Goal: Task Accomplishment & Management: Complete application form

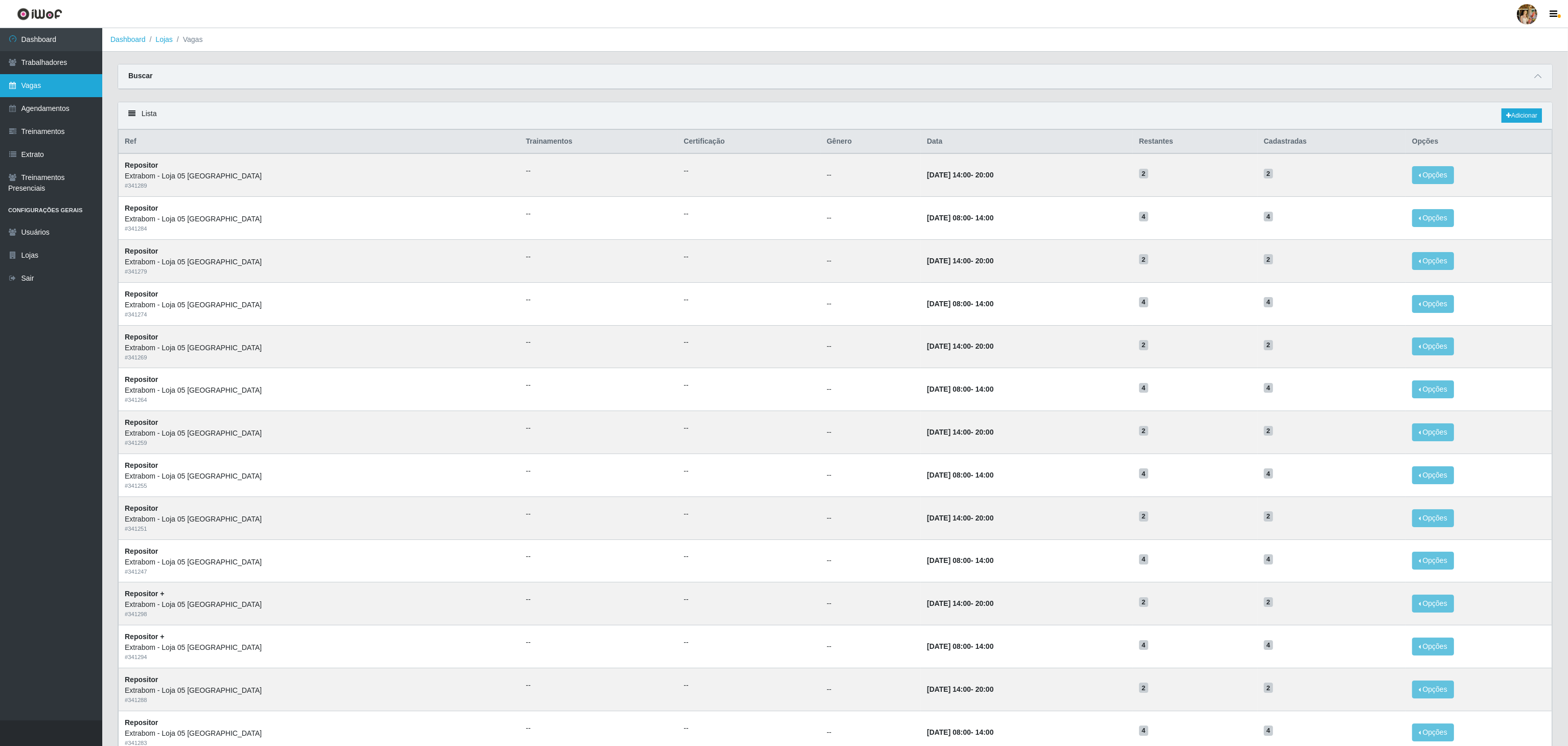
click at [52, 86] on link "Vagas" at bounding box center [50, 86] width 102 height 23
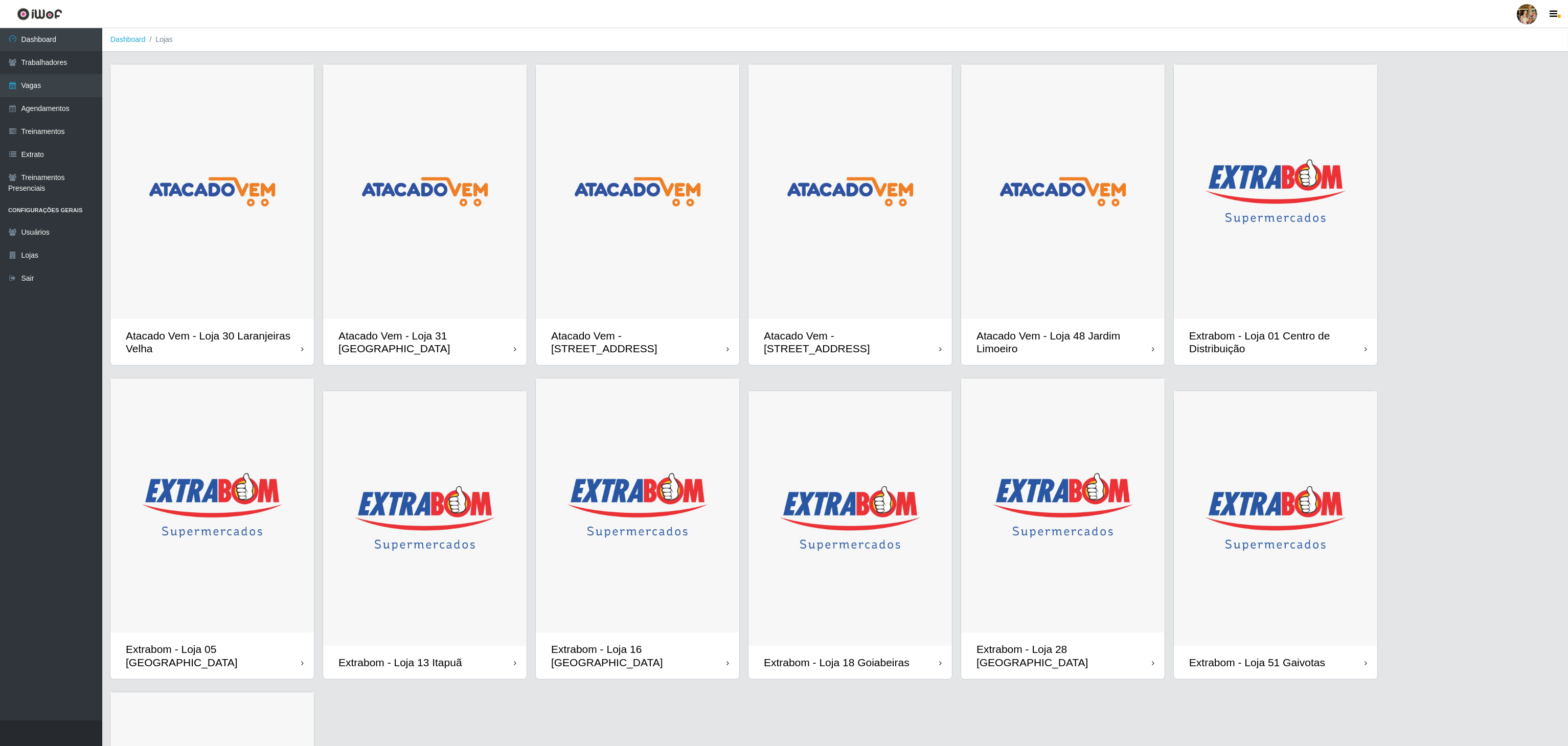
click at [266, 243] on img at bounding box center [212, 192] width 204 height 254
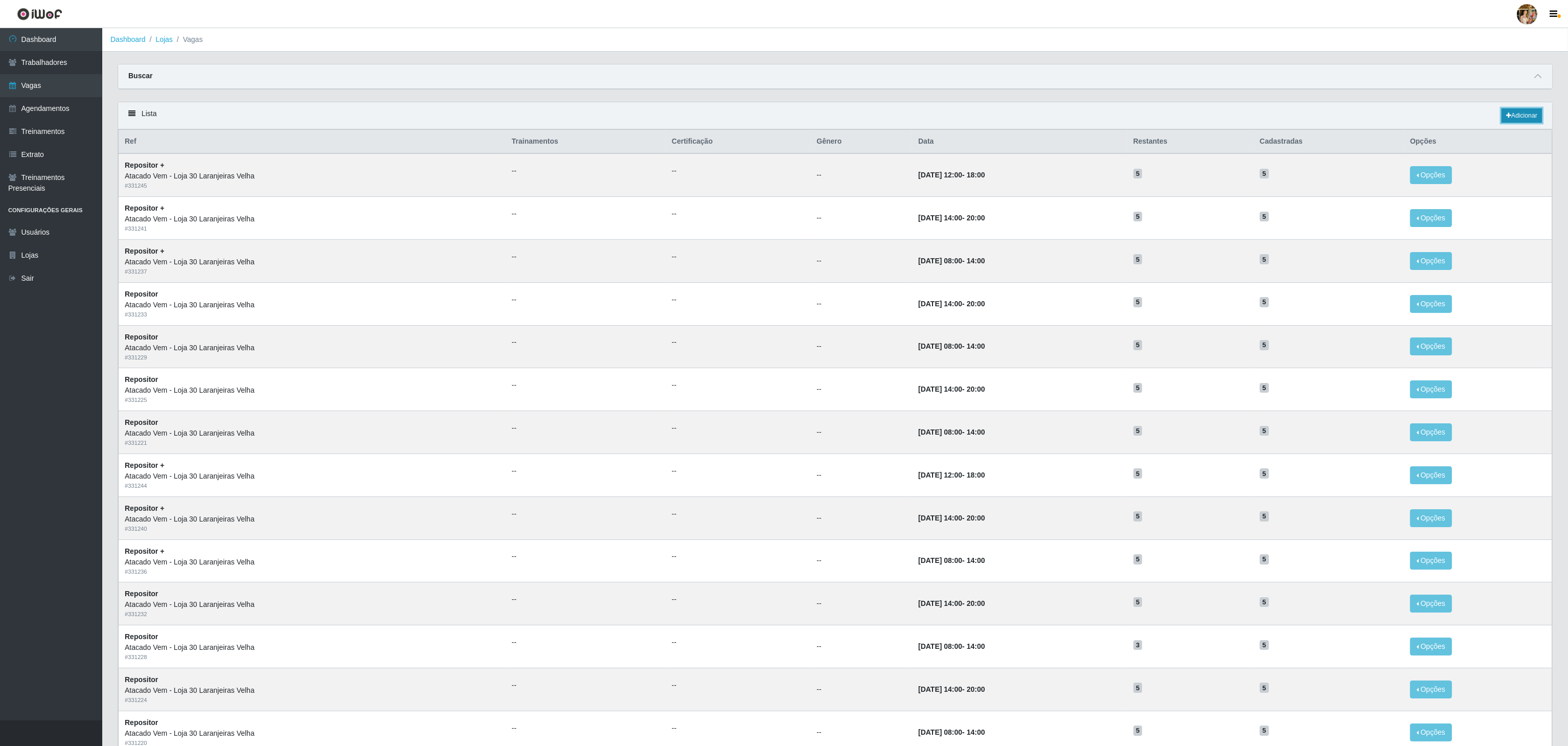
click at [1532, 120] on link "Adicionar" at bounding box center [1521, 115] width 40 height 14
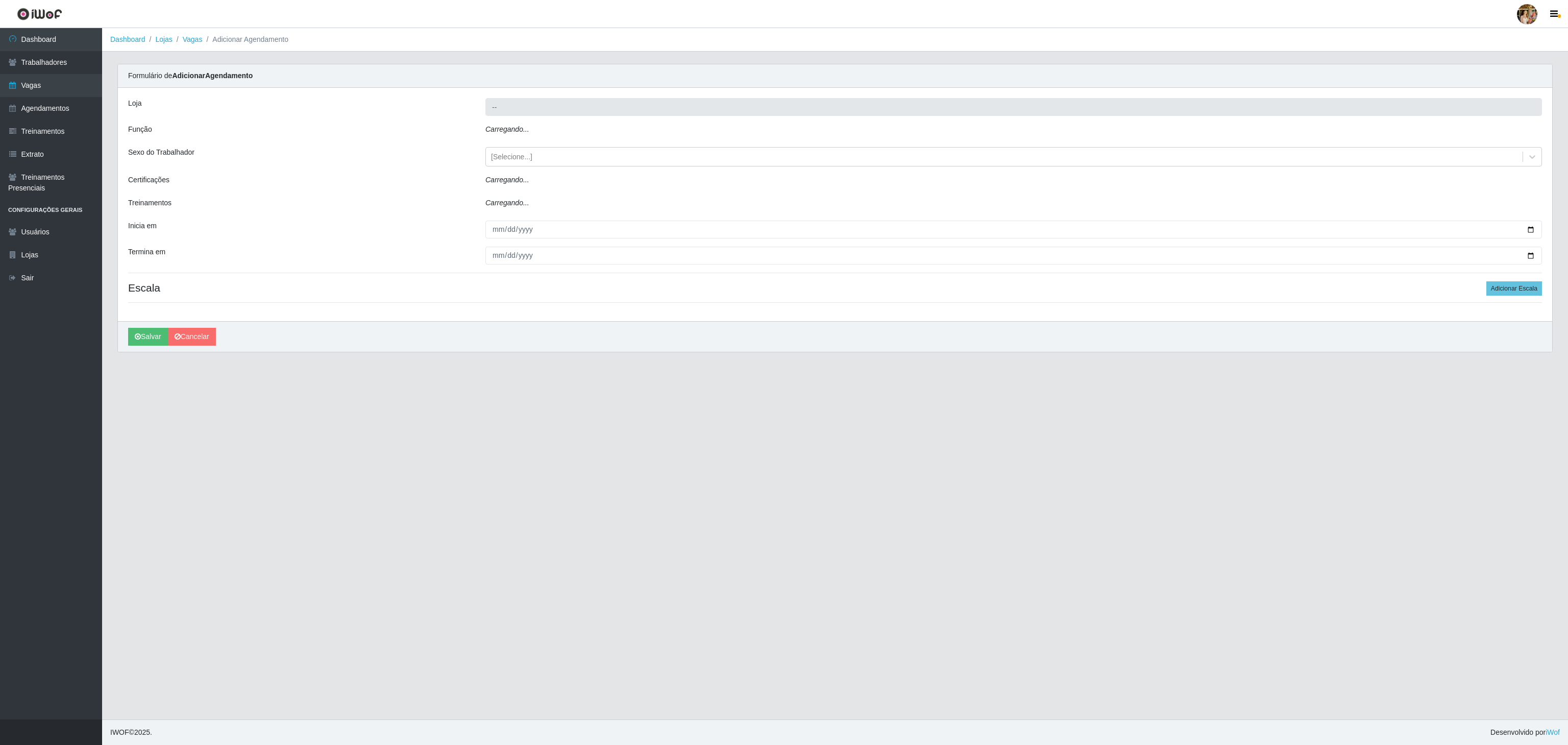
type input "Atacado Vem - Loja 30 Laranjeiras Velha"
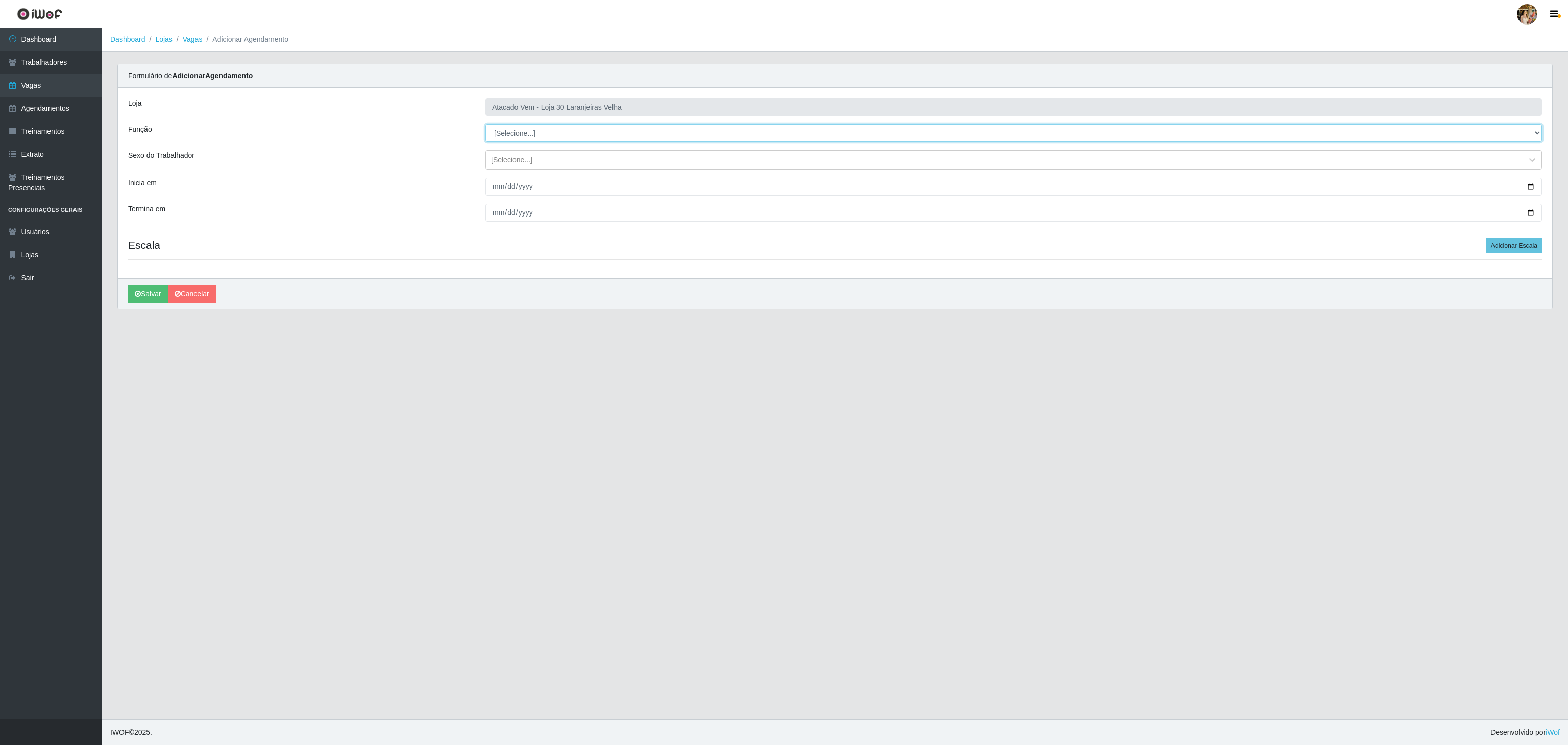
click at [507, 140] on select "[Selecione...] Repositor Repositor + Repositor ++" at bounding box center [1013, 132] width 1057 height 18
select select "24"
click at [485, 125] on select "[Selecione...] Repositor Repositor + Repositor ++" at bounding box center [1013, 132] width 1057 height 18
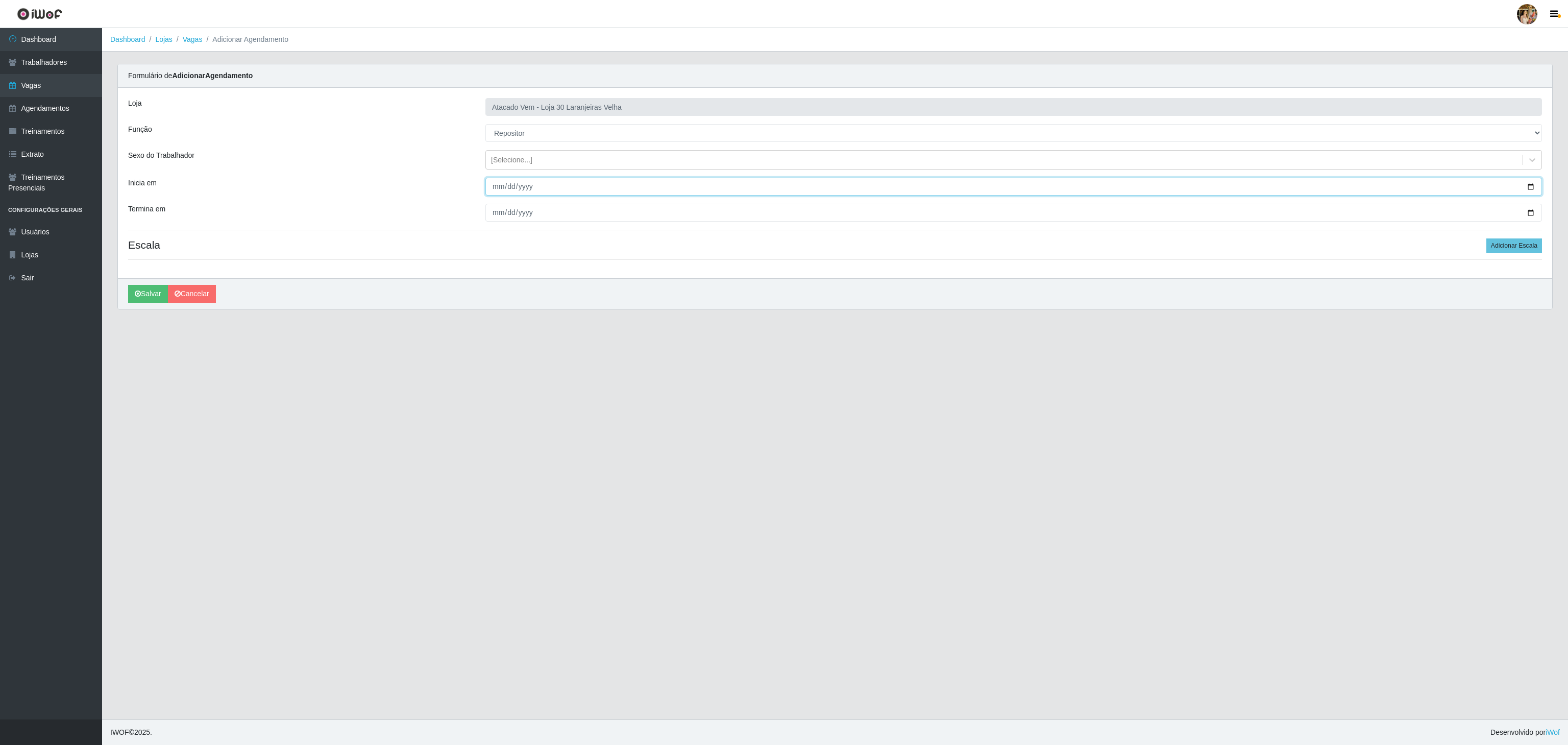
click at [486, 185] on input "Inicia em" at bounding box center [1013, 186] width 1057 height 18
type input "2025-09-05"
click at [499, 190] on input "2025-09-05" at bounding box center [1013, 186] width 1057 height 18
type input "2025-09-04"
click at [491, 215] on input "Termina em" at bounding box center [1013, 212] width 1057 height 18
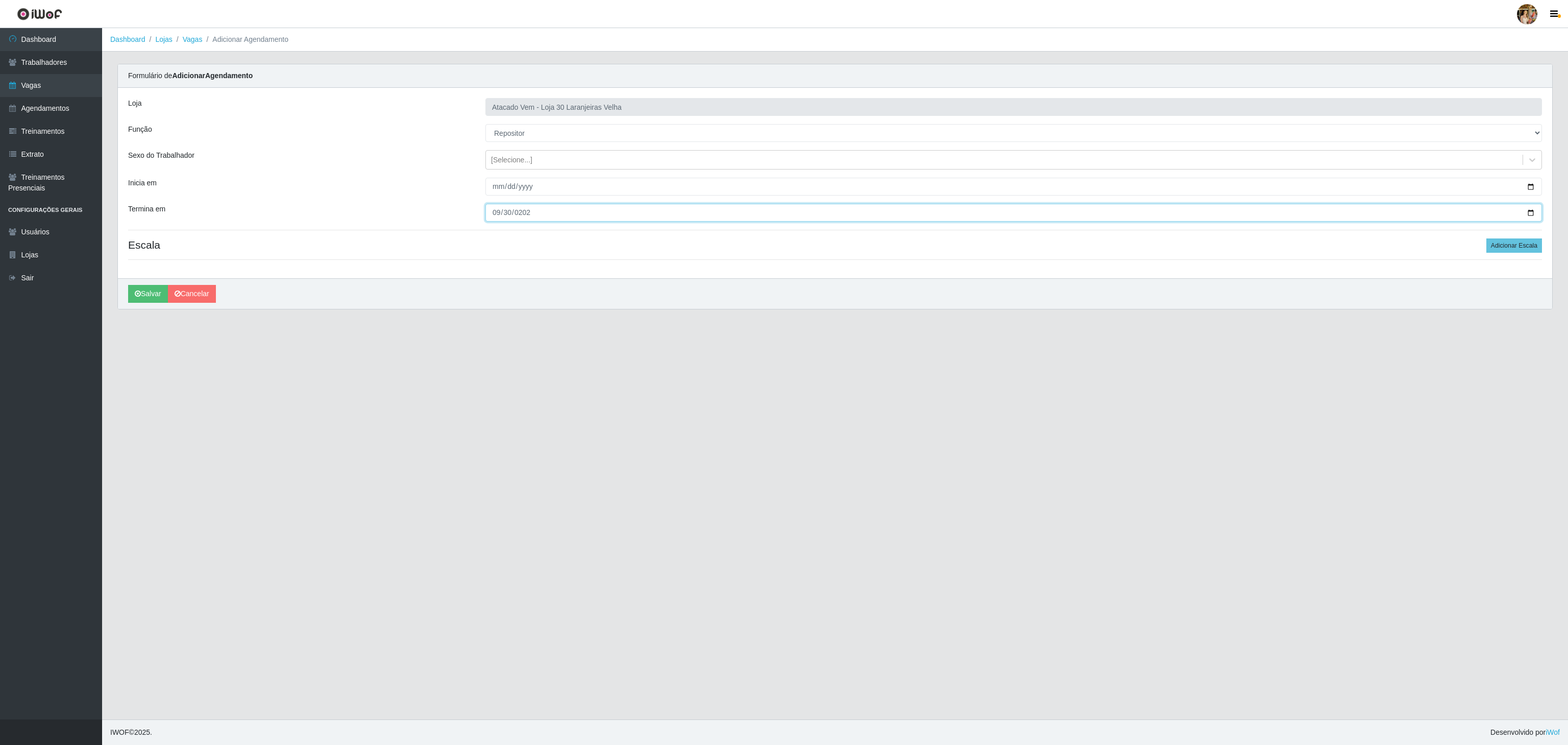
type input "2025-09-30"
click at [587, 273] on div "Loja Atacado Vem - Loja 30 Laranjeiras Velha Função [Selecione...] Repositor Re…" at bounding box center [835, 183] width 1435 height 190
click at [580, 193] on input "2025-09-04" at bounding box center [1013, 186] width 1057 height 18
click at [578, 222] on input "2025-09-30" at bounding box center [1013, 212] width 1057 height 18
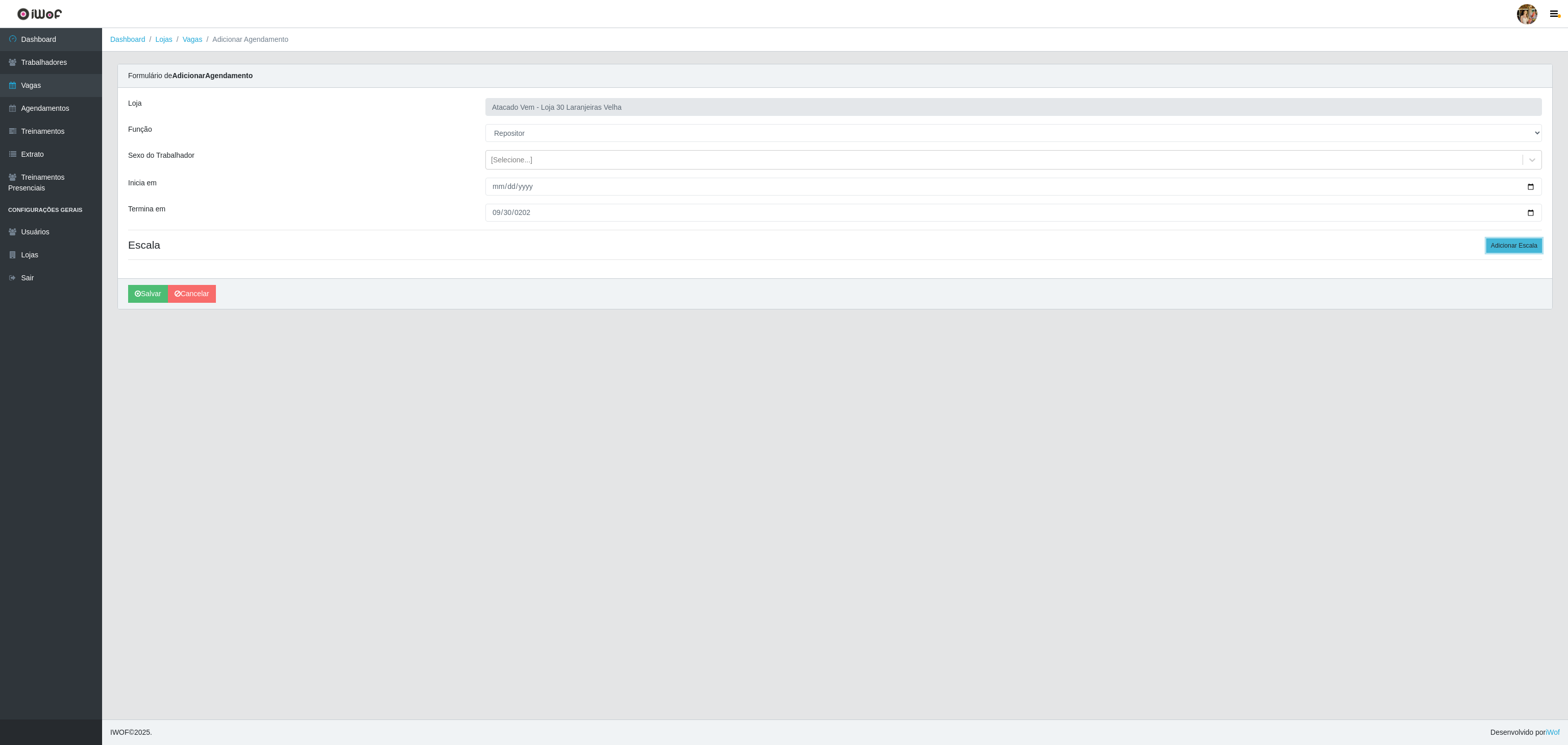
click at [1496, 246] on button "Adicionar Escala" at bounding box center [1515, 245] width 55 height 14
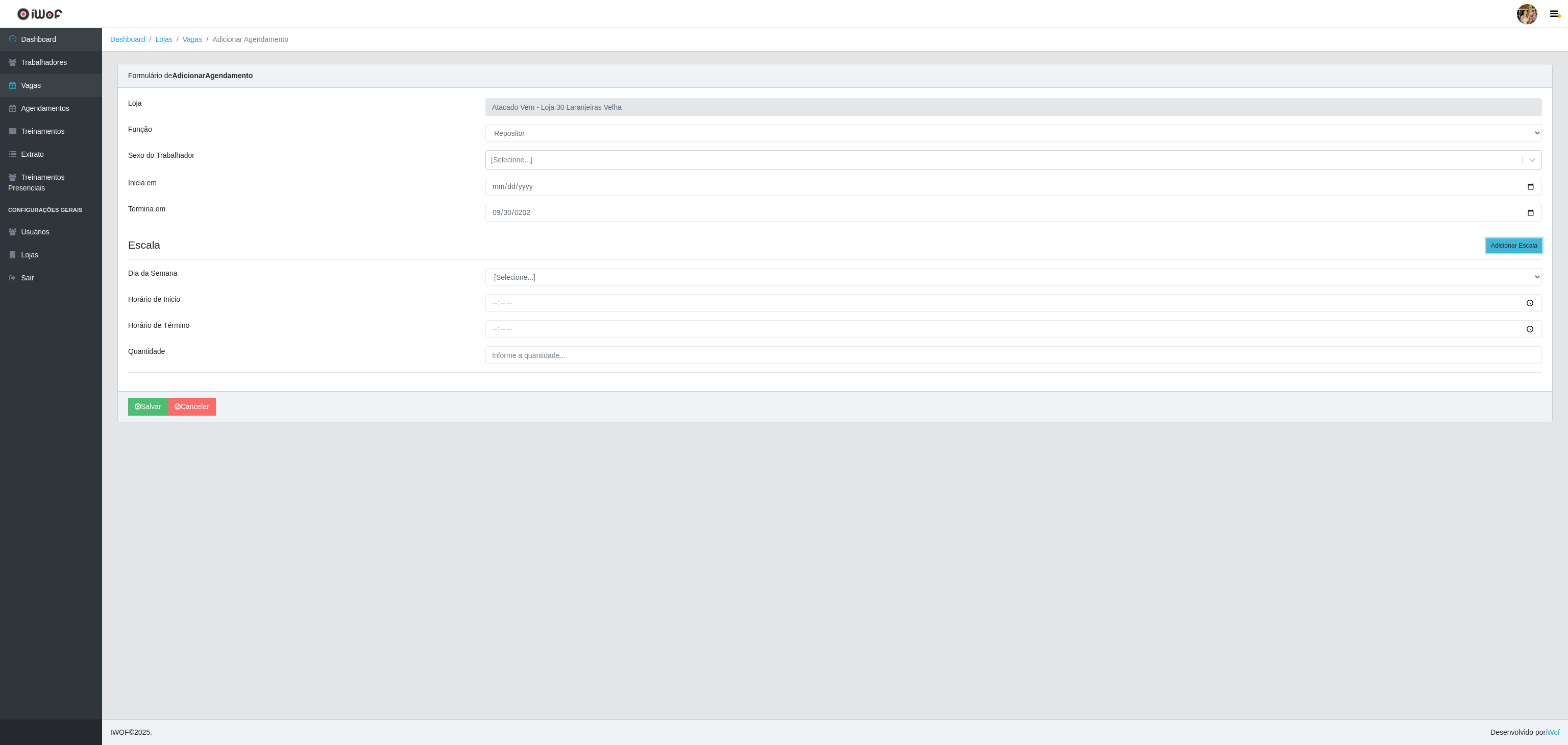
click at [1496, 246] on button "Adicionar Escala" at bounding box center [1515, 245] width 55 height 14
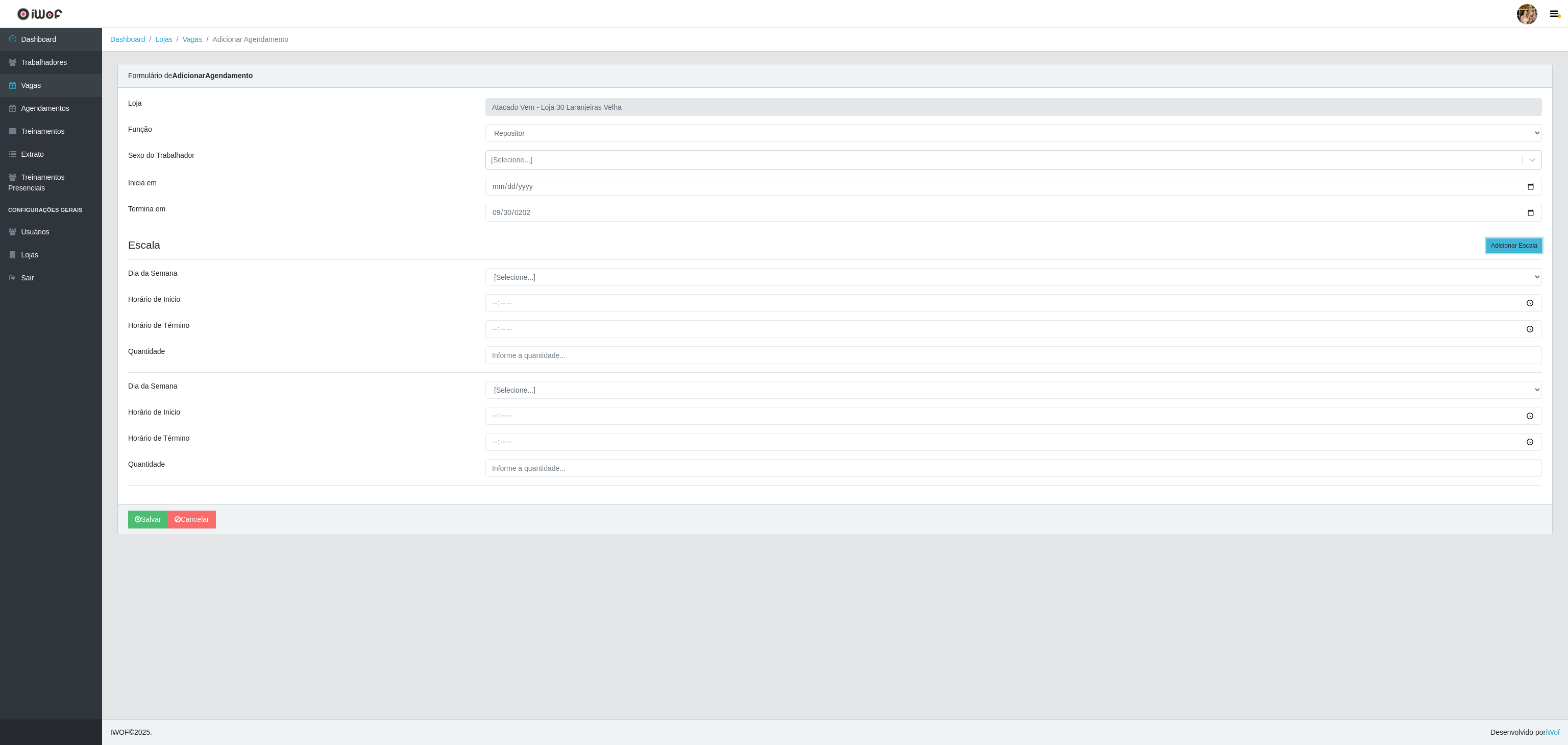
click at [1496, 246] on button "Adicionar Escala" at bounding box center [1515, 245] width 55 height 14
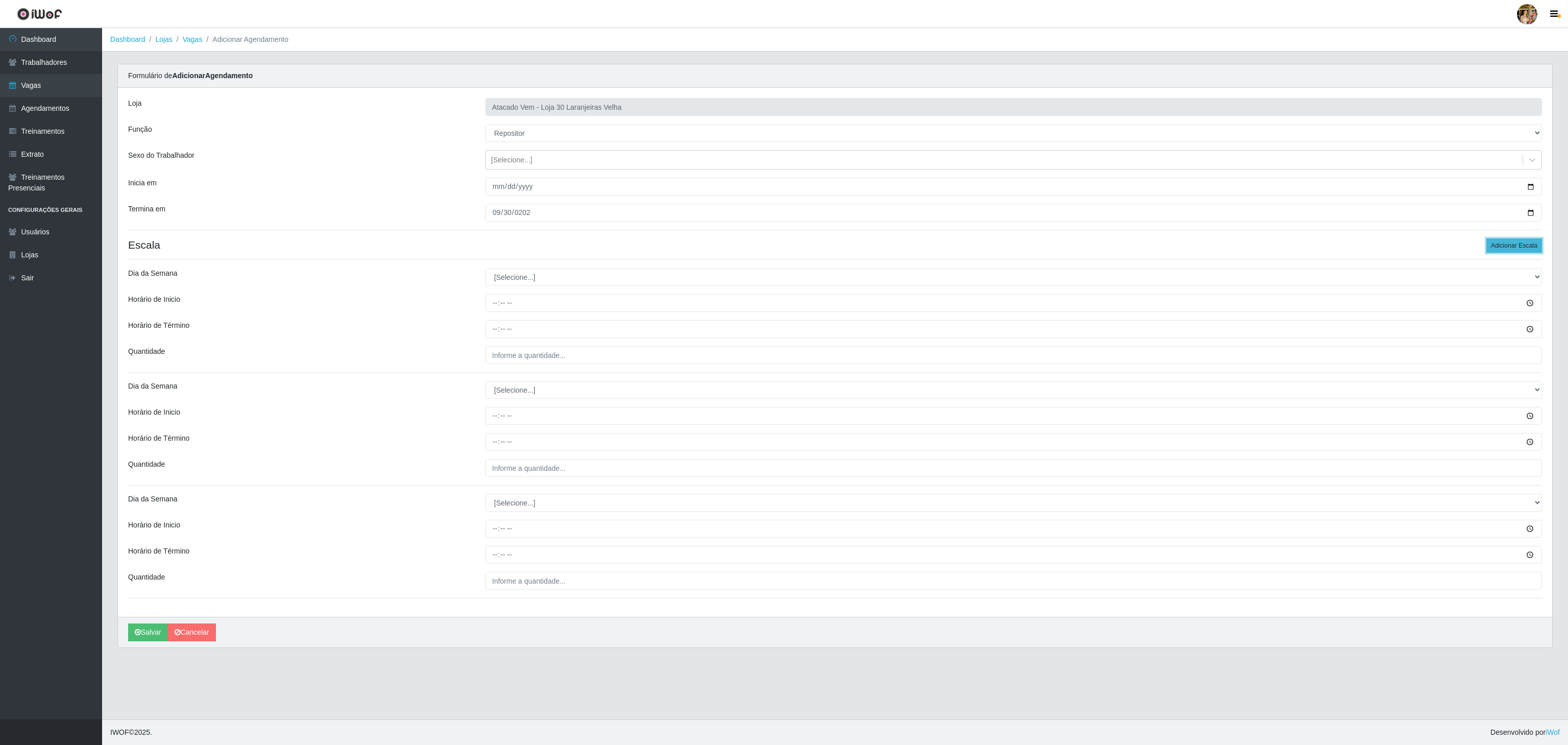
click at [1496, 246] on button "Adicionar Escala" at bounding box center [1515, 245] width 55 height 14
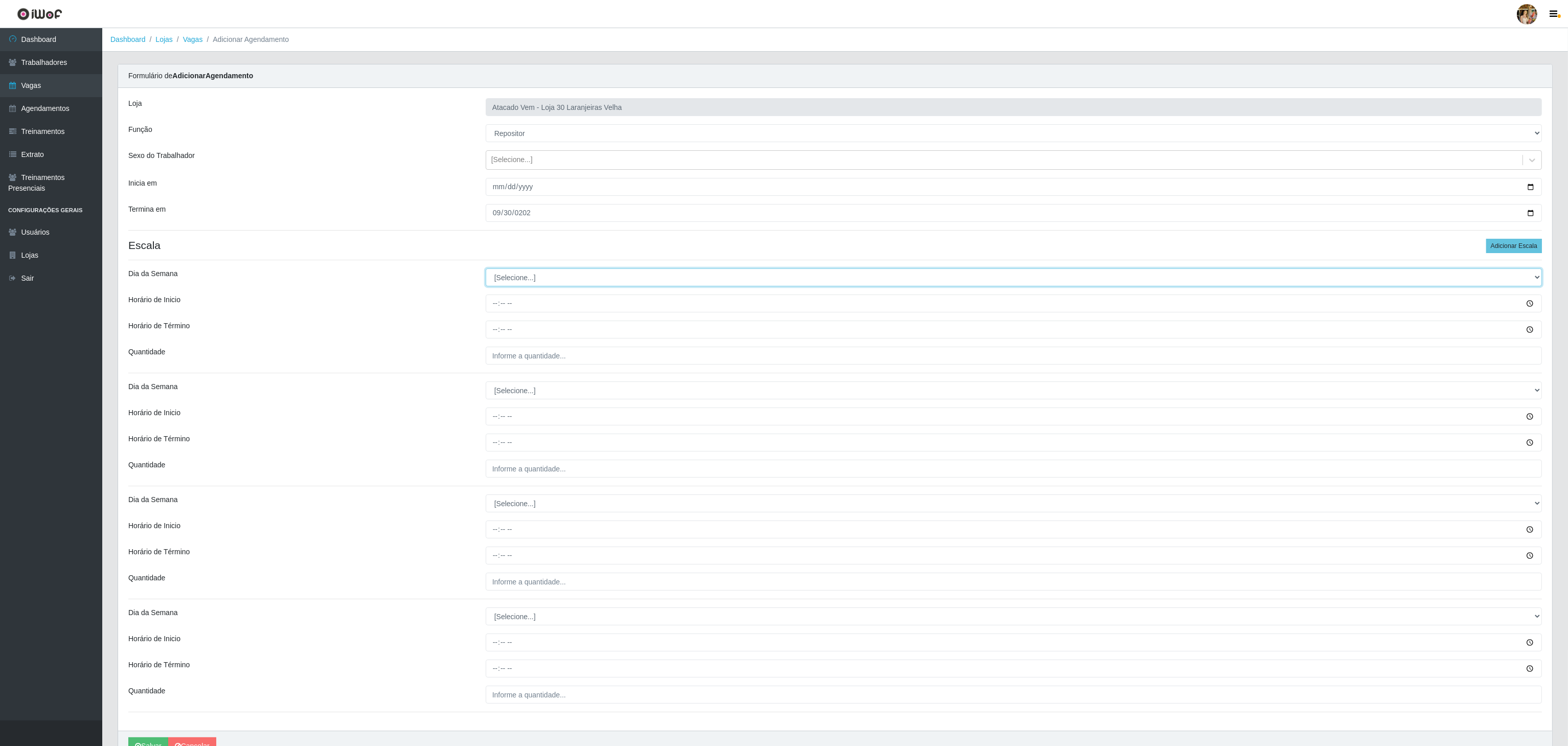
click at [563, 277] on select "[Selecione...] Segunda Terça Quarta Quinta Sexta Sábado Domingo" at bounding box center [1014, 277] width 1056 height 18
select select "1"
click at [486, 271] on select "[Selecione...] Segunda Terça Quarta Quinta Sexta Sábado Domingo" at bounding box center [1014, 277] width 1056 height 18
click at [491, 313] on input "Horário de Inicio" at bounding box center [1014, 303] width 1056 height 18
type input "08:00"
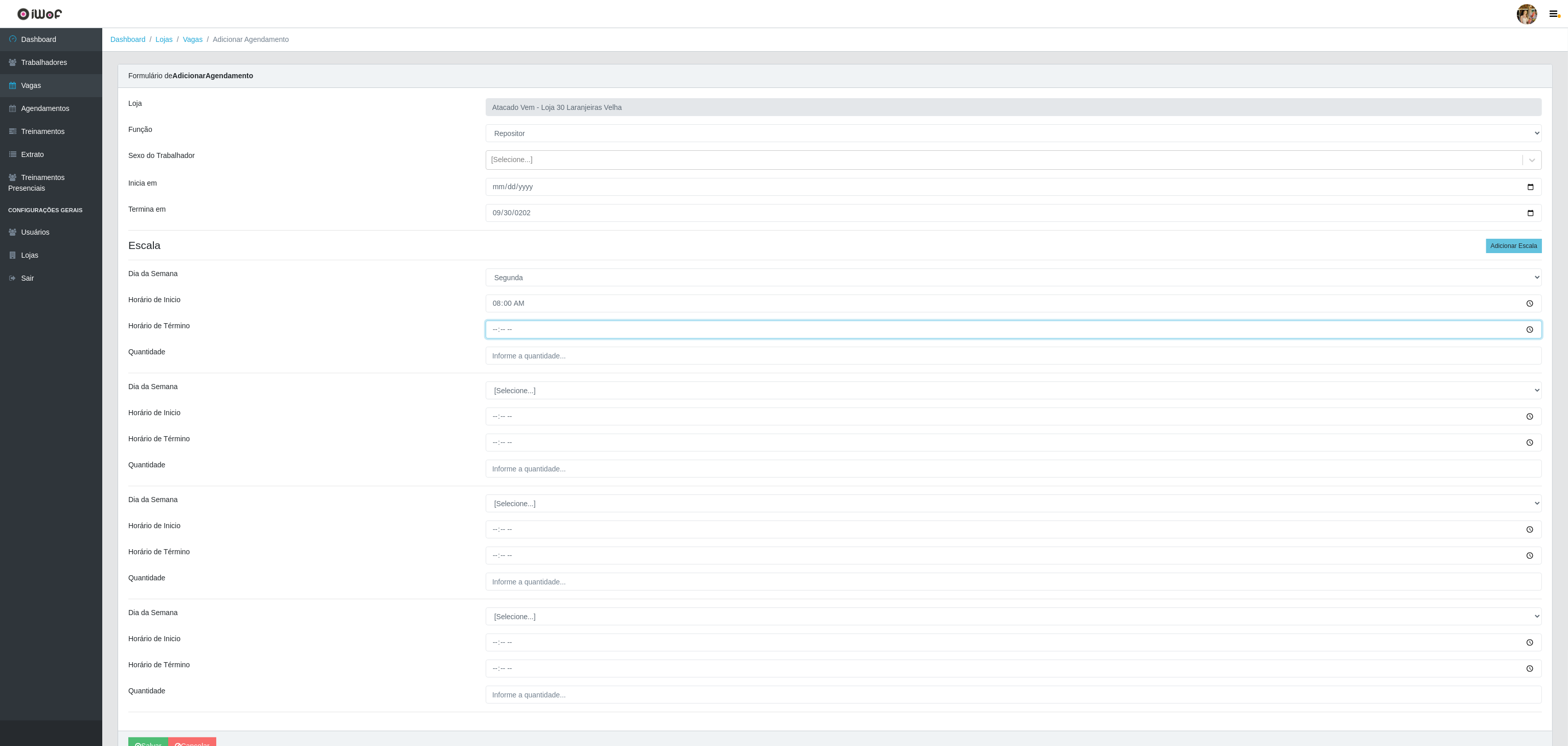
click at [493, 332] on input "Horário de Término" at bounding box center [1014, 329] width 1056 height 18
type input "14:00"
click at [513, 357] on input "___" at bounding box center [1014, 355] width 1056 height 18
type input "5__"
click at [519, 386] on select "[Selecione...] Segunda Terça Quarta Quinta Sexta Sábado Domingo" at bounding box center [1014, 390] width 1056 height 18
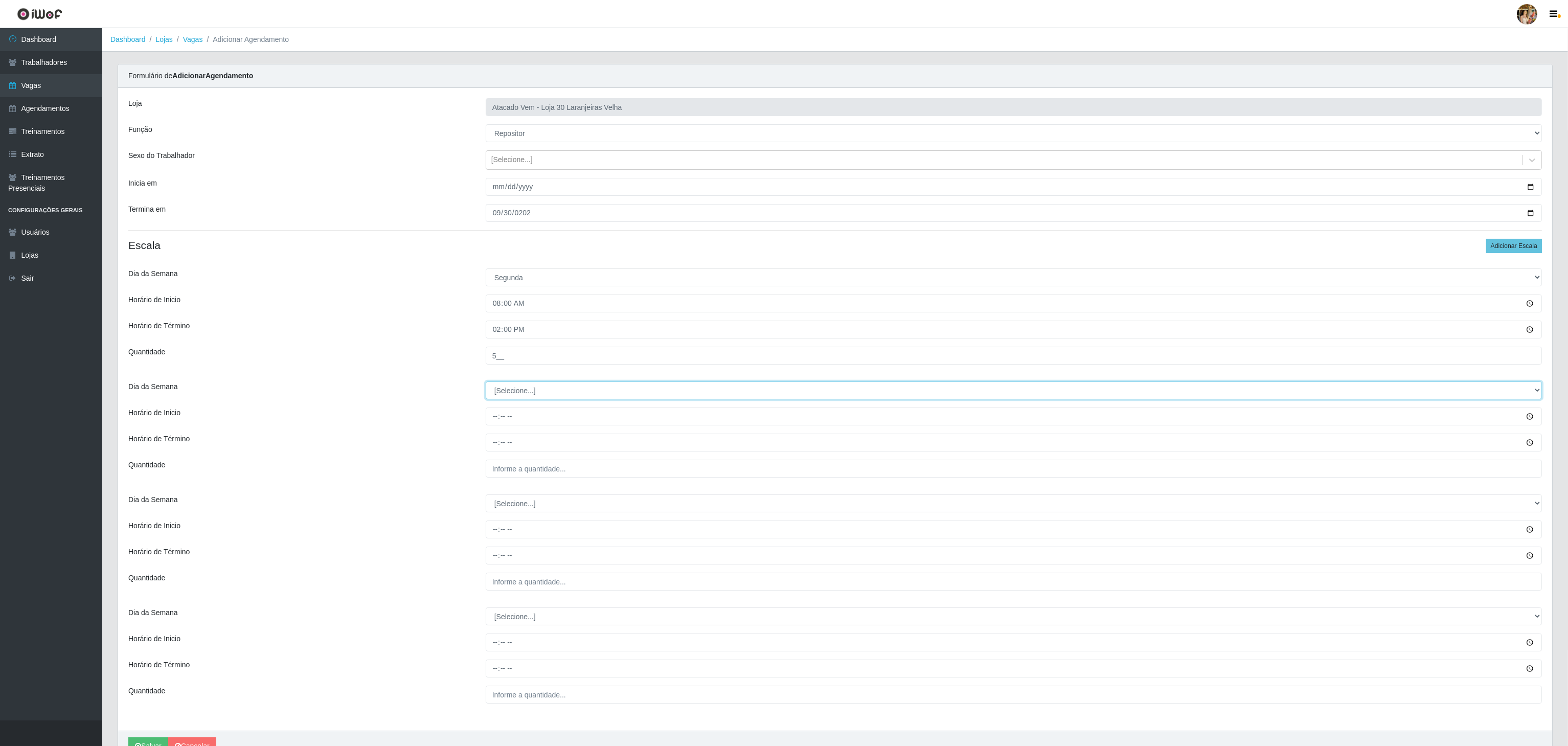
select select "2"
click at [486, 384] on select "[Selecione...] Segunda Terça Quarta Quinta Sexta Sábado Domingo" at bounding box center [1014, 390] width 1056 height 18
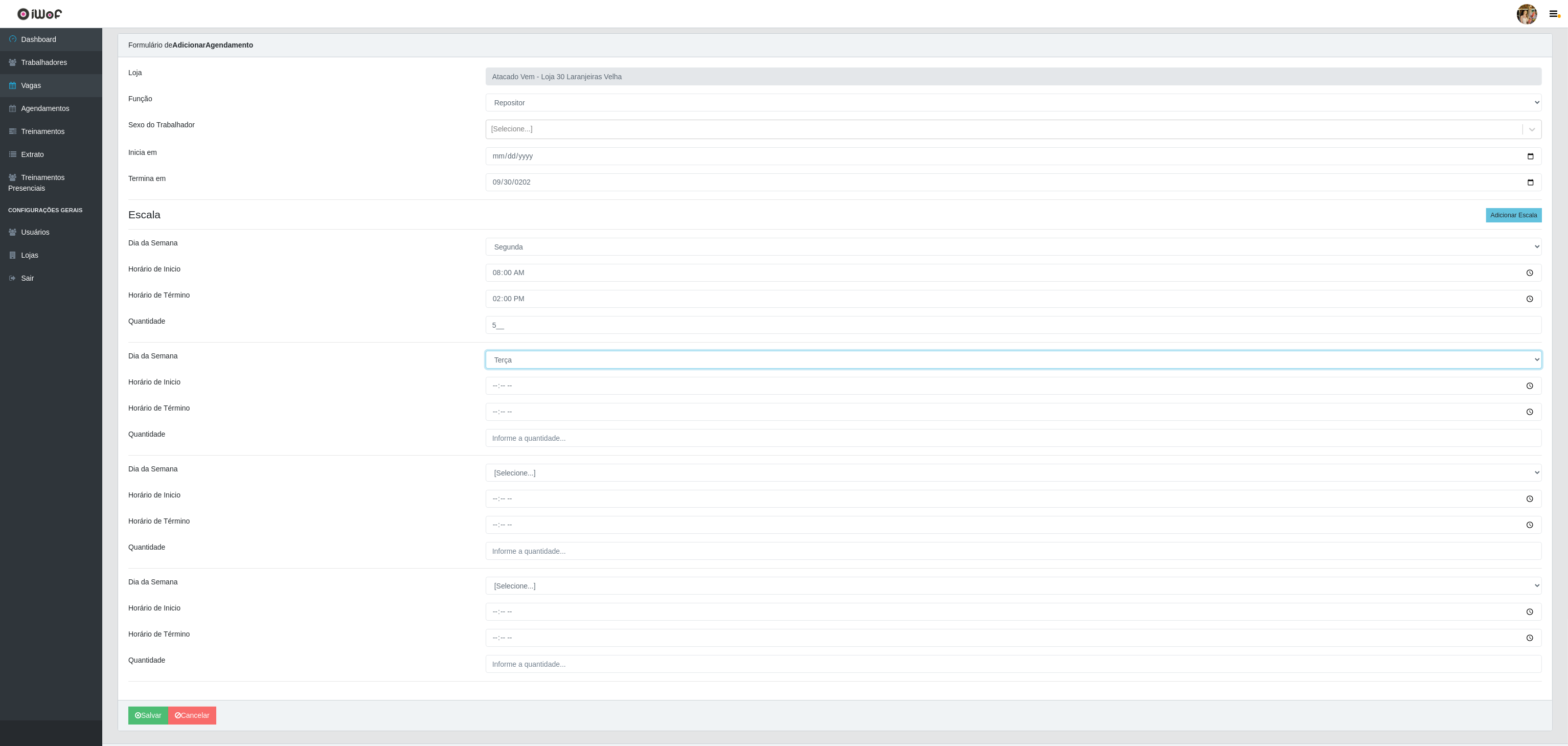
scroll to position [58, 0]
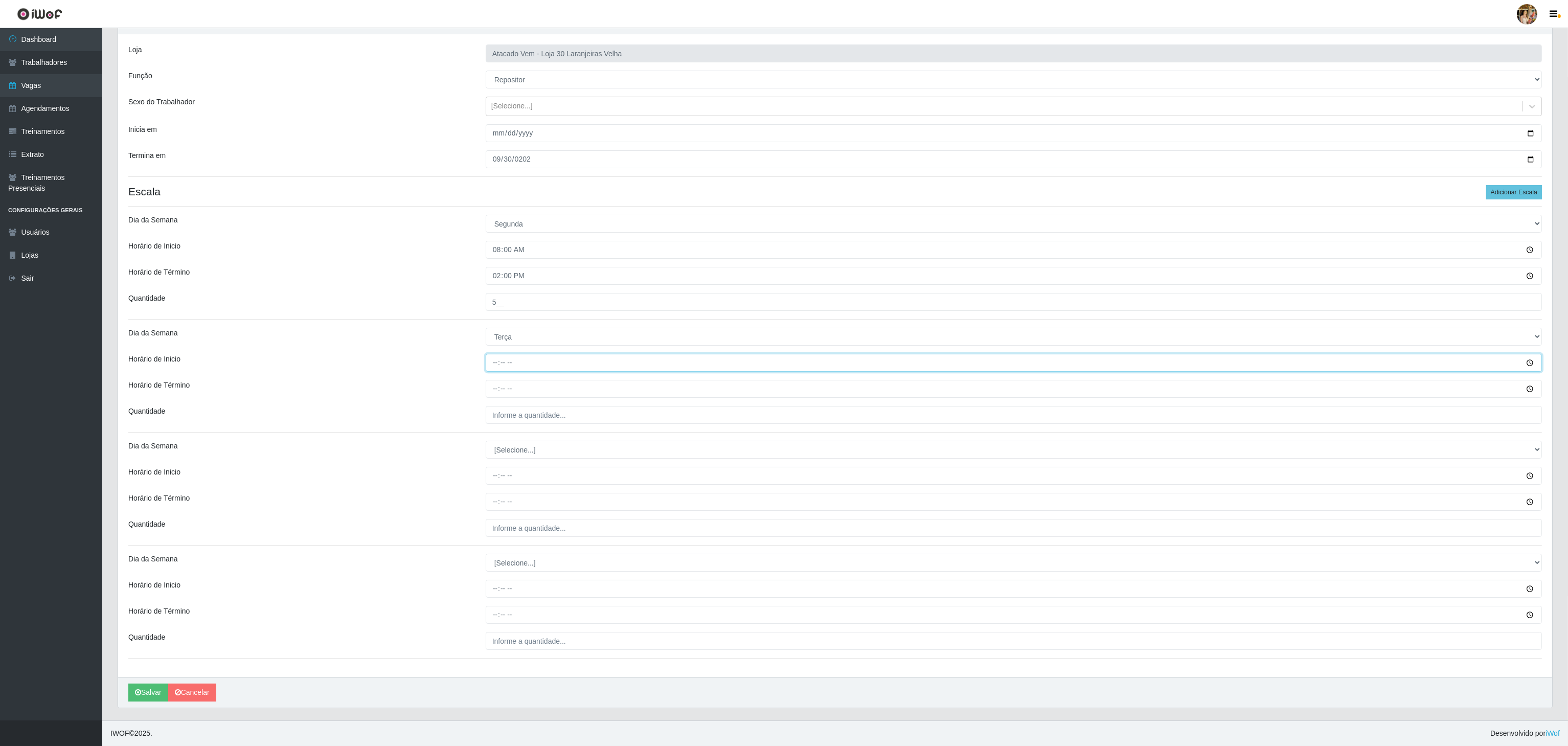
click at [495, 362] on input "Horário de Inicio" at bounding box center [1014, 362] width 1056 height 18
type input "08:00"
click at [496, 383] on input "Horário de Término" at bounding box center [1014, 389] width 1056 height 18
type input "14:00"
click at [505, 417] on input "___" at bounding box center [1014, 414] width 1056 height 18
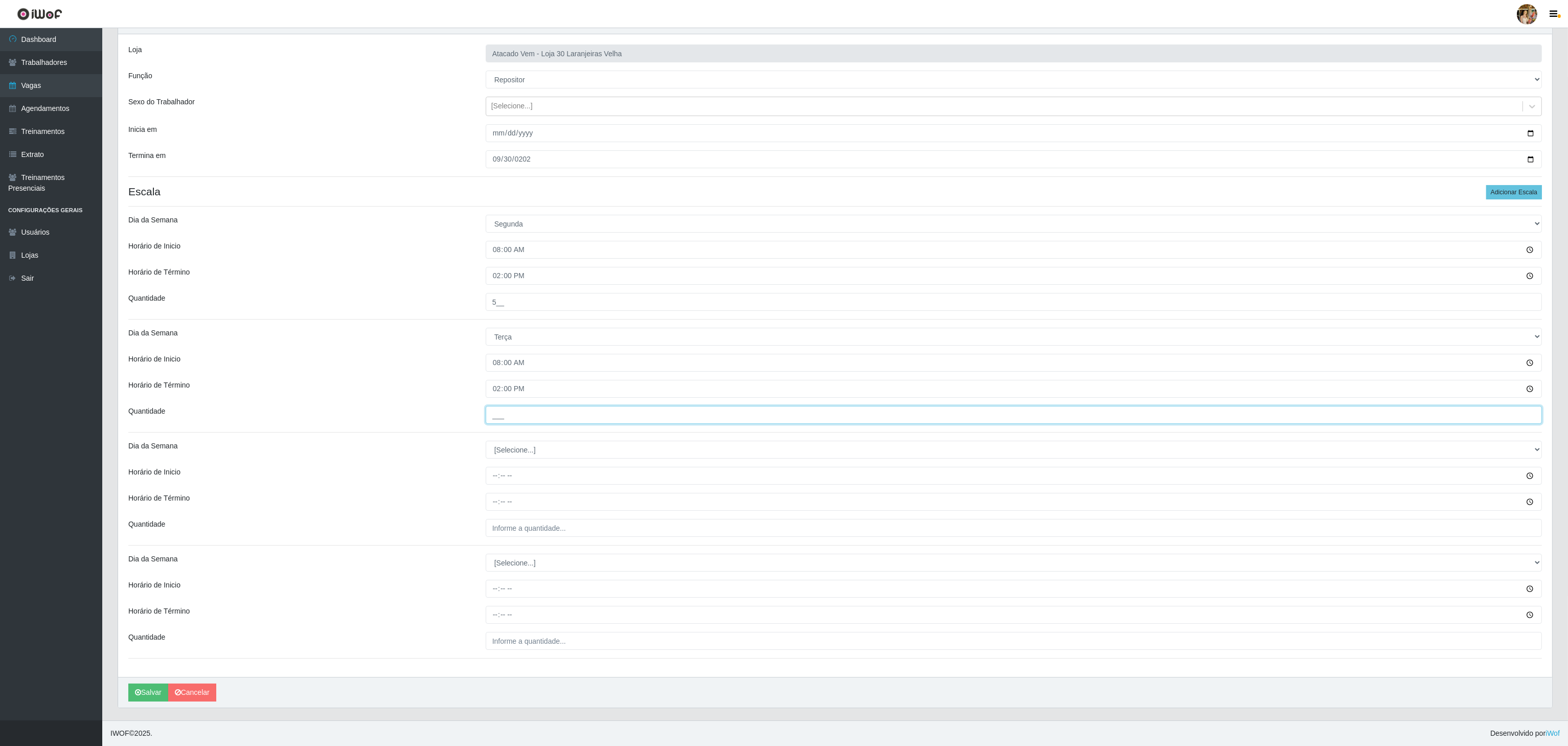
type input "5__"
click at [541, 452] on select "[Selecione...] Segunda Terça Quarta Quinta Sexta Sábado Domingo" at bounding box center [1014, 450] width 1056 height 18
select select "3"
click at [486, 441] on select "[Selecione...] Segunda Terça Quarta Quinta Sexta Sábado Domingo" at bounding box center [1014, 450] width 1056 height 18
click at [495, 467] on input "Horário de Inicio" at bounding box center [1014, 475] width 1056 height 18
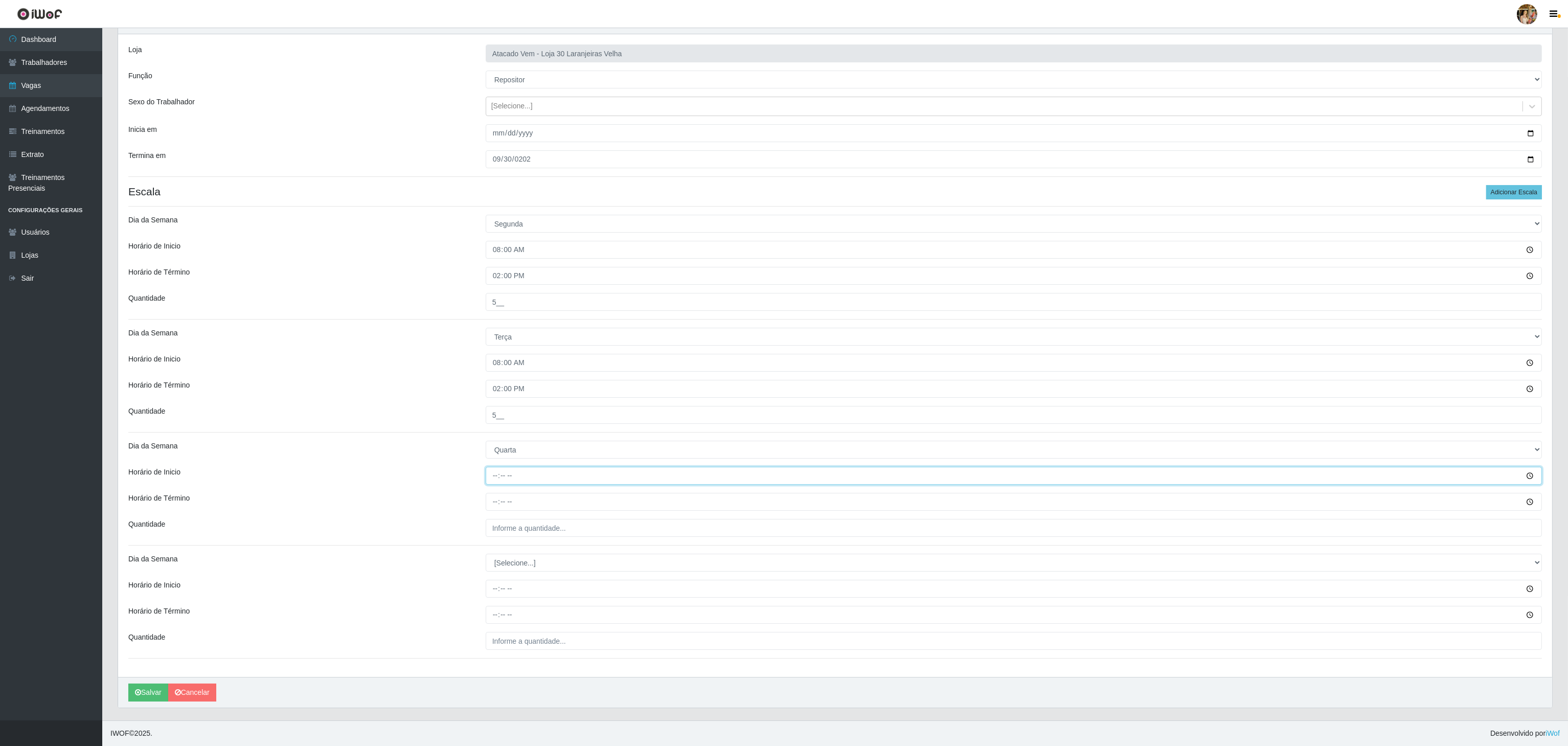
type input "08:00"
click at [495, 494] on input "Horário de Término" at bounding box center [1014, 501] width 1056 height 18
type input "14:00"
click at [419, 475] on div "Horário de Inicio" at bounding box center [299, 475] width 357 height 18
click at [494, 130] on input "2025-09-04" at bounding box center [1014, 132] width 1056 height 18
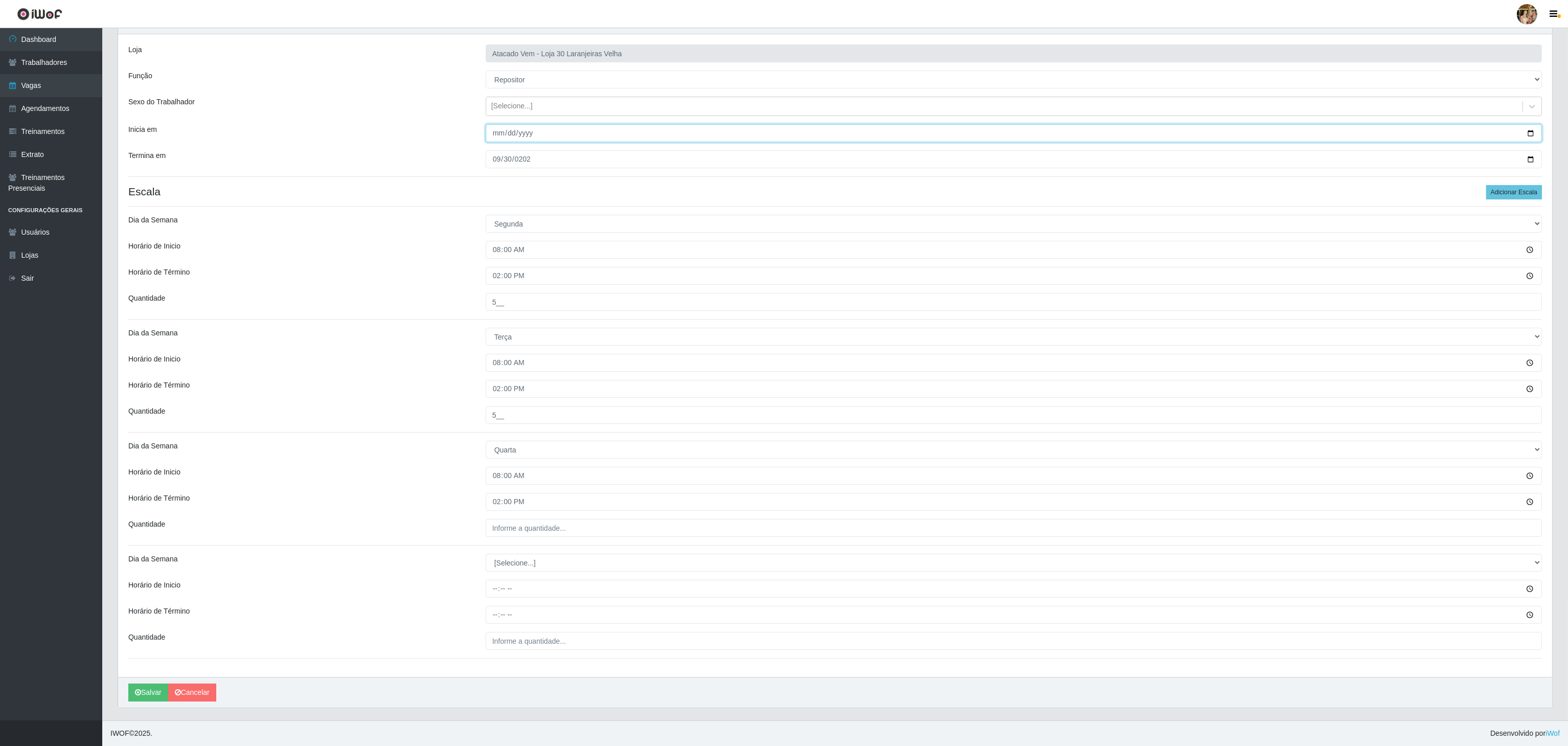
click at [499, 135] on input "2025-09-04" at bounding box center [1014, 132] width 1056 height 18
type input "2025-09-05"
click at [493, 131] on input "2025-09-05" at bounding box center [1014, 132] width 1056 height 18
type input "2025-09-04"
click at [491, 131] on input "2025-09-04" at bounding box center [1014, 132] width 1056 height 18
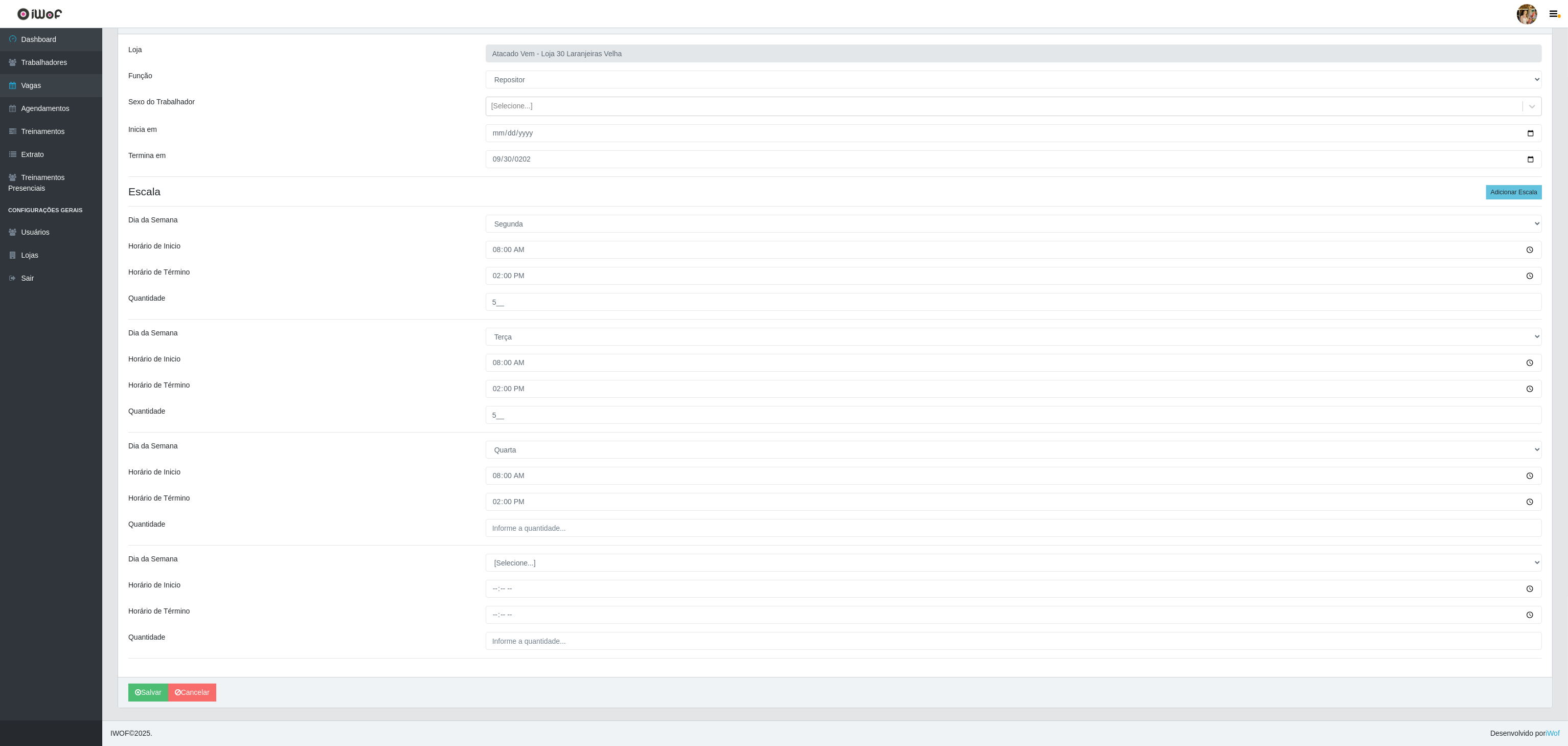
click at [430, 143] on div "Loja Atacado Vem - Loja 30 Laranjeiras Velha Função [Selecione...] Repositor Re…" at bounding box center [834, 355] width 1434 height 642
click at [396, 562] on div "Dia da Semana" at bounding box center [299, 562] width 357 height 18
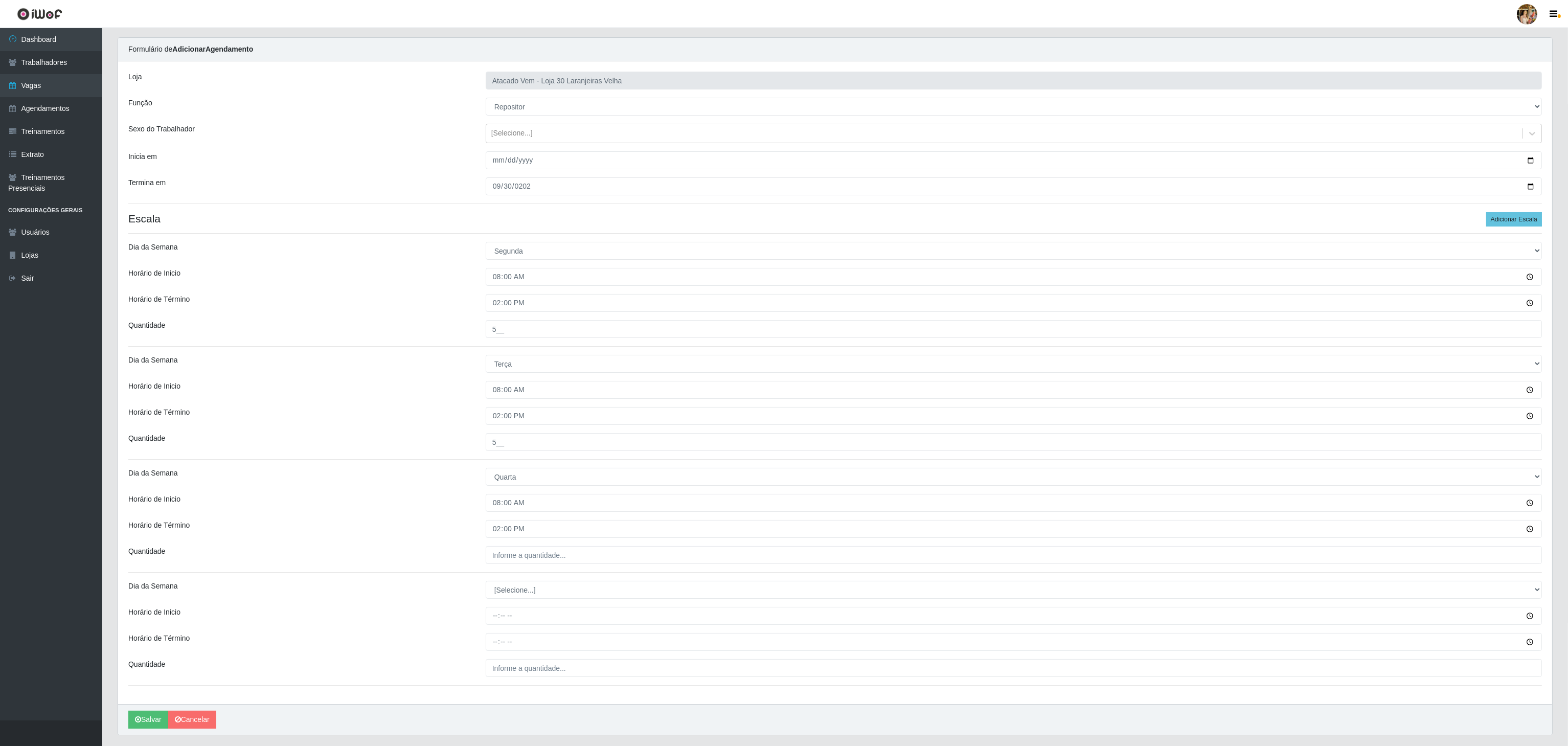
scroll to position [0, 0]
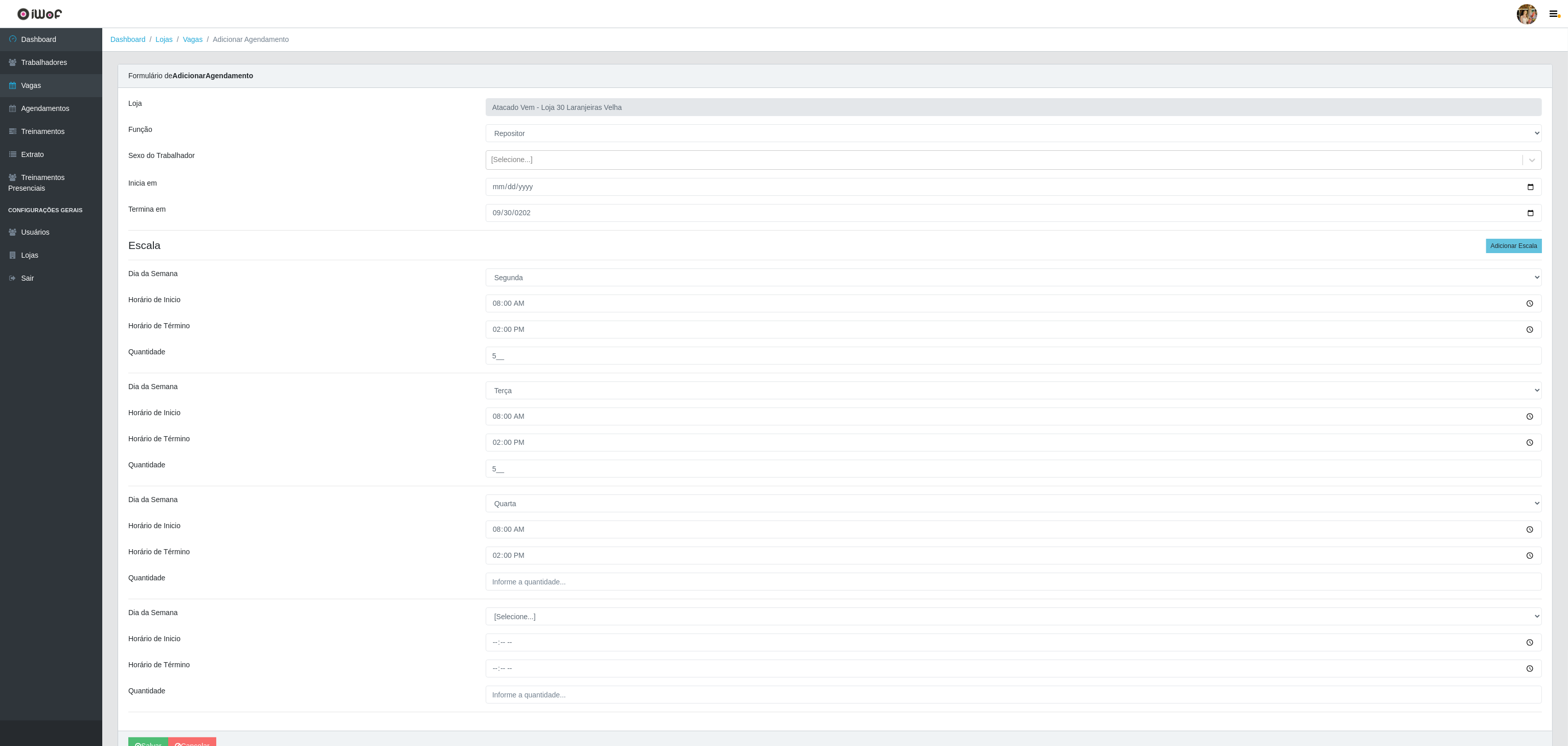
click at [543, 598] on div "Loja Atacado Vem - Loja 30 Laranjeiras Velha Função [Selecione...] Repositor Re…" at bounding box center [834, 409] width 1434 height 642
drag, startPoint x: 540, startPoint y: 583, endPoint x: 565, endPoint y: 583, distance: 25.0
click at [540, 583] on input "___" at bounding box center [1014, 581] width 1056 height 18
type input "5__"
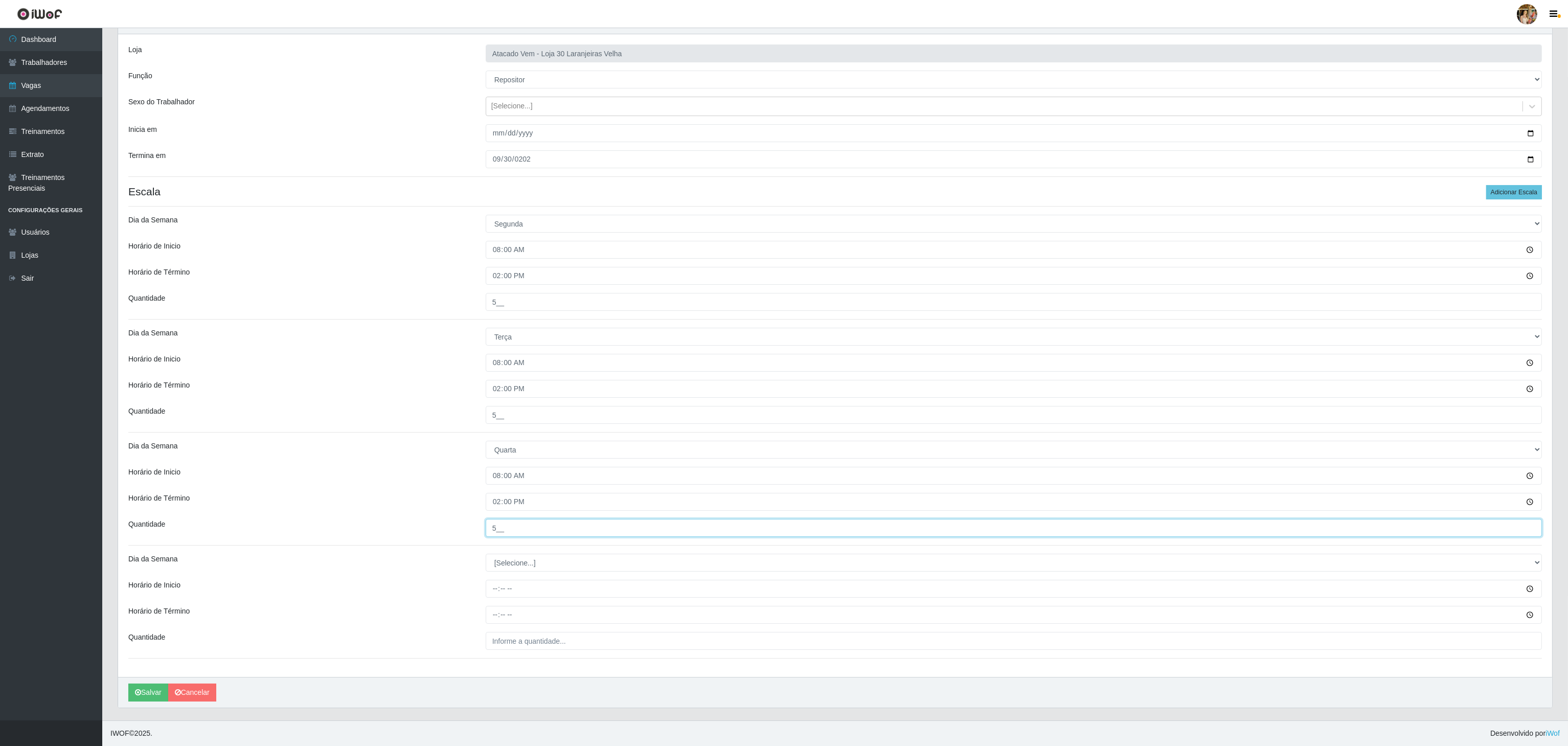
scroll to position [58, 0]
click at [146, 693] on button "Salvar" at bounding box center [149, 692] width 40 height 18
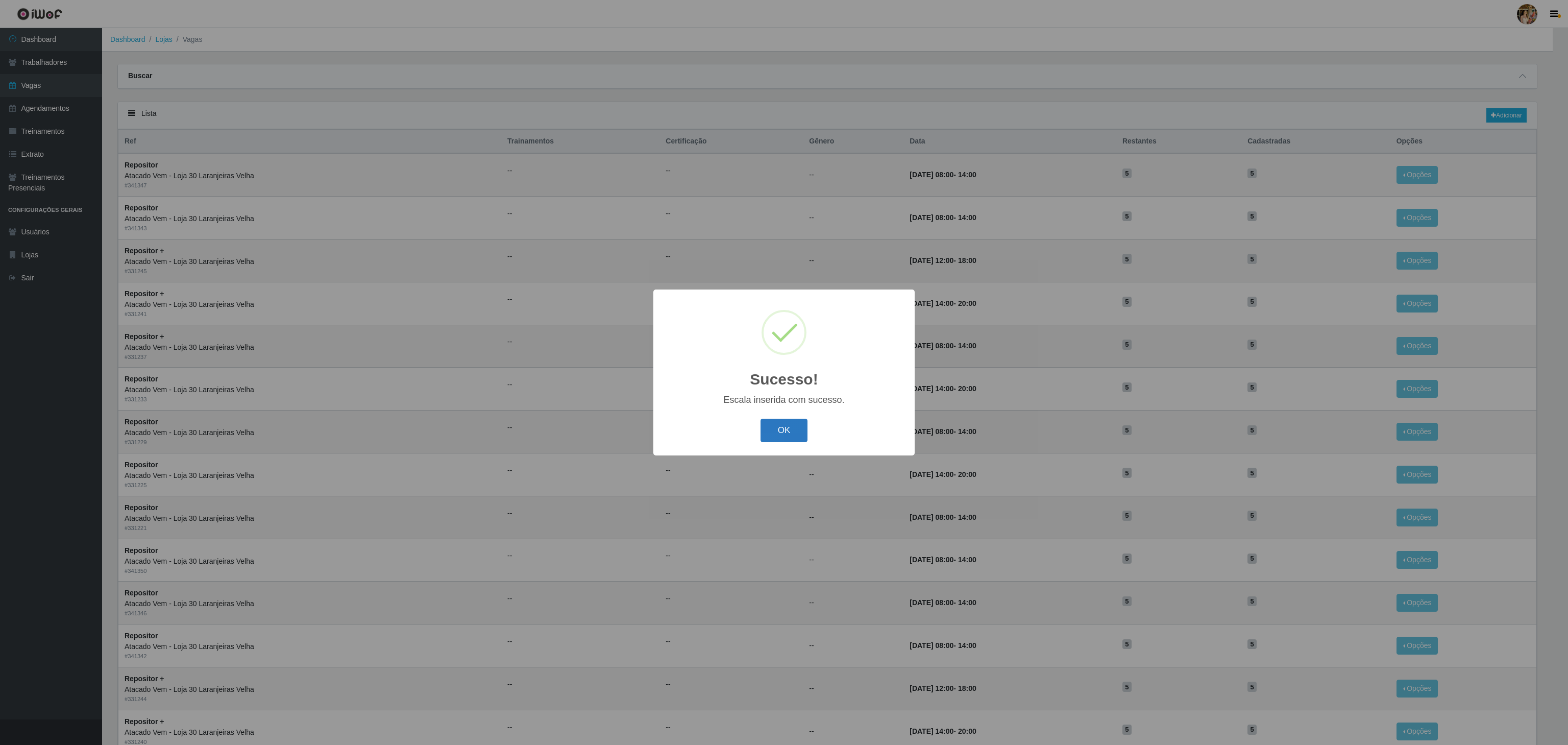
click at [779, 430] on button "OK" at bounding box center [785, 430] width 48 height 24
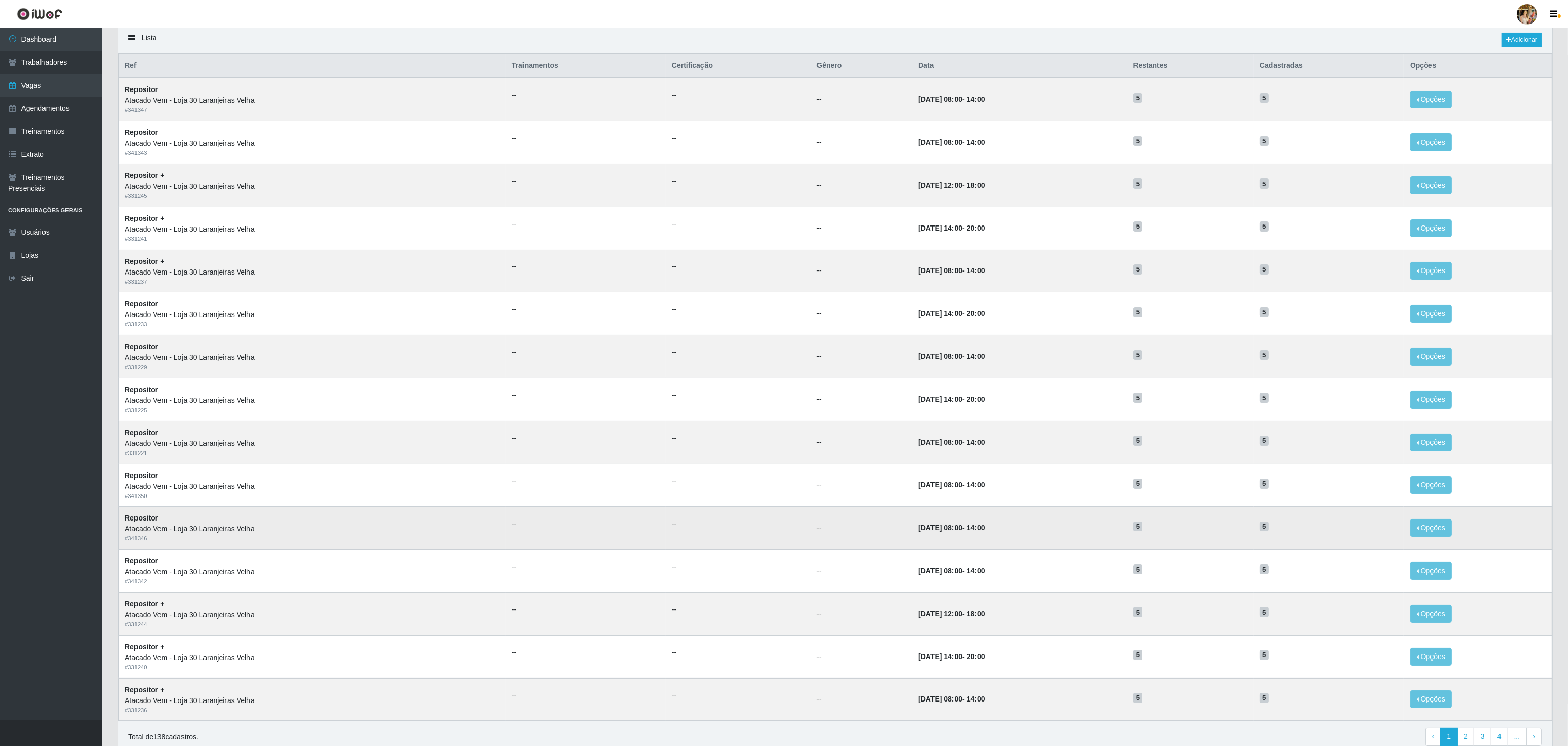
scroll to position [129, 0]
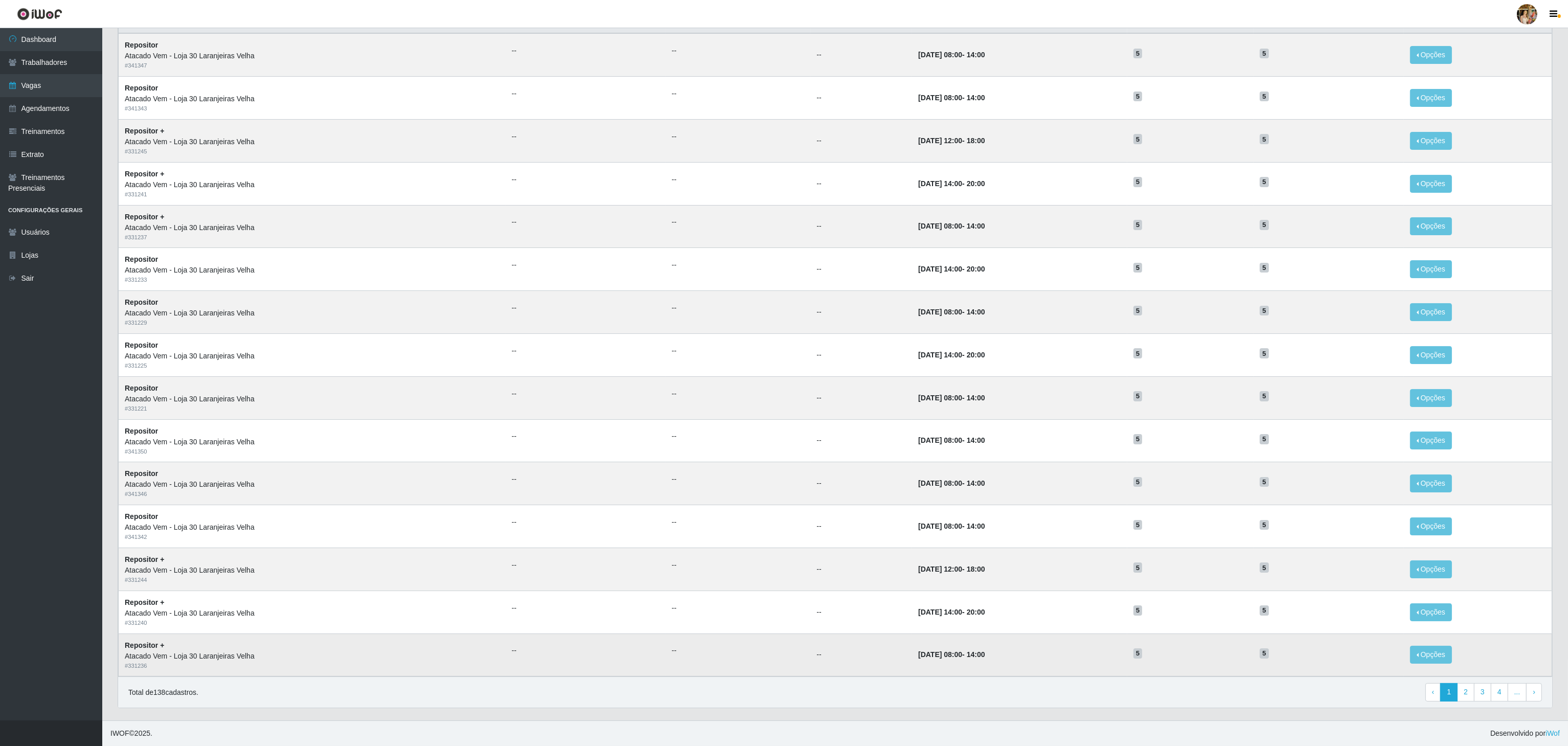
click at [1451, 662] on td "Opções Editar Deletar" at bounding box center [1477, 655] width 148 height 43
click at [1478, 690] on link "3" at bounding box center [1482, 692] width 17 height 18
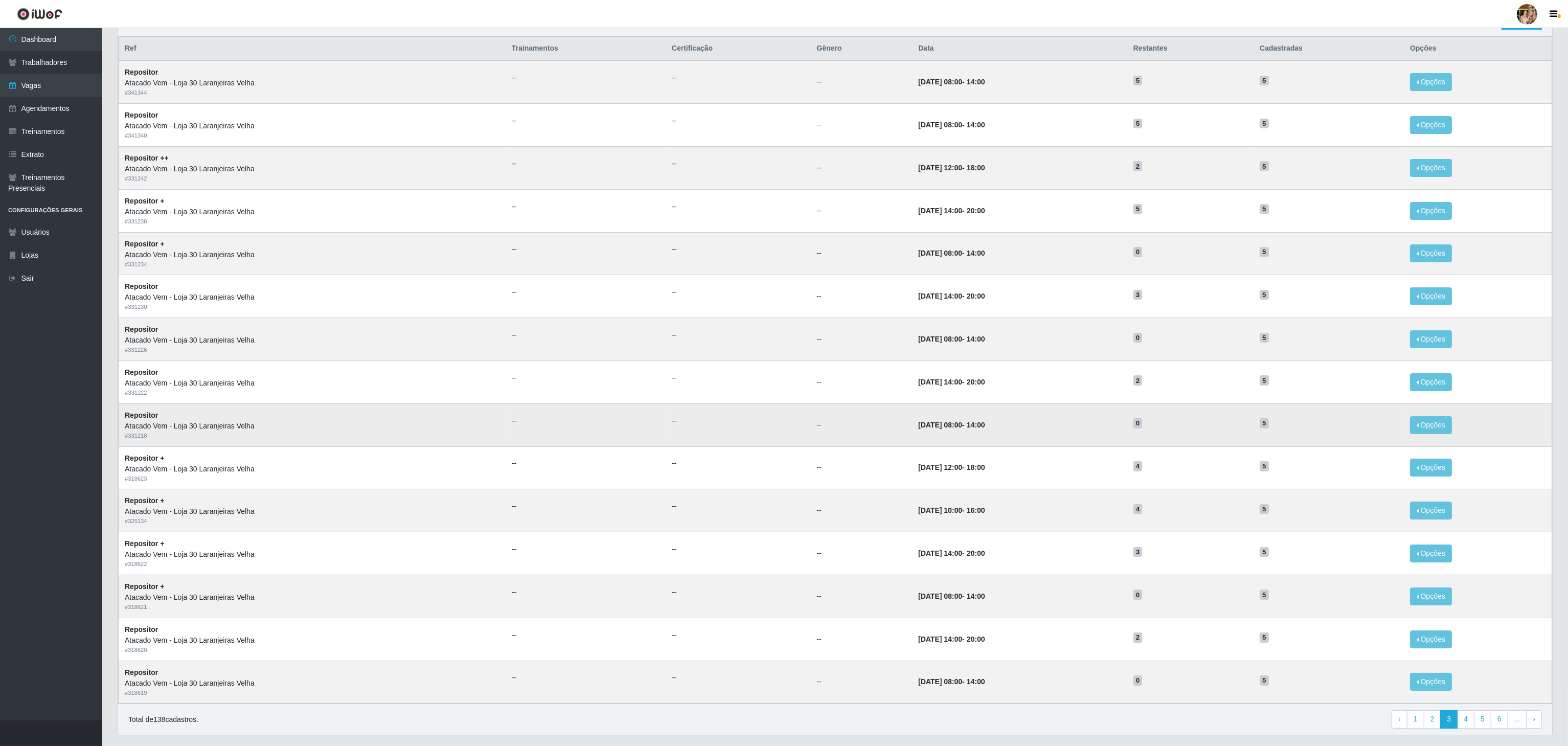
scroll to position [129, 0]
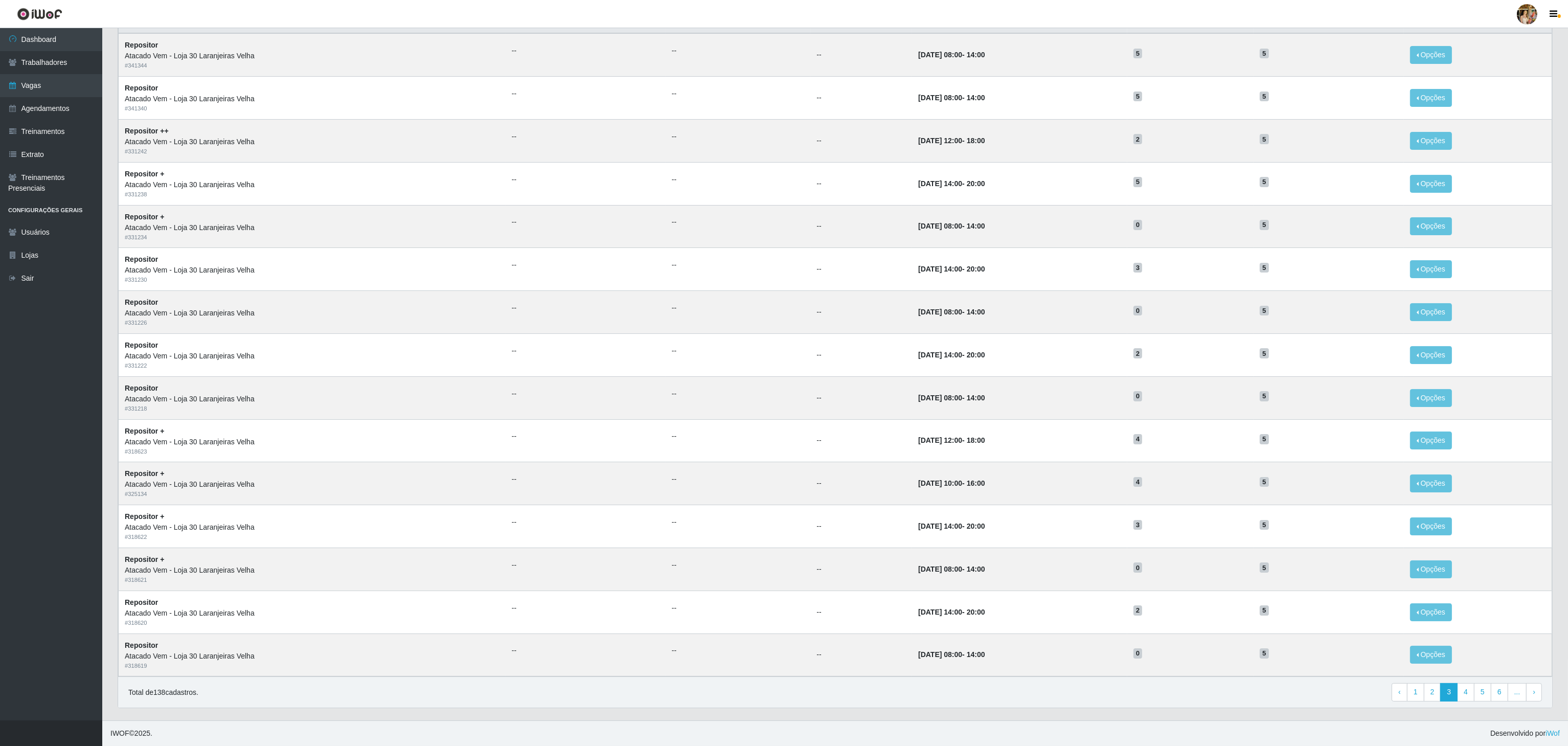
click at [1339, 674] on td "5" at bounding box center [1329, 655] width 151 height 43
click at [1354, 718] on div "Lista Adicionar Ref Trainamentos Certificação Gênero Data Restantes Cadastradas…" at bounding box center [834, 351] width 1450 height 738
click at [1470, 693] on link "4" at bounding box center [1465, 692] width 17 height 18
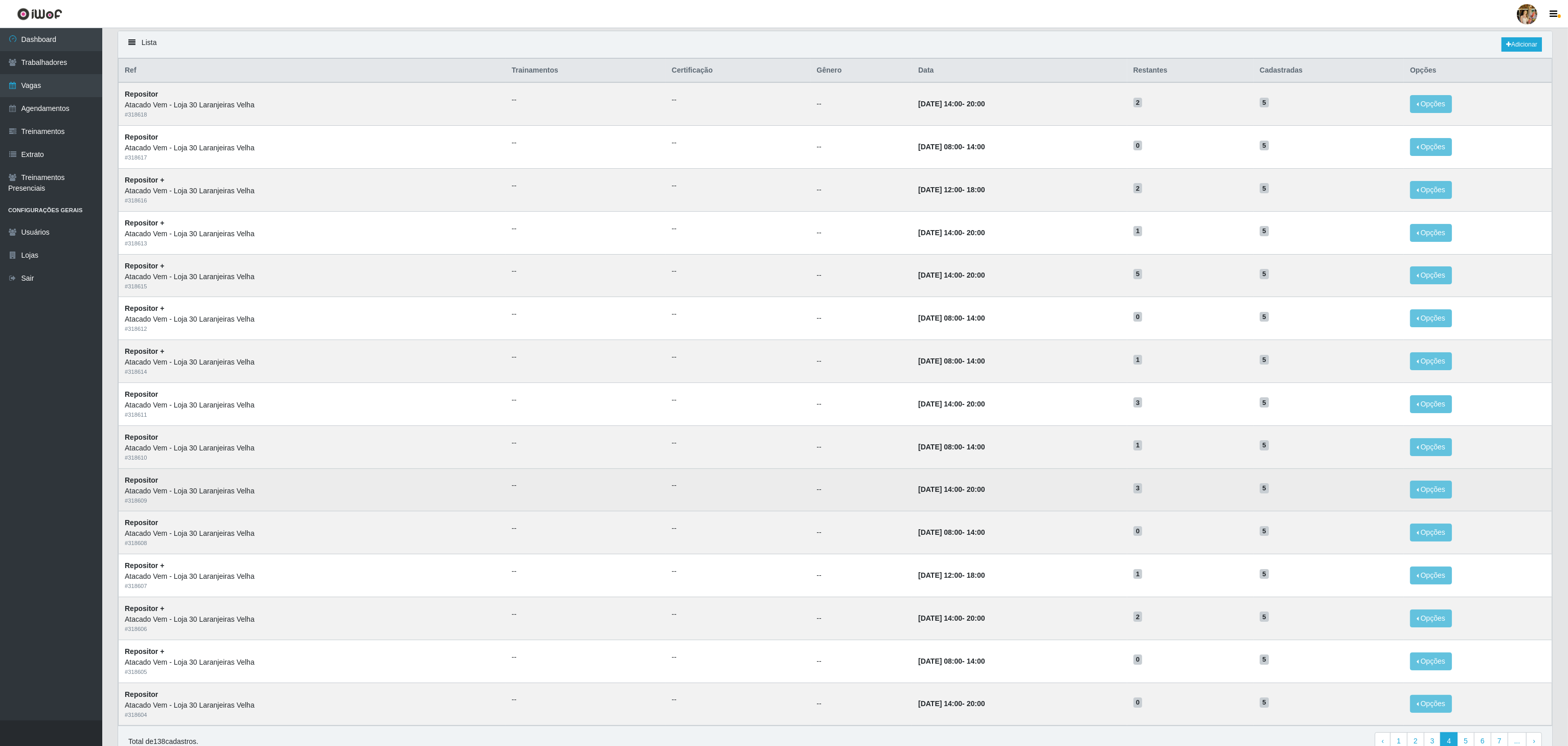
scroll to position [129, 0]
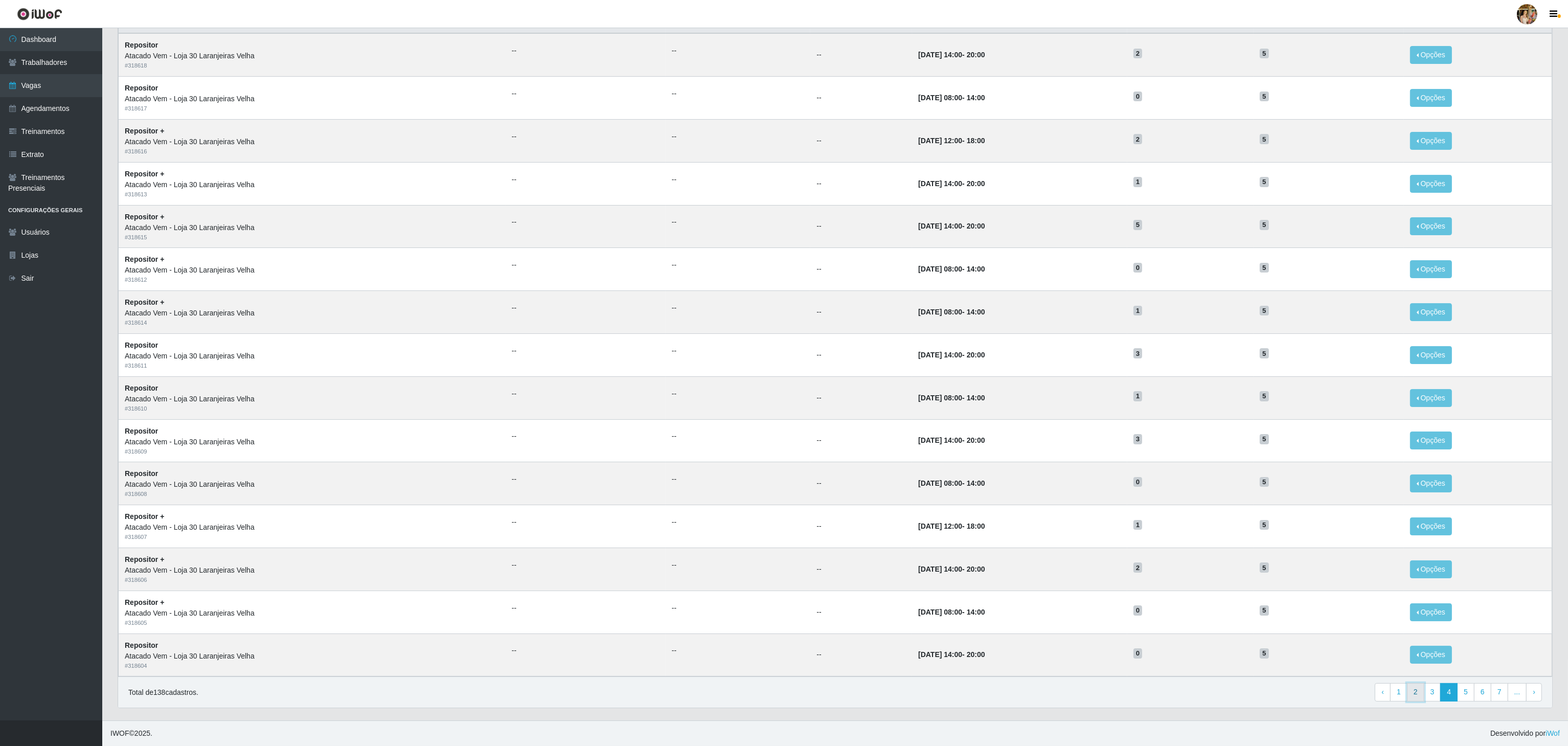
click at [1419, 690] on link "2" at bounding box center [1416, 692] width 17 height 18
click at [1459, 690] on link "3" at bounding box center [1465, 692] width 17 height 18
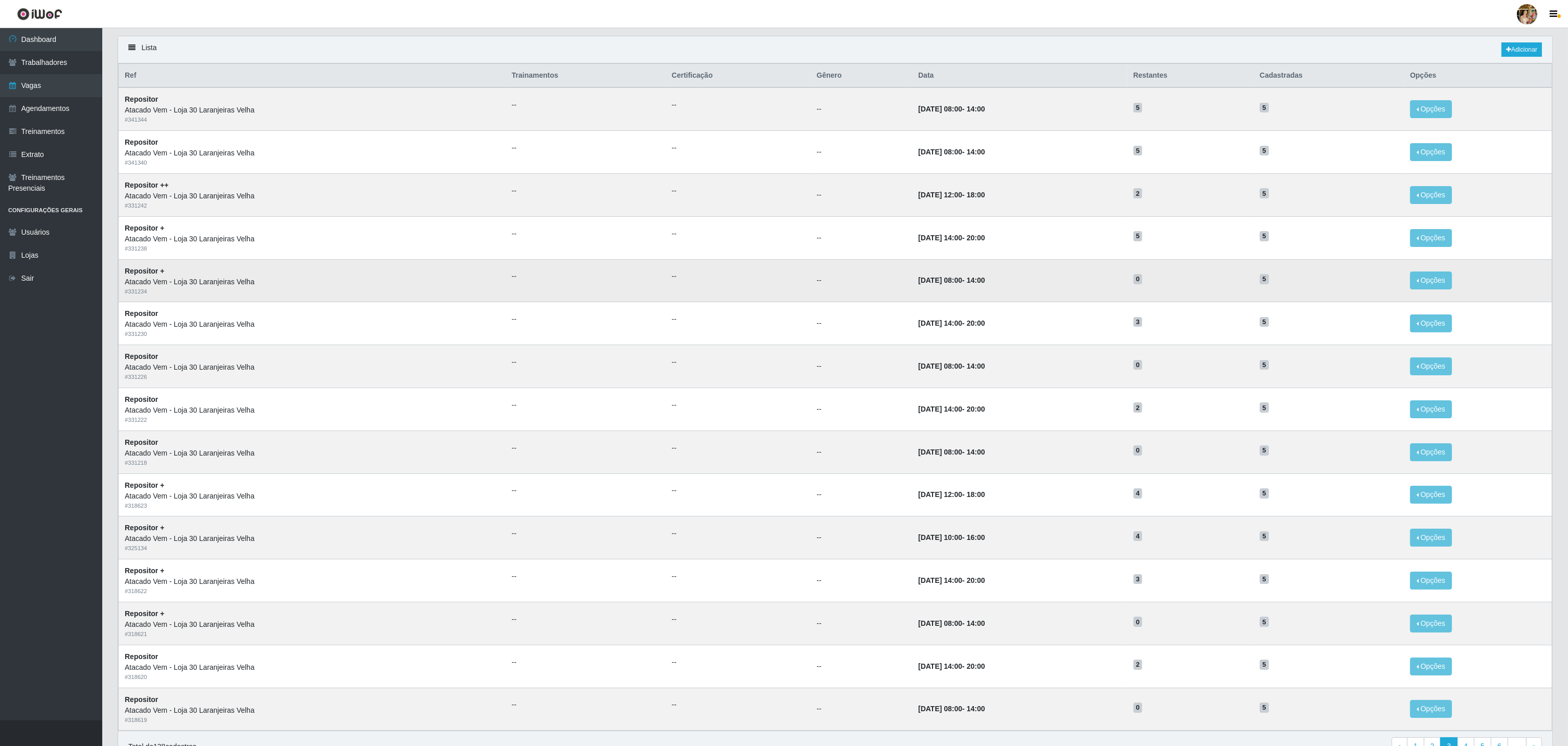
scroll to position [102, 0]
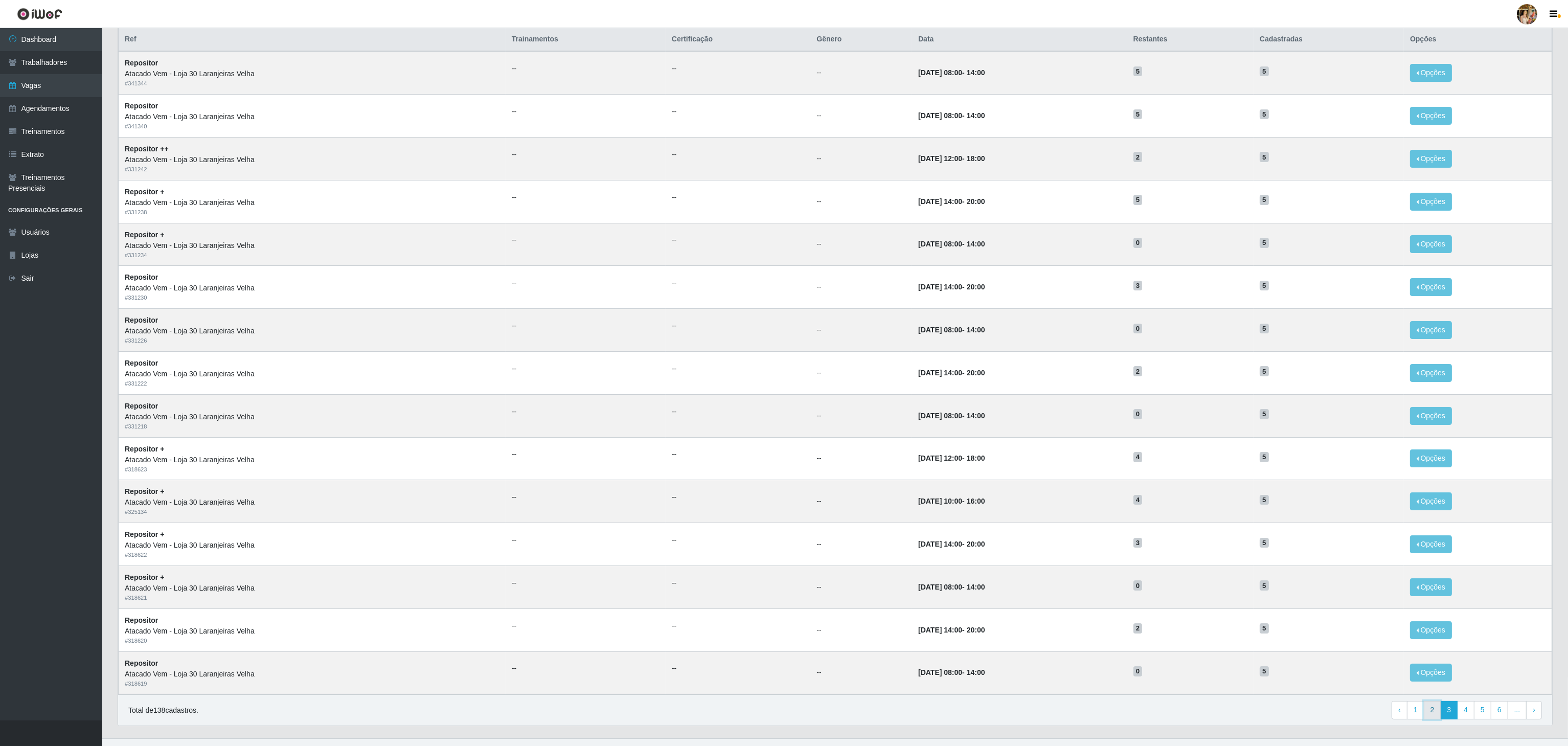
click at [1426, 718] on link "2" at bounding box center [1432, 710] width 17 height 18
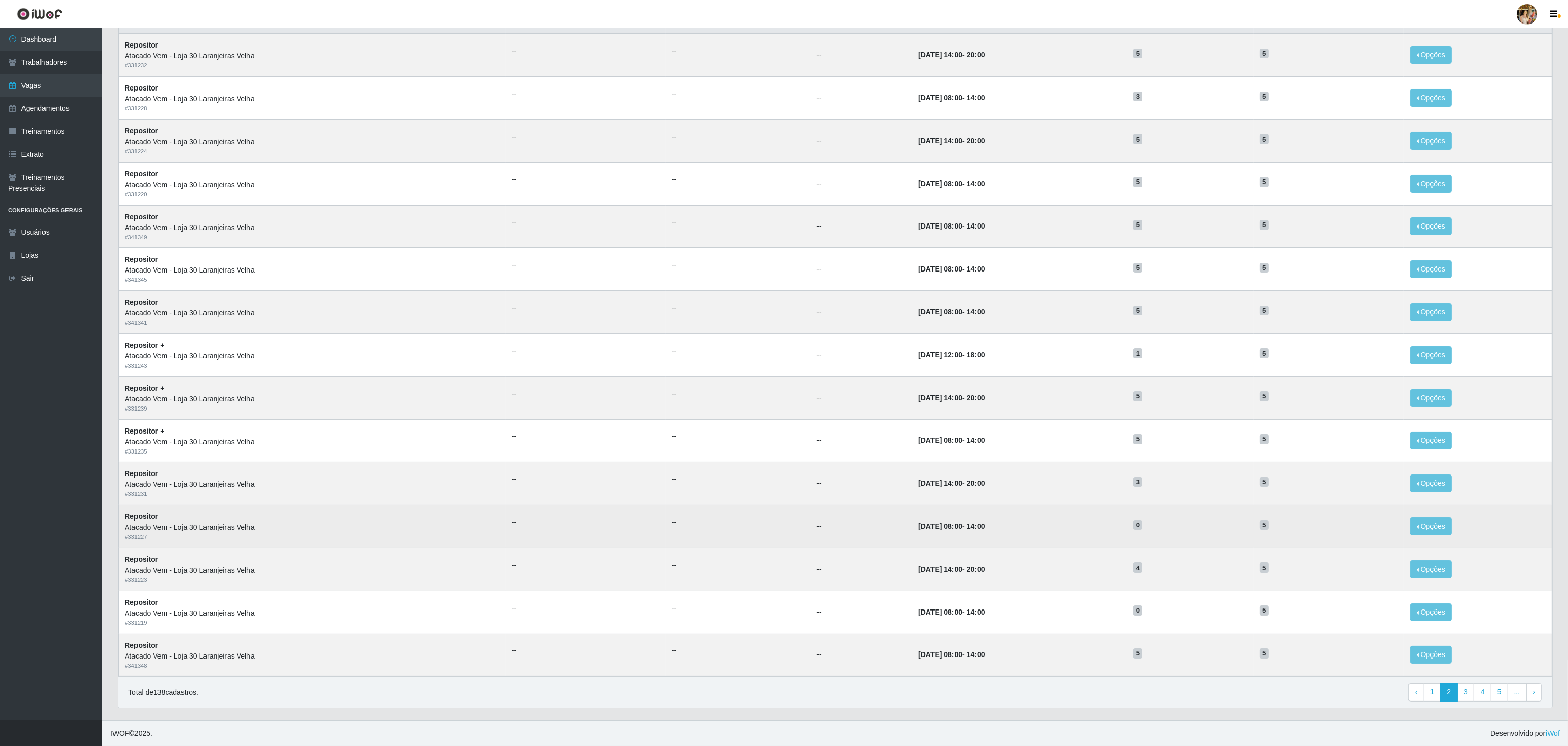
scroll to position [129, 0]
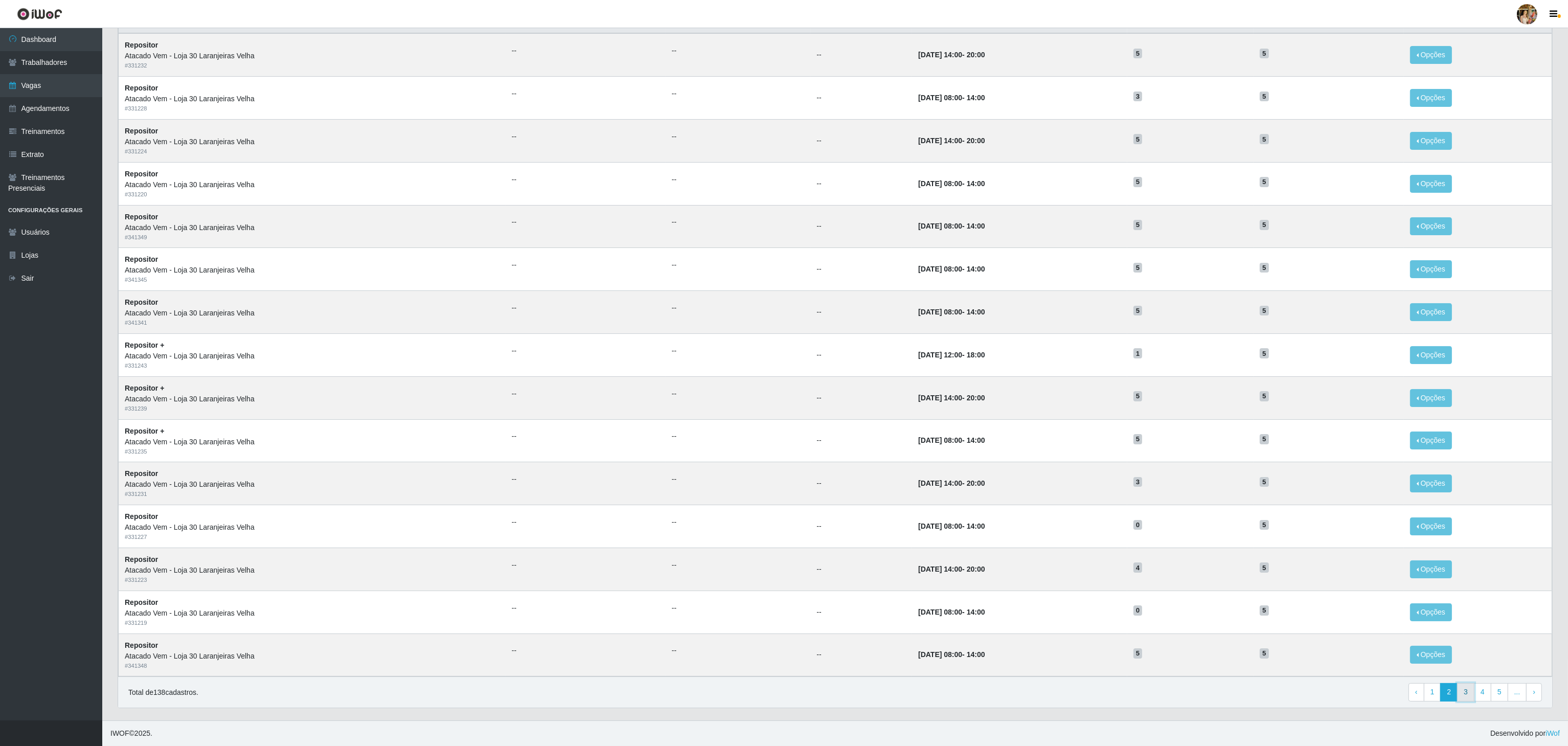
click at [1463, 696] on link "3" at bounding box center [1465, 692] width 17 height 18
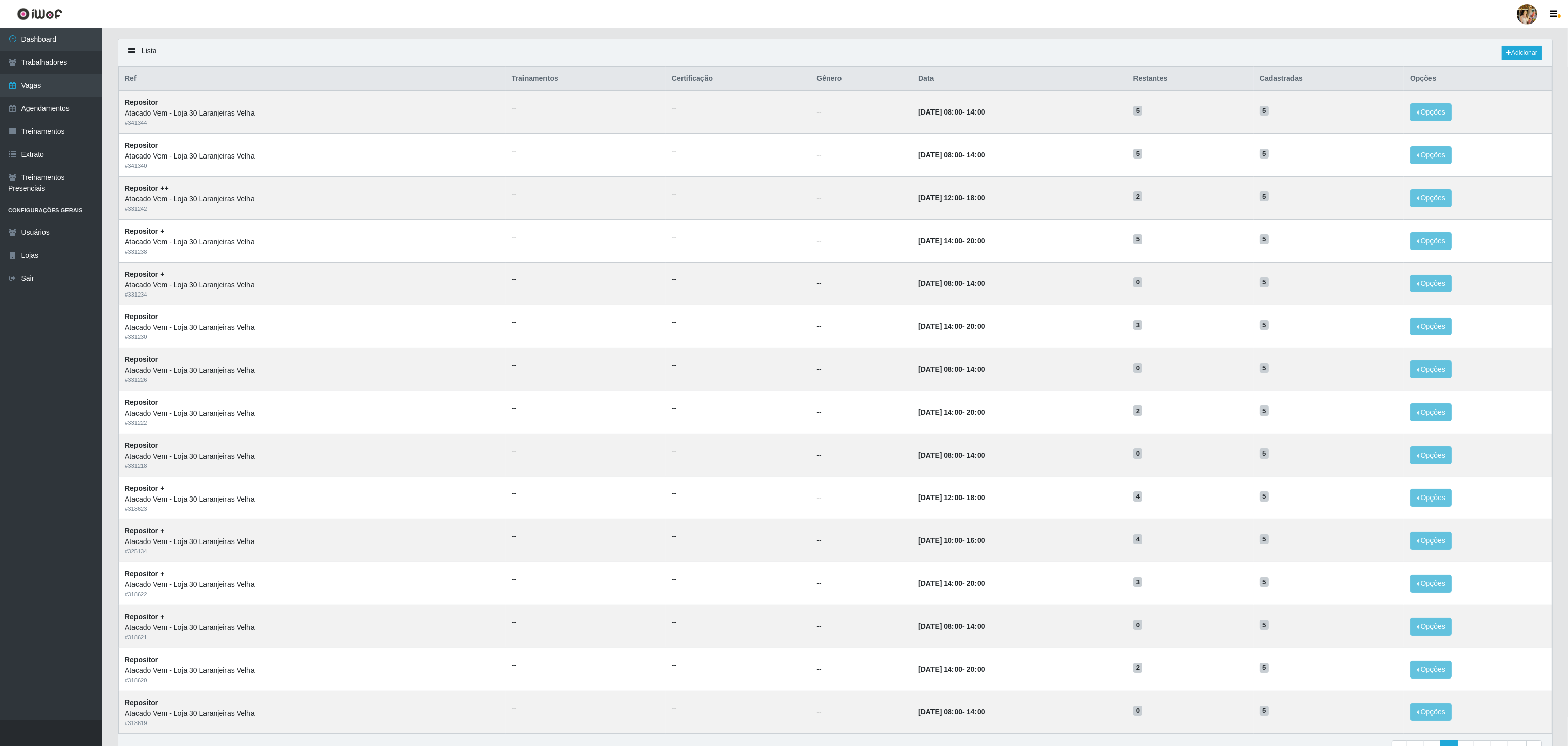
scroll to position [129, 0]
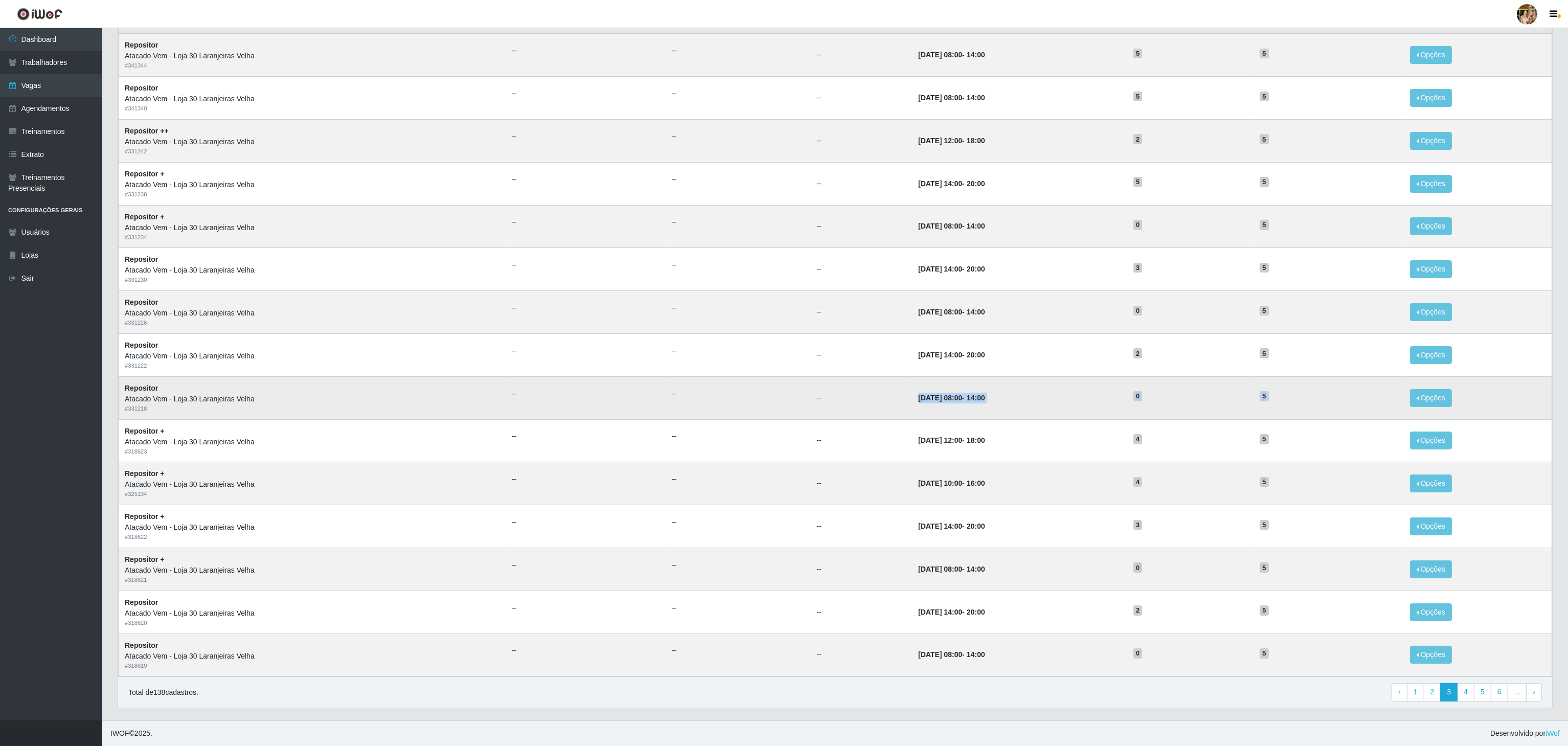
drag, startPoint x: 881, startPoint y: 391, endPoint x: 1284, endPoint y: 399, distance: 403.1
click at [1284, 399] on tr "Repositor Atacado Vem - Loja 30 Laranjeiras Velha # 331218 -- -- -- 04/09/2025,…" at bounding box center [834, 397] width 1434 height 43
click at [1284, 399] on td "5" at bounding box center [1329, 397] width 151 height 43
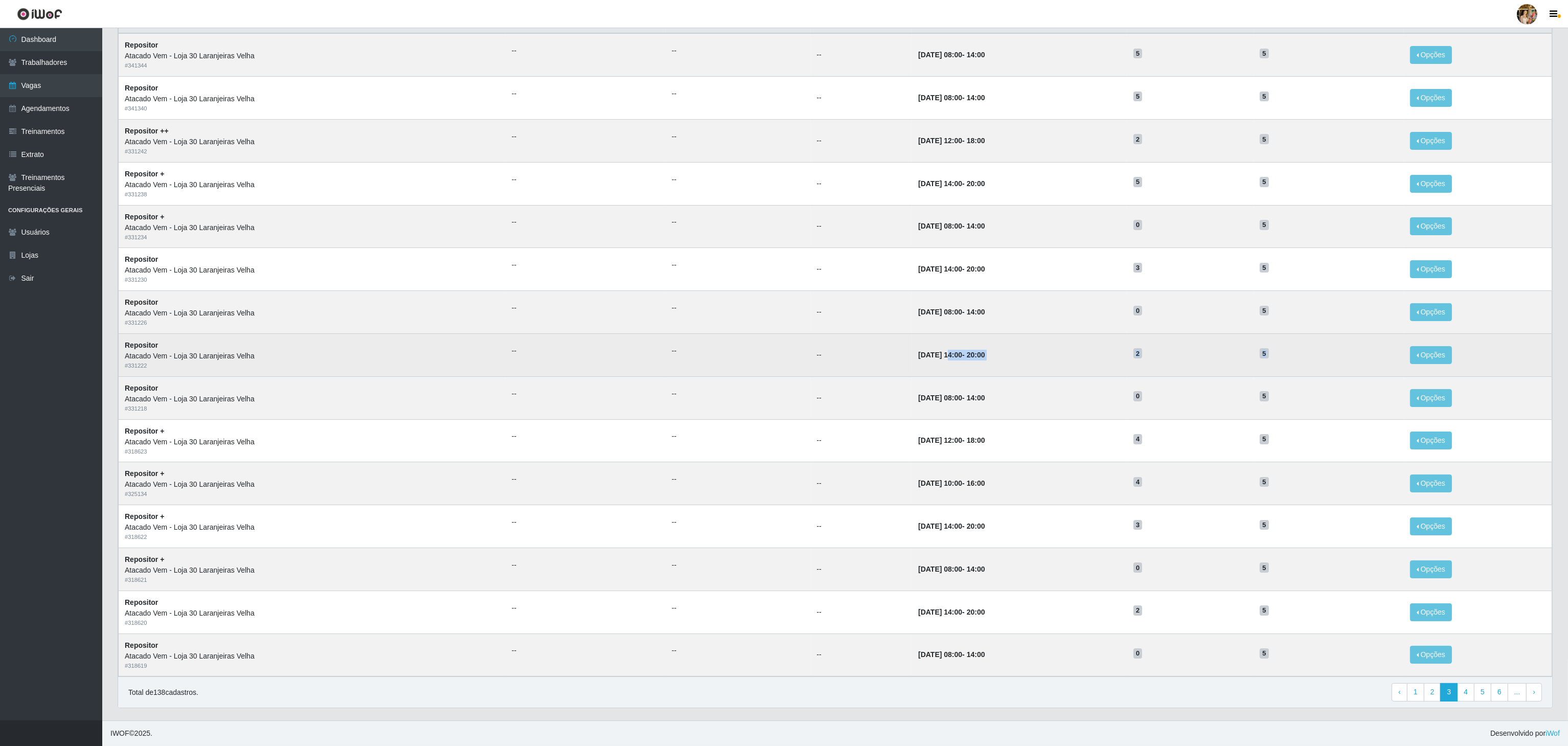
drag, startPoint x: 1287, startPoint y: 361, endPoint x: 916, endPoint y: 346, distance: 371.3
click at [916, 346] on tr "Repositor Atacado Vem - Loja 30 Laranjeiras Velha # 331222 -- -- -- 04/09/2025,…" at bounding box center [834, 354] width 1434 height 43
click at [926, 353] on time "04/09/2025, 14:00" at bounding box center [940, 354] width 44 height 9
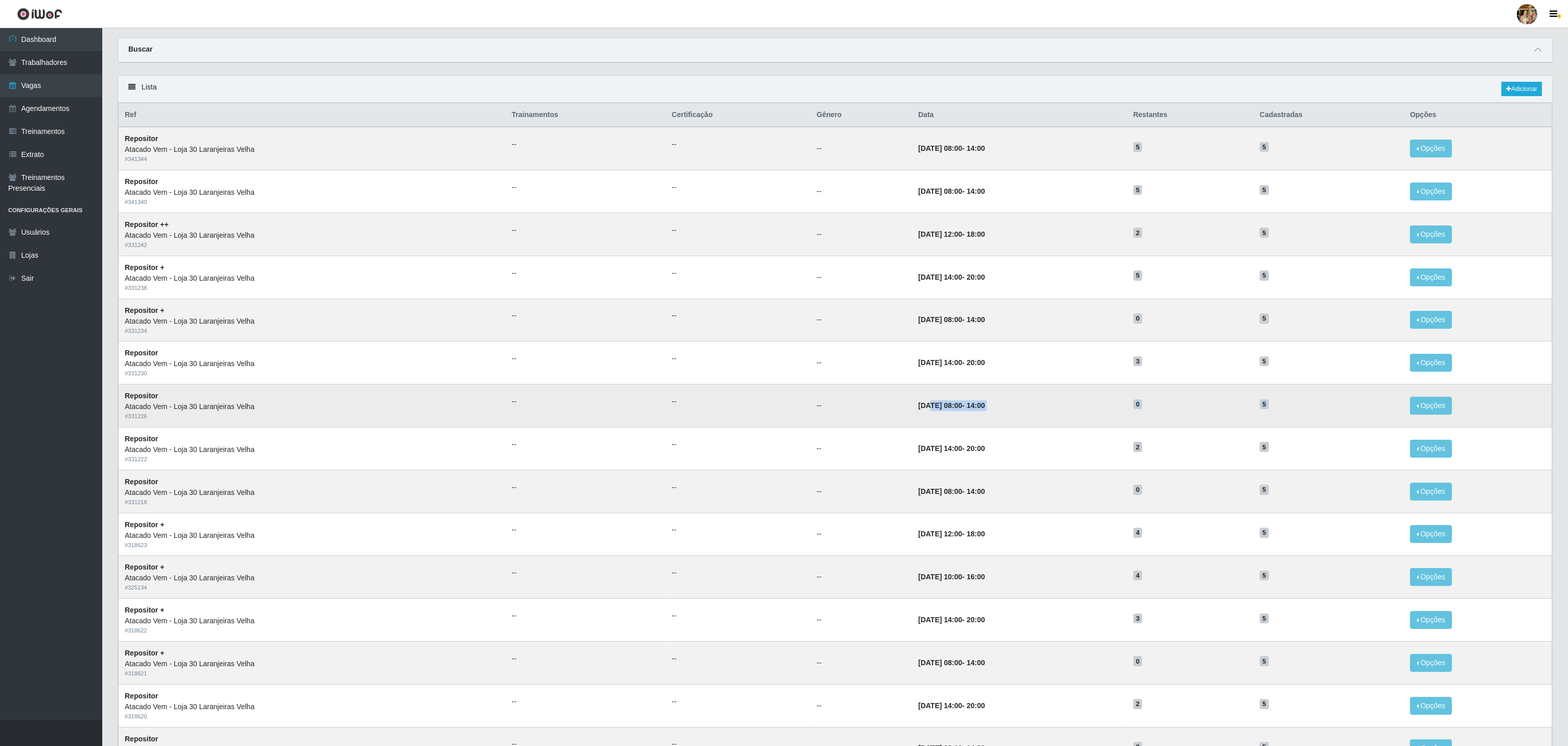
drag, startPoint x: 898, startPoint y: 411, endPoint x: 1308, endPoint y: 404, distance: 410.1
click at [1308, 404] on tr "Repositor Atacado Vem - Loja 30 Laranjeiras Velha # 331226 -- -- -- 05/09/2025,…" at bounding box center [834, 406] width 1434 height 43
click at [1297, 405] on h5 "5" at bounding box center [1328, 403] width 138 height 10
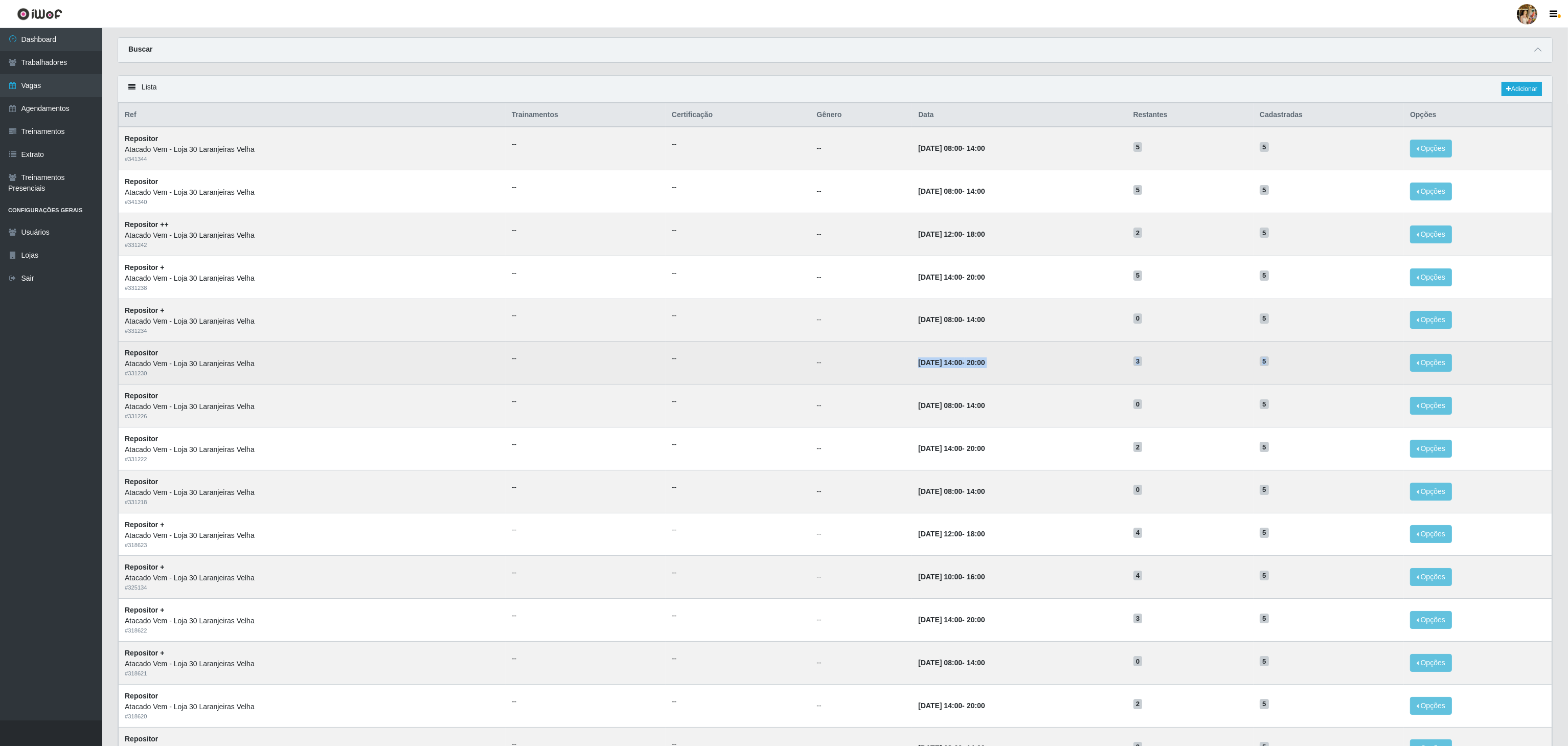
drag, startPoint x: 1295, startPoint y: 358, endPoint x: 869, endPoint y: 362, distance: 426.0
click at [869, 362] on tr "Repositor Atacado Vem - Loja 30 Laranjeiras Velha # 331230 -- -- -- 05/09/2025,…" at bounding box center [834, 362] width 1434 height 43
click at [869, 362] on td "--" at bounding box center [860, 362] width 102 height 43
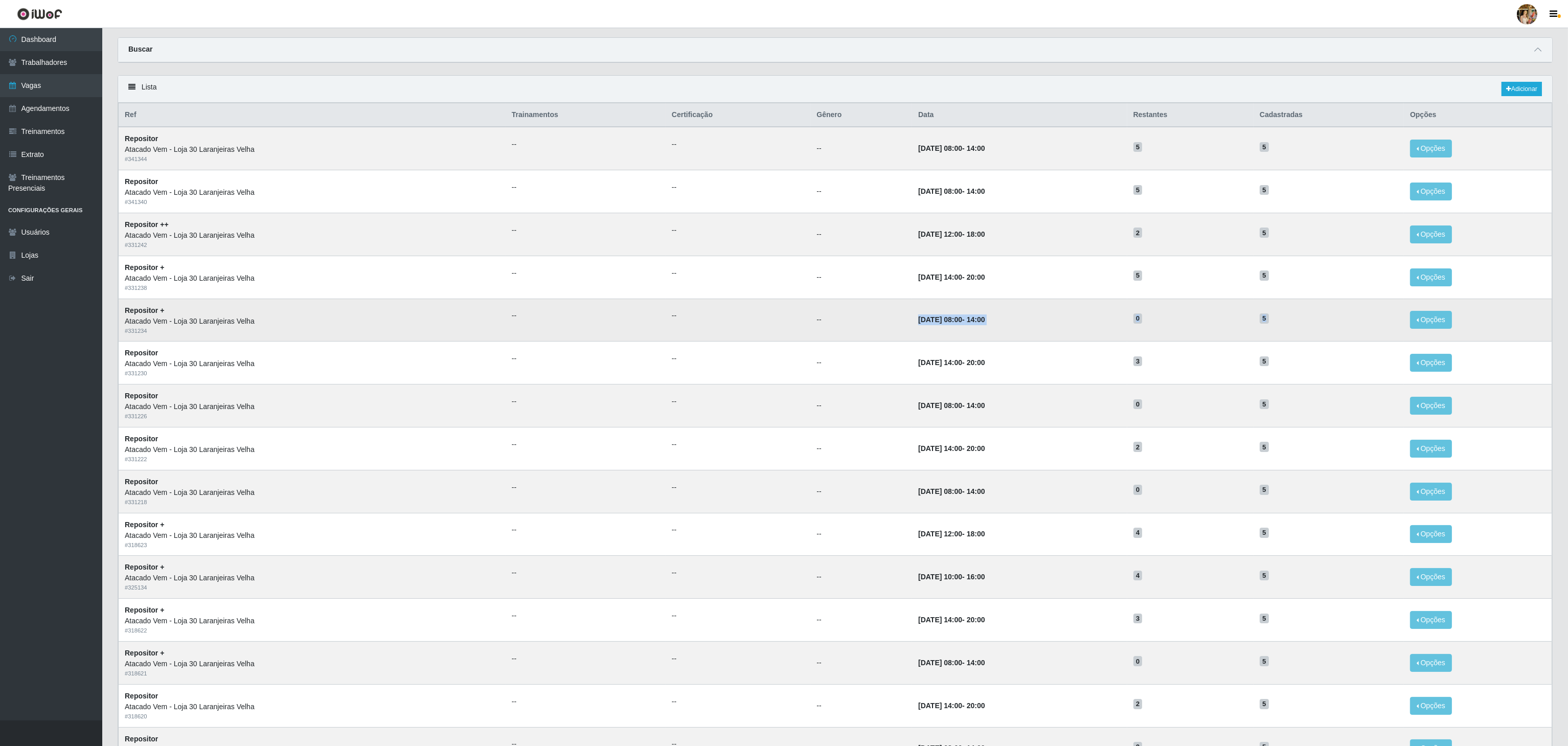
drag, startPoint x: 888, startPoint y: 316, endPoint x: 1282, endPoint y: 336, distance: 394.5
click at [1282, 336] on tr "Repositor + Atacado Vem - Loja 30 Laranjeiras Velha # 331234 -- -- -- 06/09/202…" at bounding box center [834, 319] width 1434 height 43
click at [1283, 335] on td "5" at bounding box center [1329, 319] width 151 height 43
drag, startPoint x: 1290, startPoint y: 329, endPoint x: 914, endPoint y: 329, distance: 376.0
click at [914, 329] on tr "Repositor + Atacado Vem - Loja 30 Laranjeiras Velha # 331234 -- -- -- 06/09/202…" at bounding box center [834, 319] width 1434 height 43
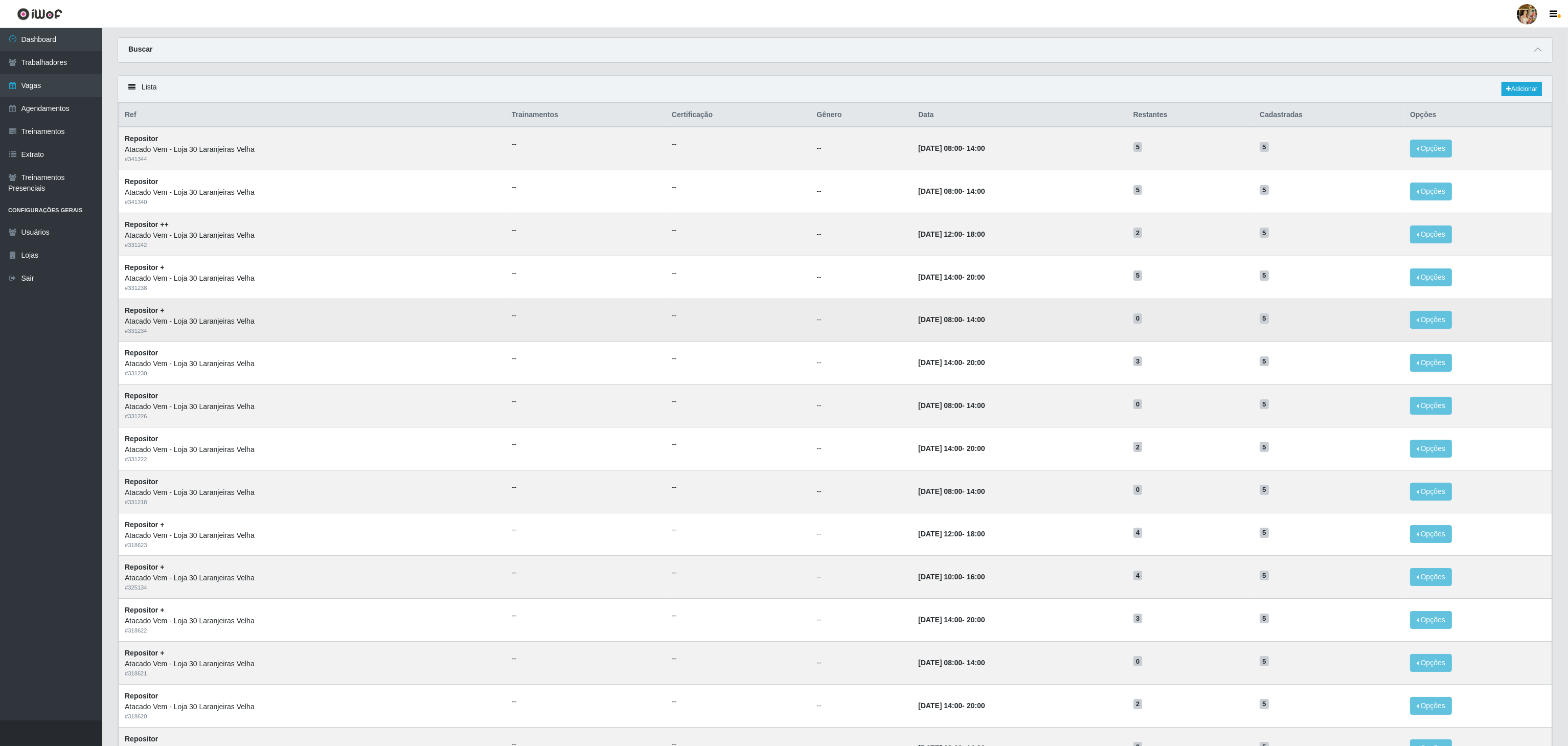
click at [912, 329] on td "06/09/2025, 08:00 - 14:00" at bounding box center [1018, 319] width 214 height 43
drag, startPoint x: 1018, startPoint y: 294, endPoint x: 1284, endPoint y: 328, distance: 268.2
click at [1284, 328] on tbody "Repositor Atacado Vem - Loja 30 Laranjeiras Velha # 341344 -- -- -- 09/09/2025,…" at bounding box center [834, 448] width 1434 height 642
click at [1284, 330] on td "5" at bounding box center [1329, 319] width 151 height 43
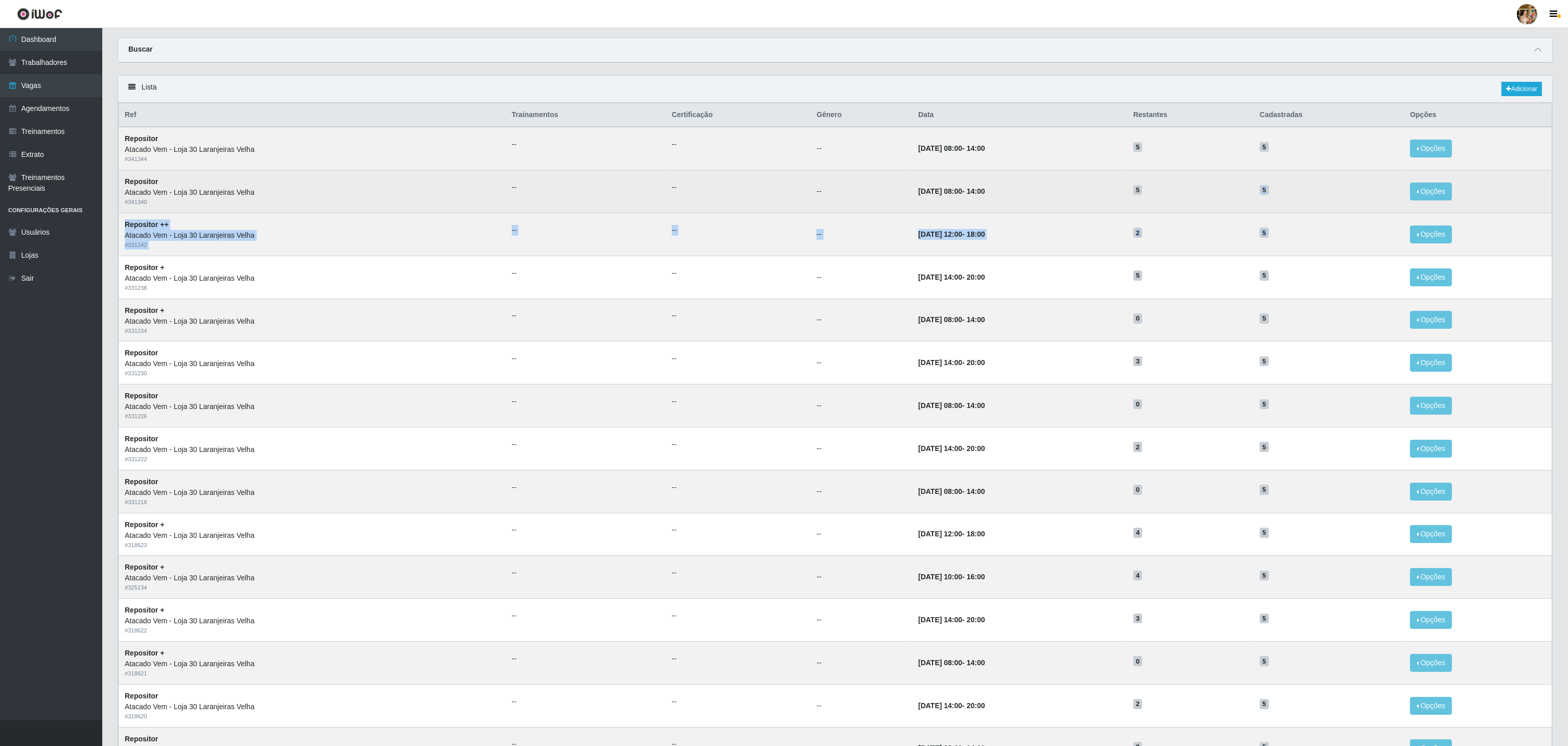
drag, startPoint x: 1284, startPoint y: 237, endPoint x: 1220, endPoint y: 193, distance: 77.7
click at [1220, 193] on tbody "Repositor Atacado Vem - Loja 30 Laranjeiras Velha # 341344 -- -- -- 09/09/2025,…" at bounding box center [834, 448] width 1434 height 642
click at [1220, 193] on h5 "5" at bounding box center [1191, 189] width 114 height 10
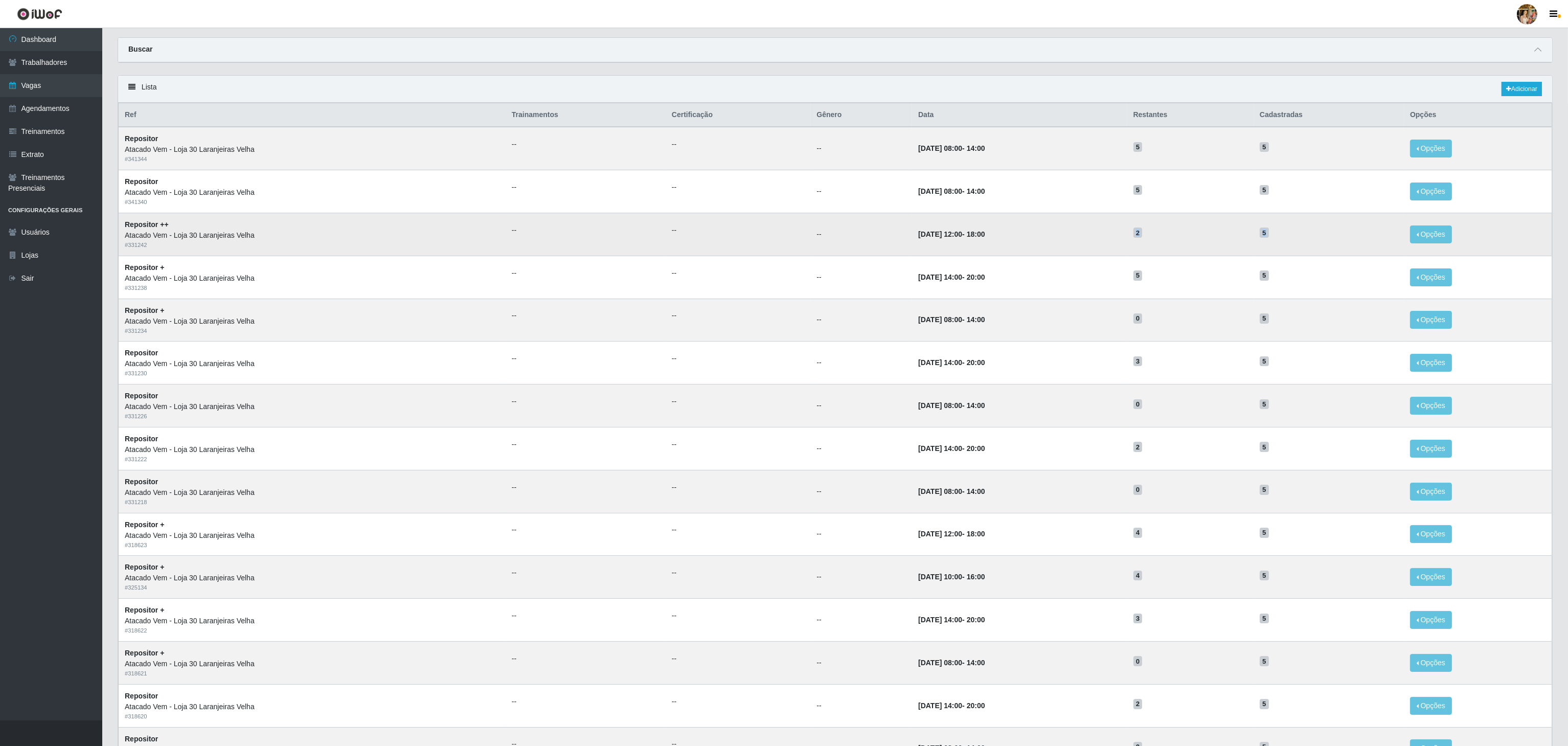
drag, startPoint x: 1317, startPoint y: 248, endPoint x: 1008, endPoint y: 228, distance: 309.6
click at [1008, 228] on tr "Repositor ++ Atacado Vem - Loja 30 Laranjeiras Velha # 331242 -- -- -- 07/09/20…" at bounding box center [834, 233] width 1434 height 43
click at [1039, 249] on td "07/09/2025, 12:00 - 18:00" at bounding box center [1018, 233] width 214 height 43
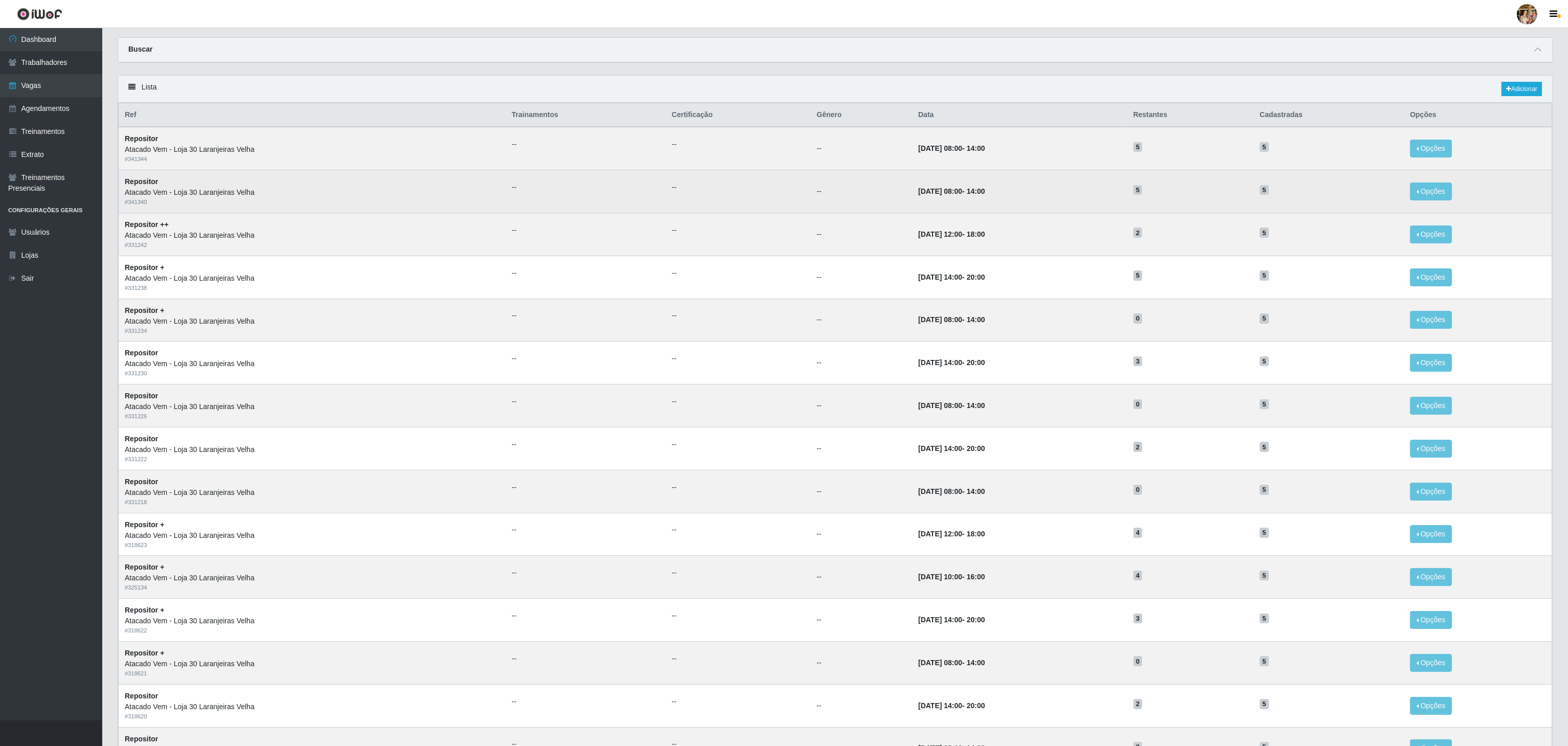
click at [1272, 187] on h5 "5" at bounding box center [1328, 189] width 138 height 10
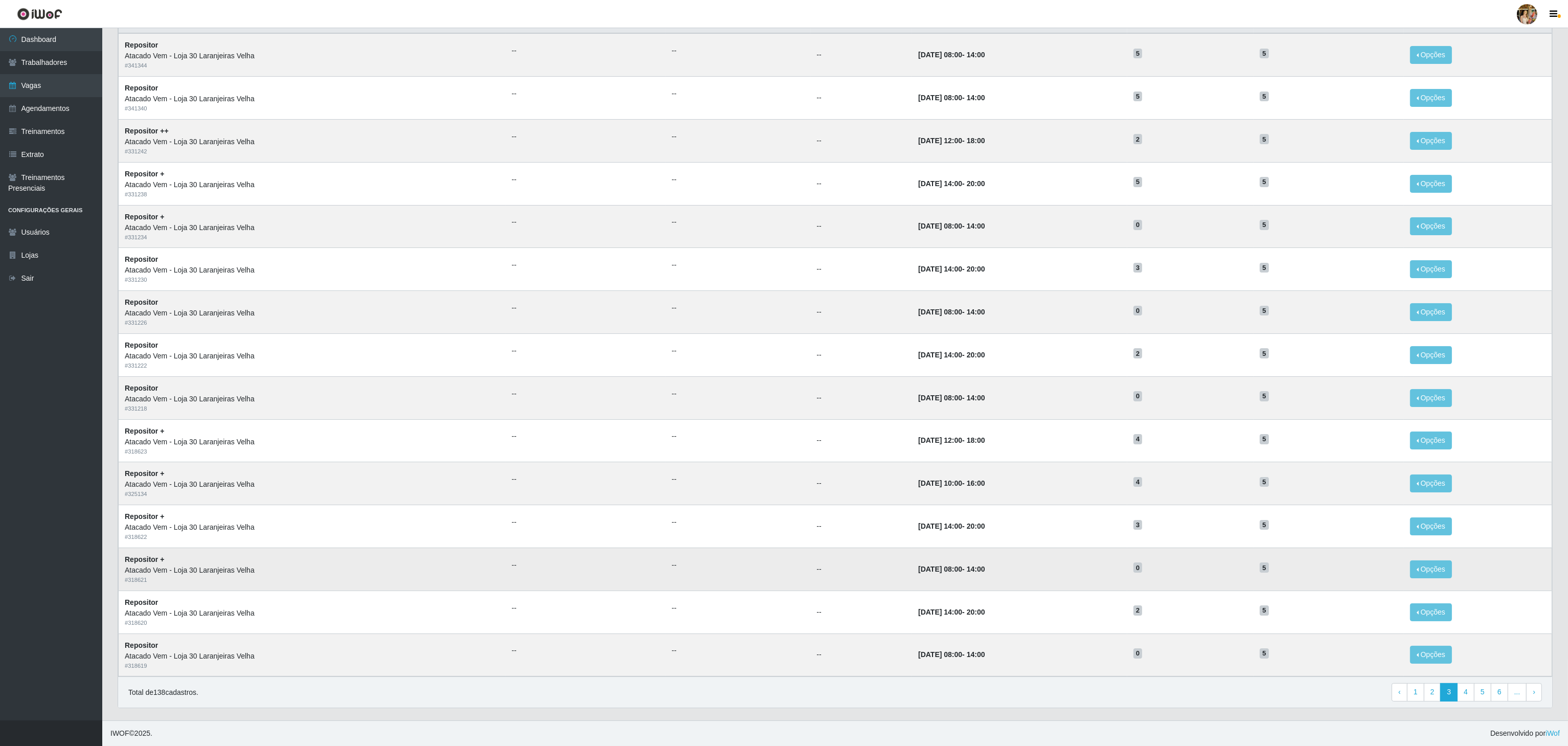
scroll to position [129, 0]
click at [1430, 690] on link "2" at bounding box center [1432, 692] width 17 height 18
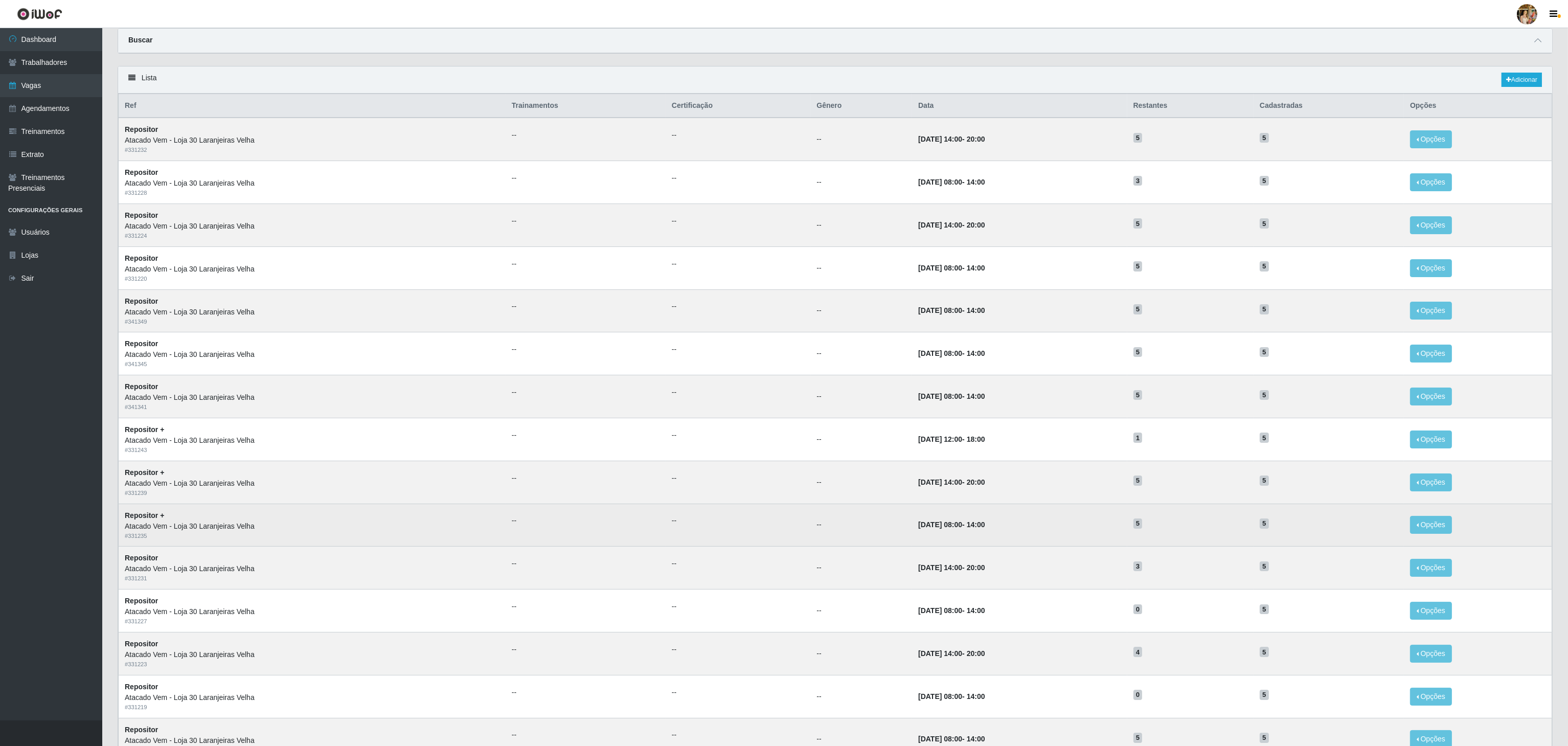
scroll to position [129, 0]
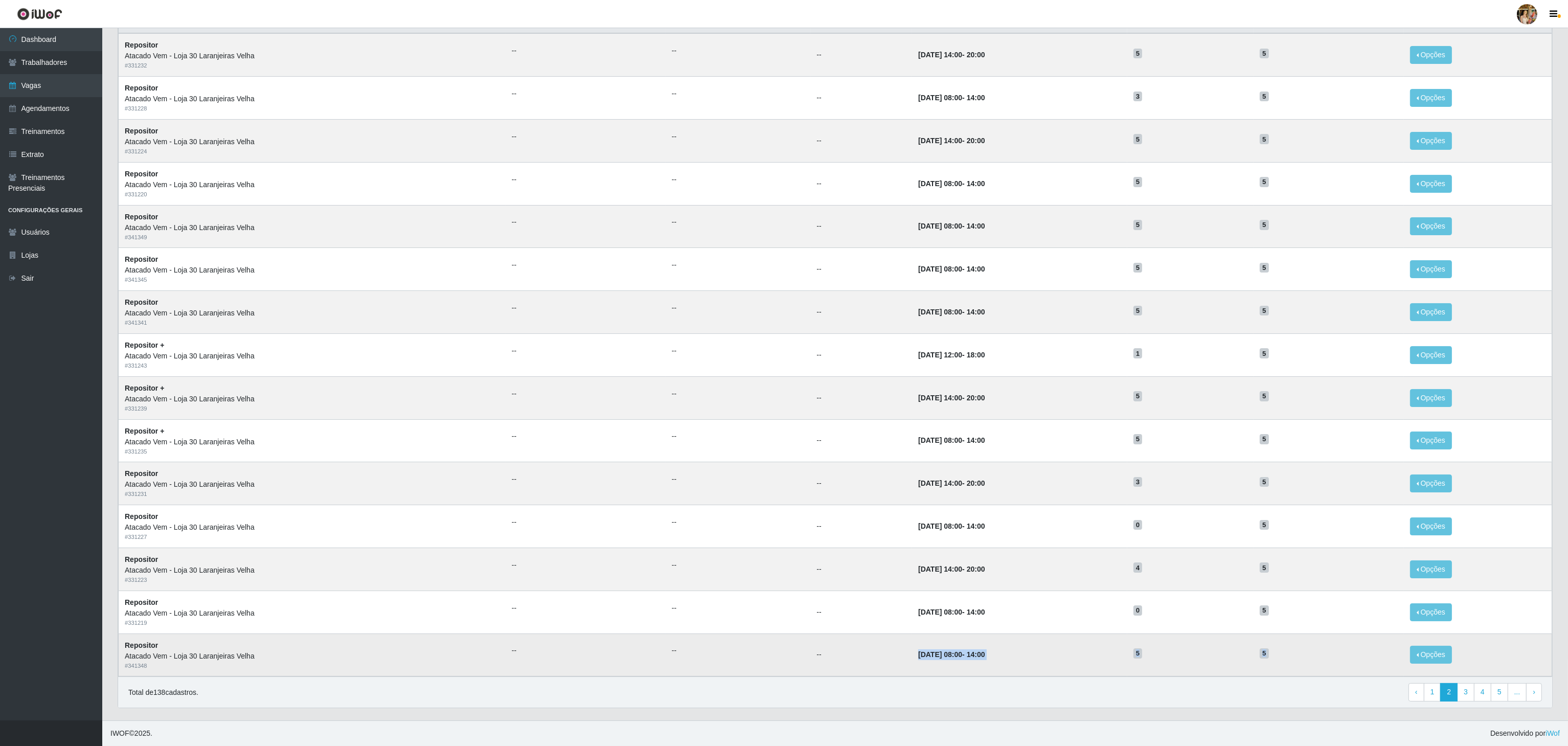
drag, startPoint x: 885, startPoint y: 655, endPoint x: 1299, endPoint y: 671, distance: 414.3
click at [1299, 671] on tr "Repositor Atacado Vem - Loja 30 Laranjeiras Velha # 341348 -- -- -- 10/09/2025,…" at bounding box center [834, 655] width 1434 height 43
click at [1298, 668] on td "5" at bounding box center [1329, 655] width 151 height 43
drag, startPoint x: 1280, startPoint y: 611, endPoint x: 920, endPoint y: 573, distance: 362.0
click at [920, 573] on tbody "Repositor Atacado Vem - Loja 30 Laranjeiras Velha # 331232 -- -- -- 19/09/2025,…" at bounding box center [834, 354] width 1434 height 642
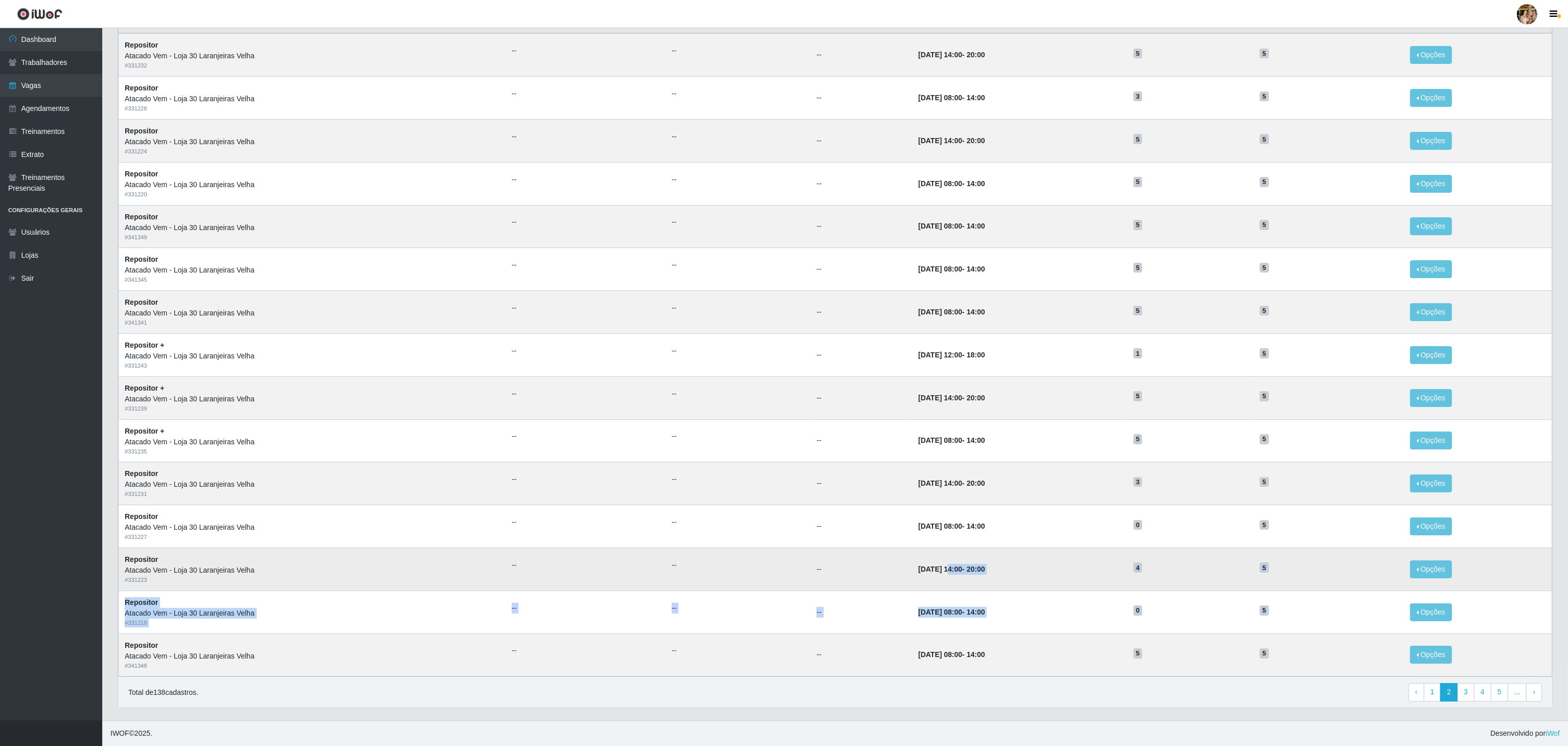
click at [920, 573] on td "11/09/2025, 14:00 - 20:00" at bounding box center [1018, 569] width 214 height 43
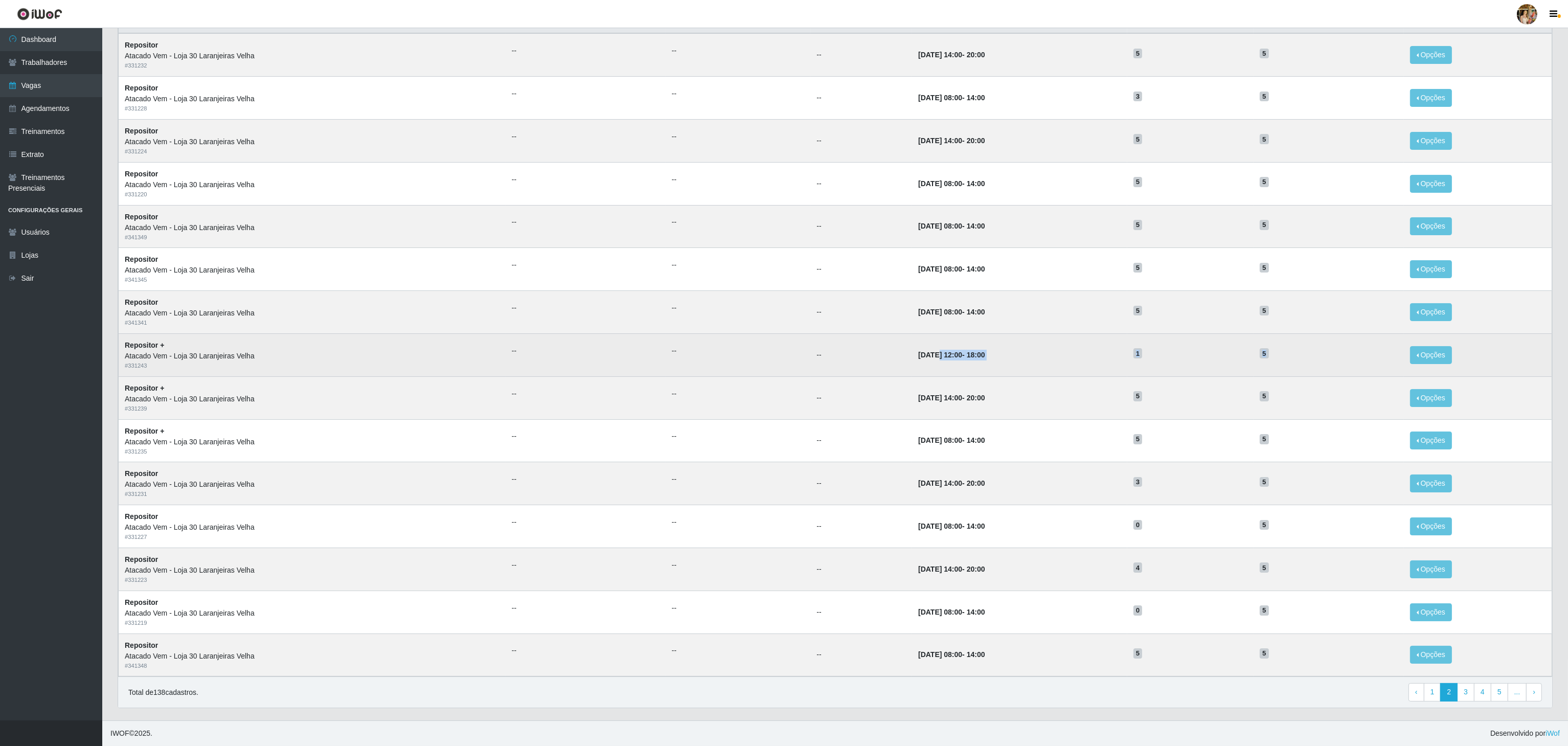
drag, startPoint x: 909, startPoint y: 349, endPoint x: 1279, endPoint y: 360, distance: 370.2
click at [1279, 360] on tr "Repositor + Atacado Vem - Loja 30 Laranjeiras Velha # 331243 -- -- -- 14/09/202…" at bounding box center [834, 354] width 1434 height 43
click at [1279, 360] on td "5" at bounding box center [1329, 354] width 151 height 43
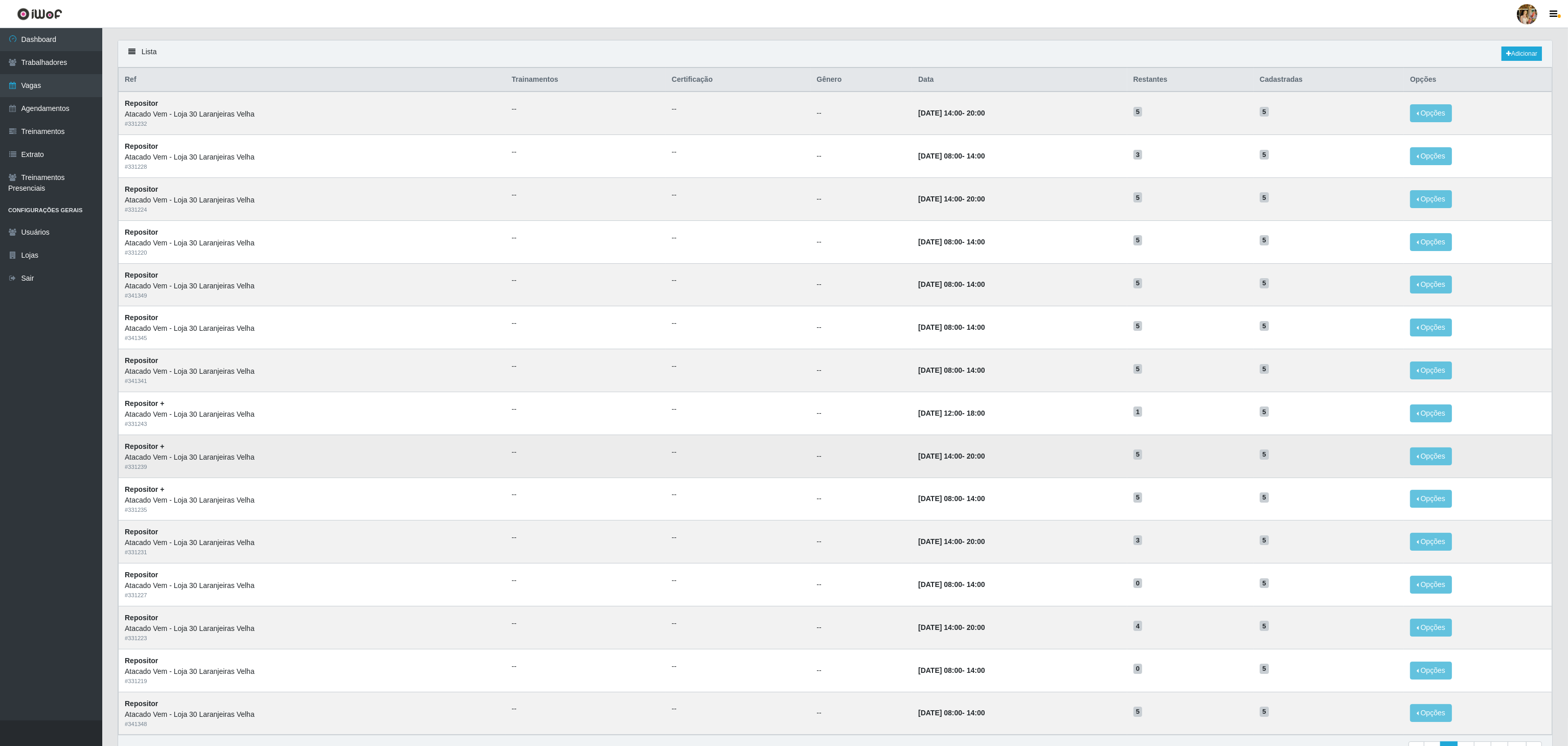
scroll to position [0, 0]
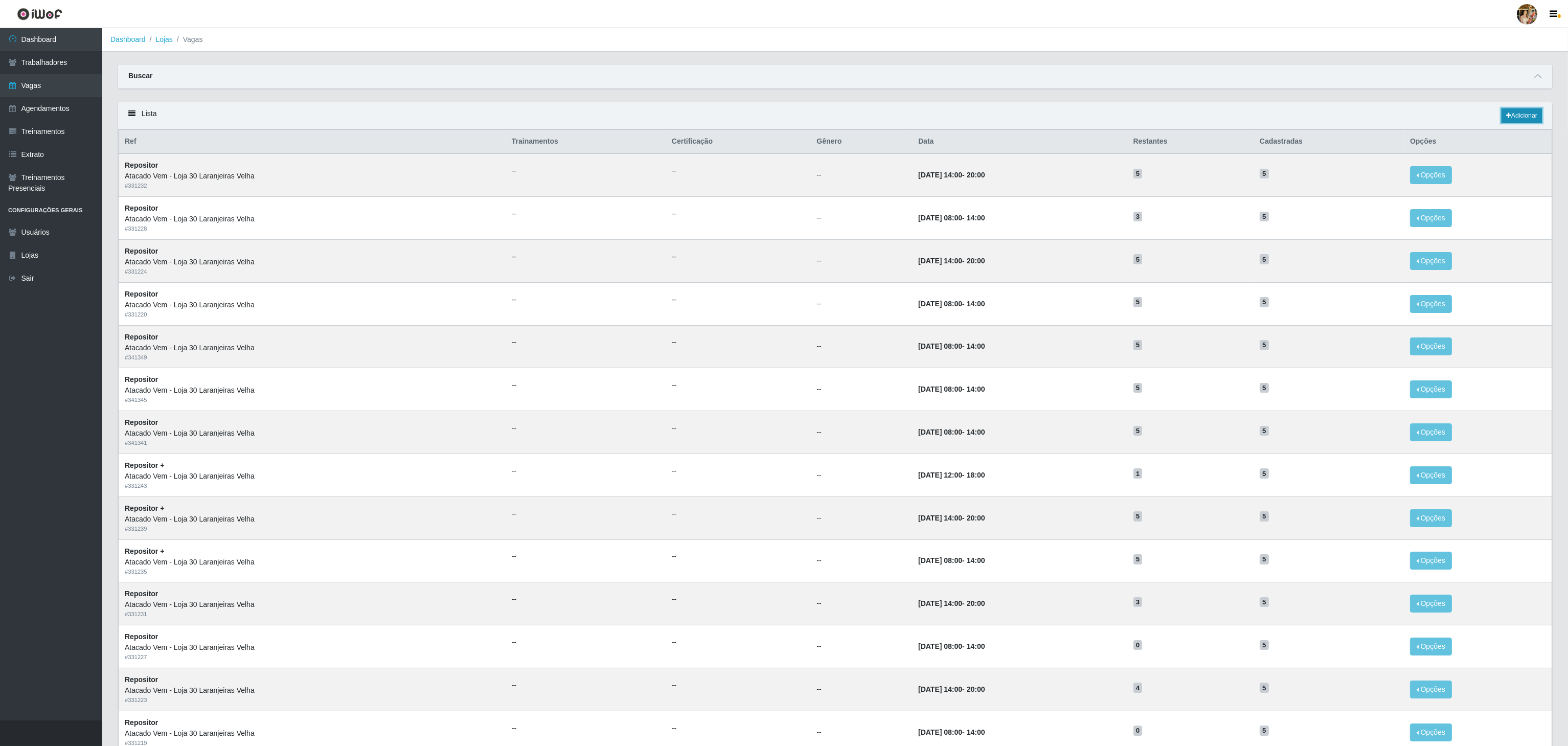
click at [1520, 113] on link "Adicionar" at bounding box center [1521, 115] width 40 height 14
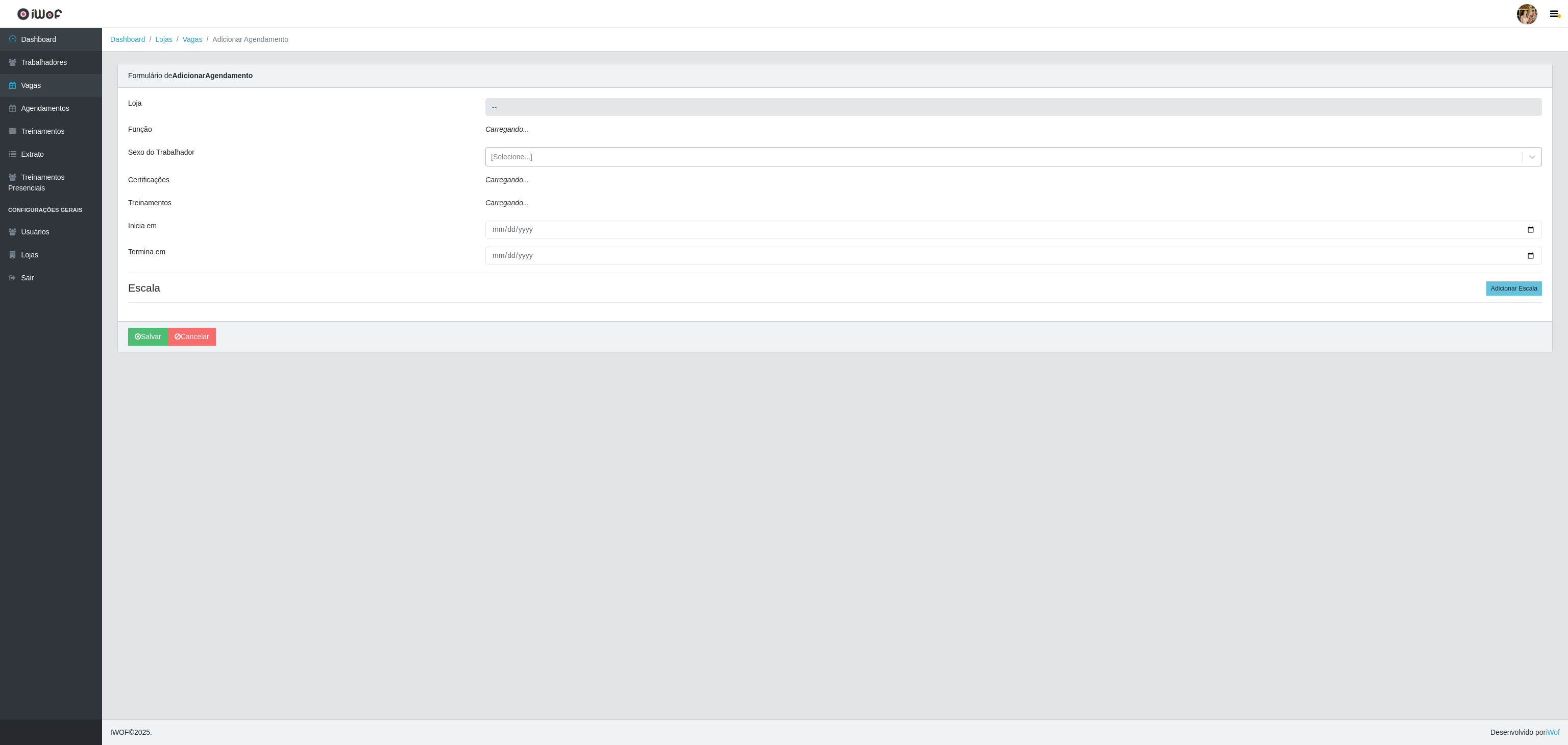
type input "Atacado Vem - Loja 30 Laranjeiras Velha"
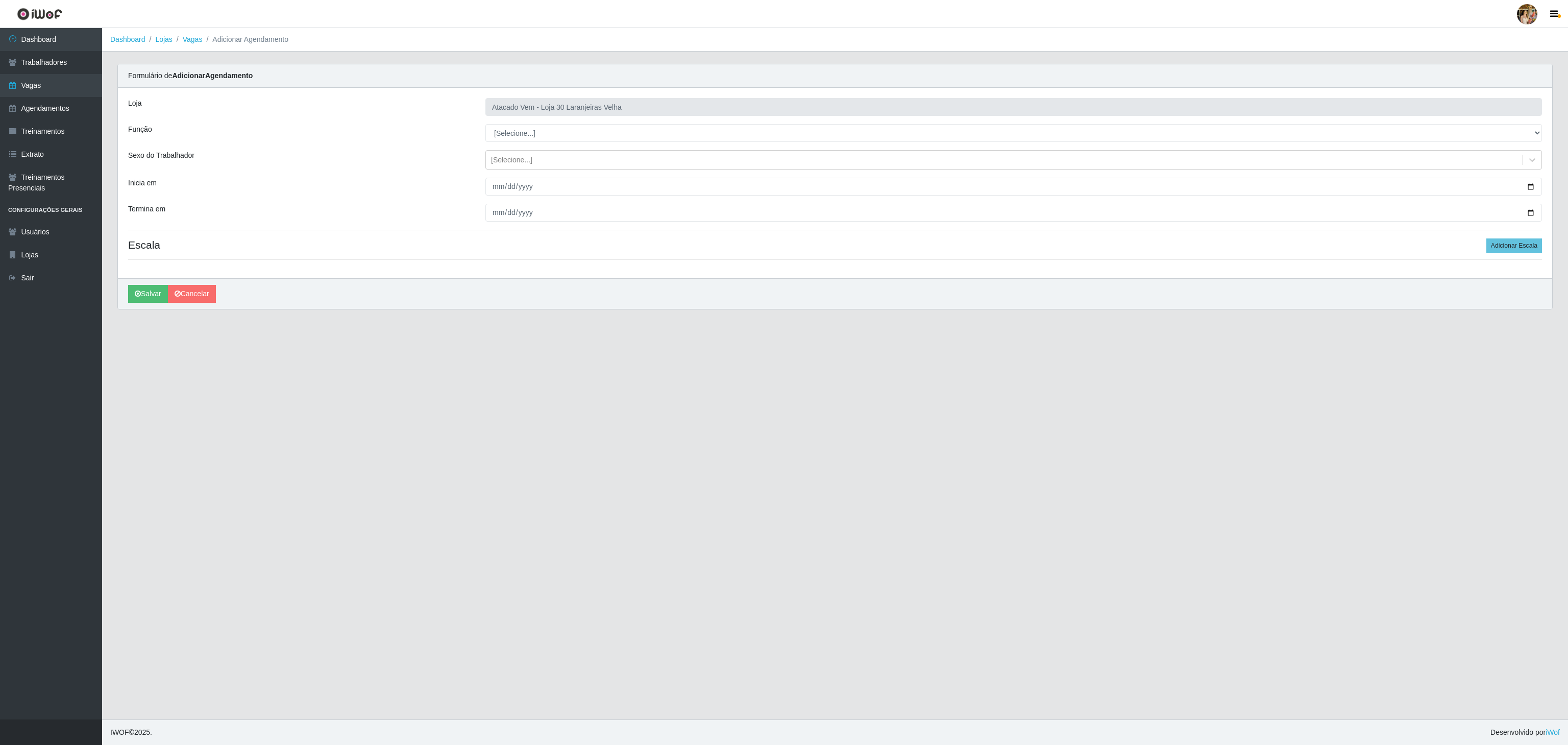
select select "24"
click at [485, 125] on select "[Selecione...] Repositor Repositor + Repositor ++" at bounding box center [1013, 132] width 1057 height 18
click at [490, 186] on input "Inicia em" at bounding box center [1013, 186] width 1057 height 18
type input "2025-10-01"
click at [490, 211] on input "Termina em" at bounding box center [1013, 212] width 1057 height 18
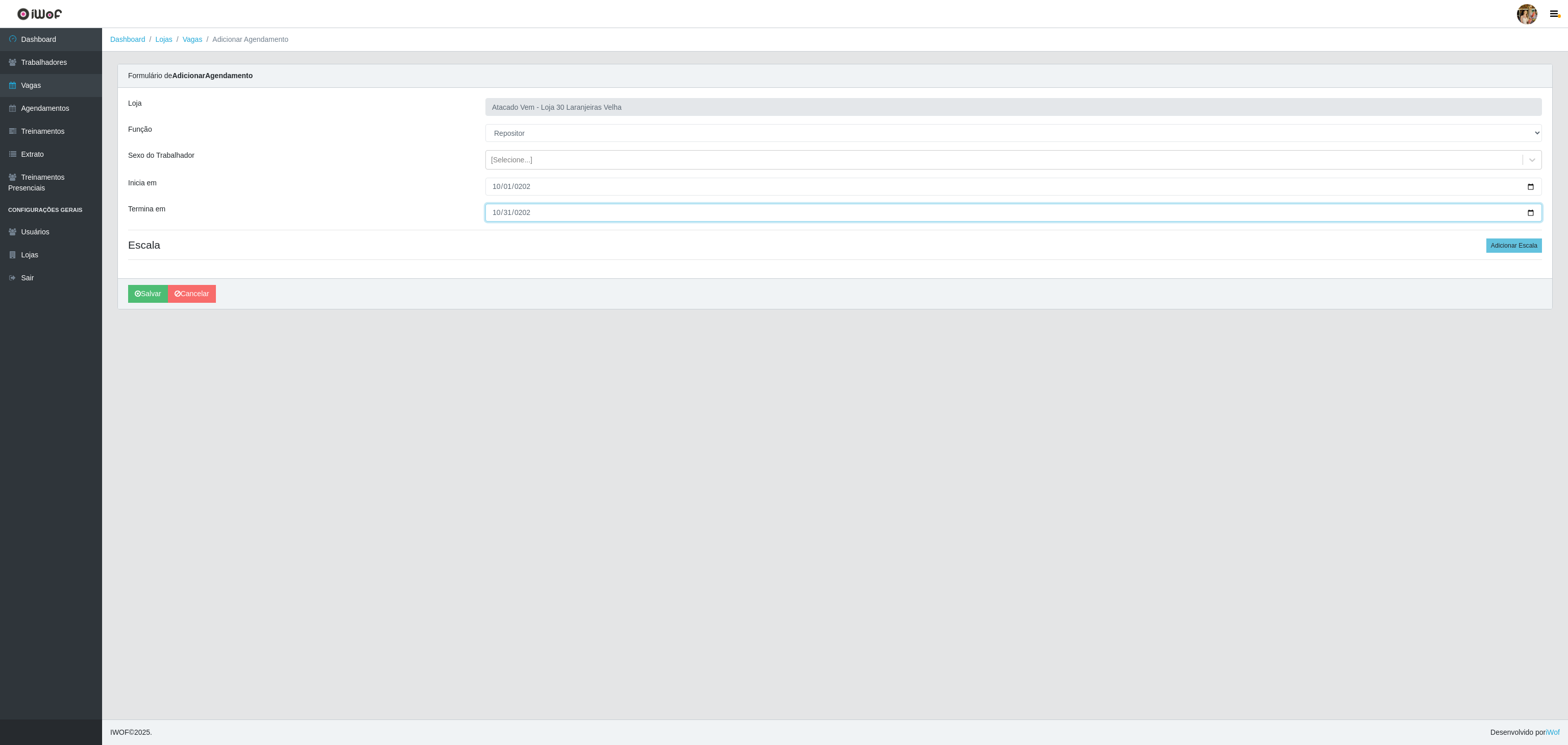
type input "2025-10-31"
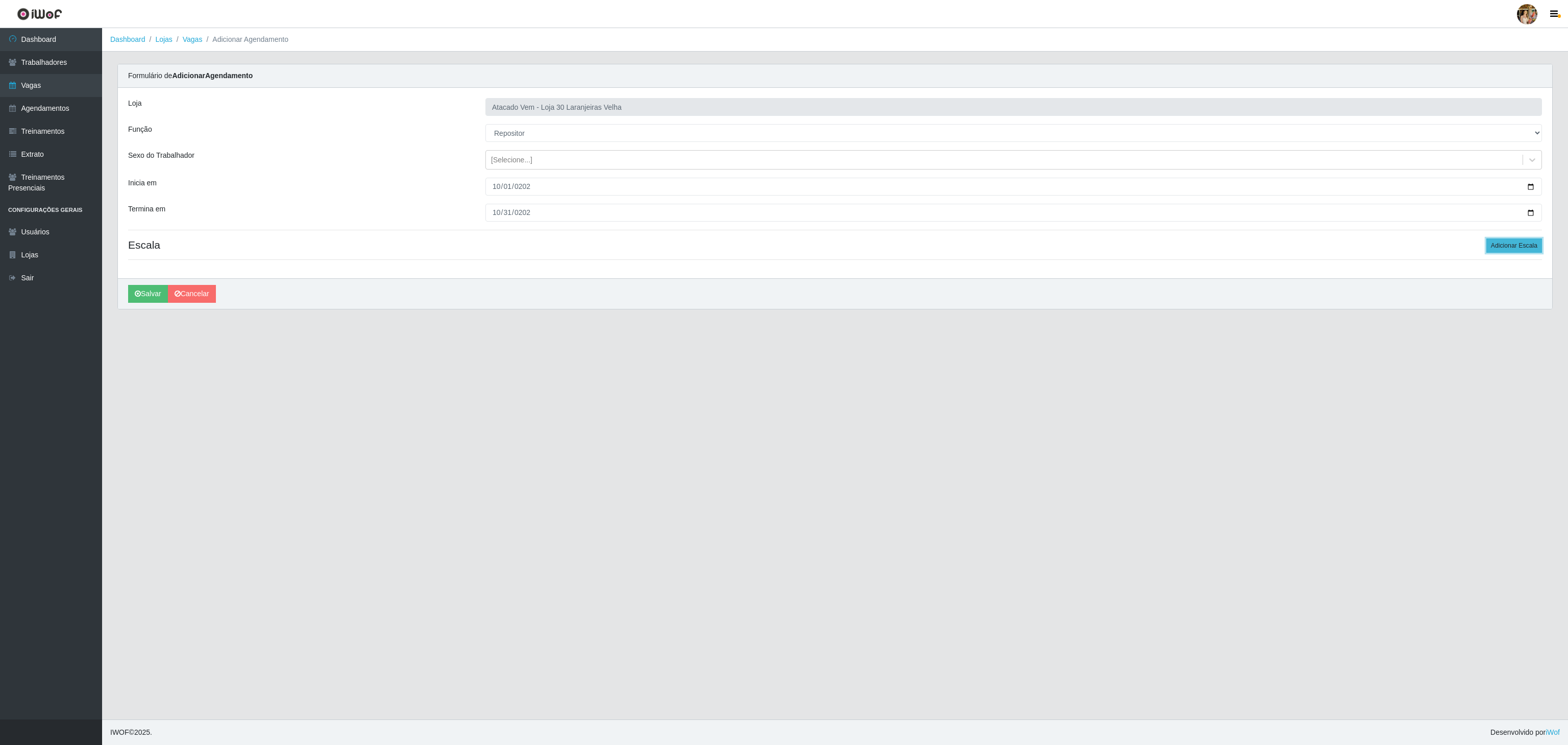
click at [1501, 250] on button "Adicionar Escala" at bounding box center [1515, 245] width 55 height 14
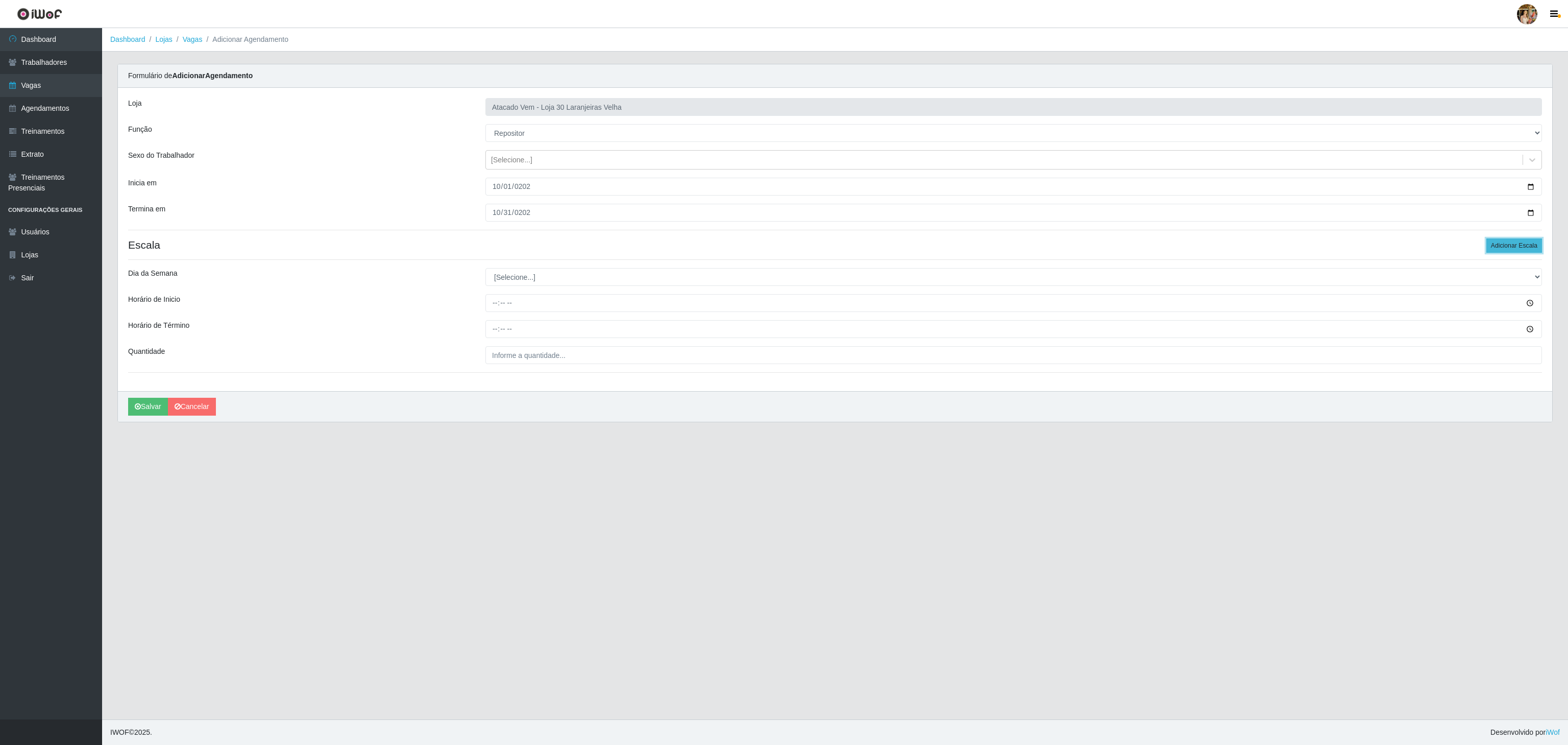
click at [1501, 250] on button "Adicionar Escala" at bounding box center [1515, 245] width 55 height 14
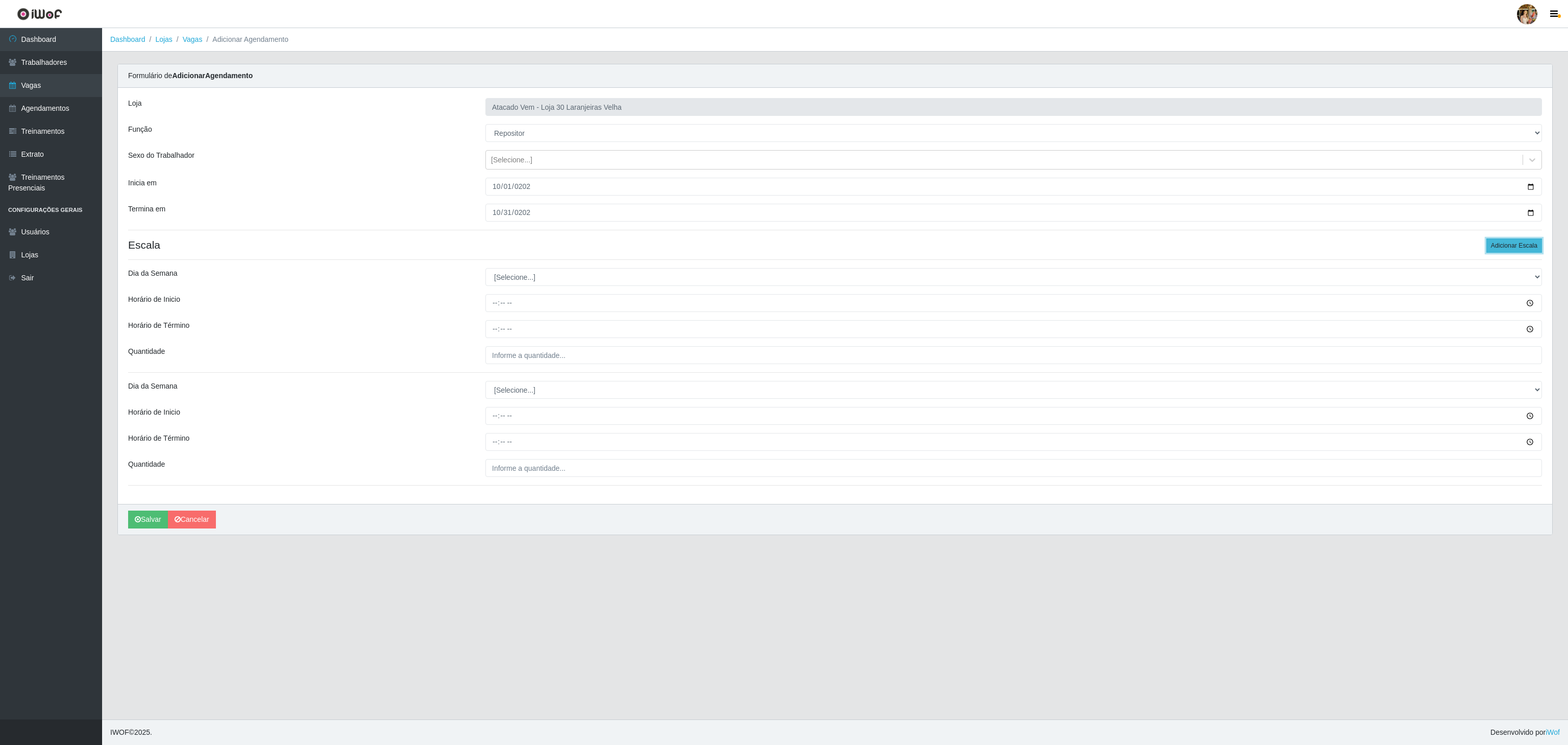
click at [1501, 250] on button "Adicionar Escala" at bounding box center [1515, 245] width 55 height 14
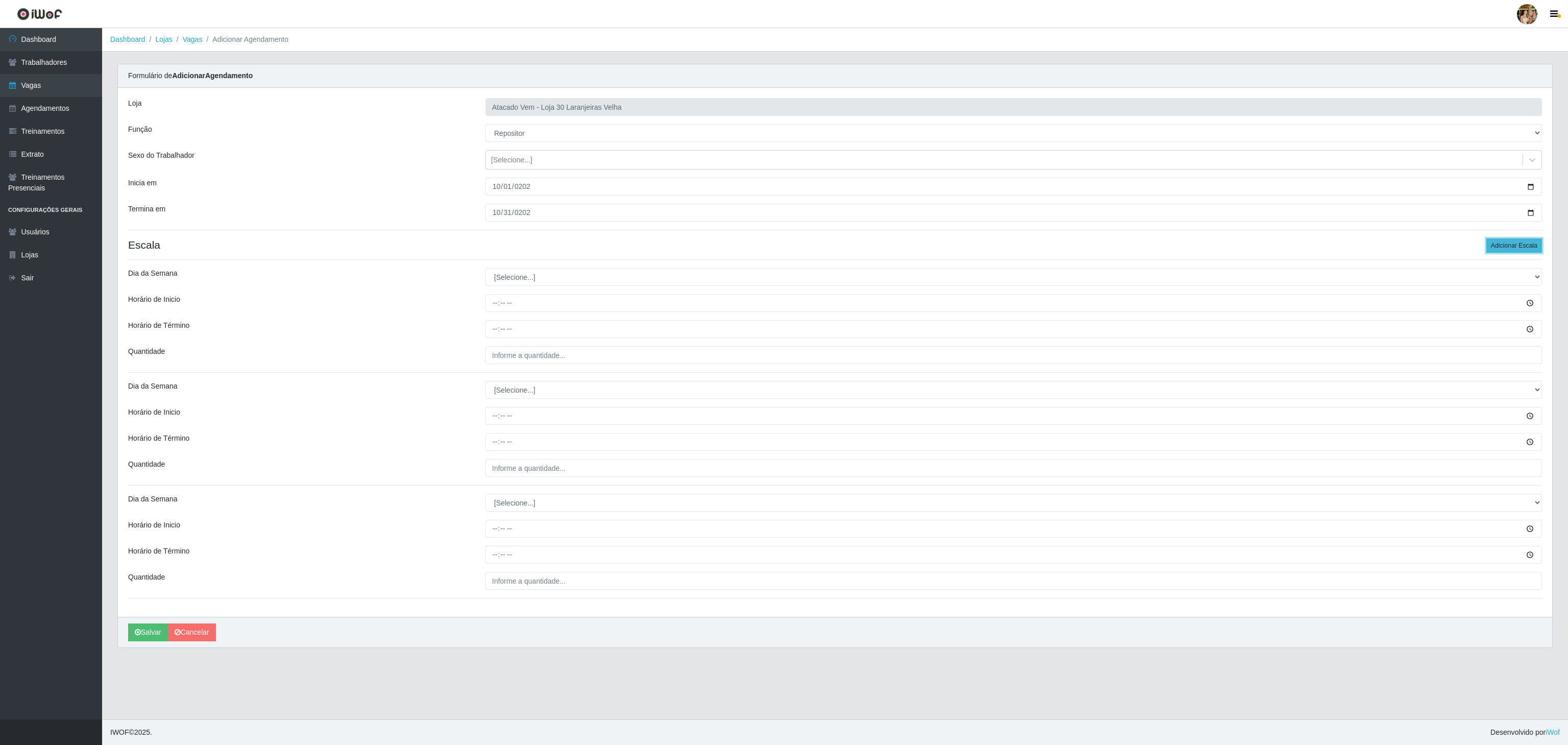
click at [1501, 250] on button "Adicionar Escala" at bounding box center [1515, 245] width 55 height 14
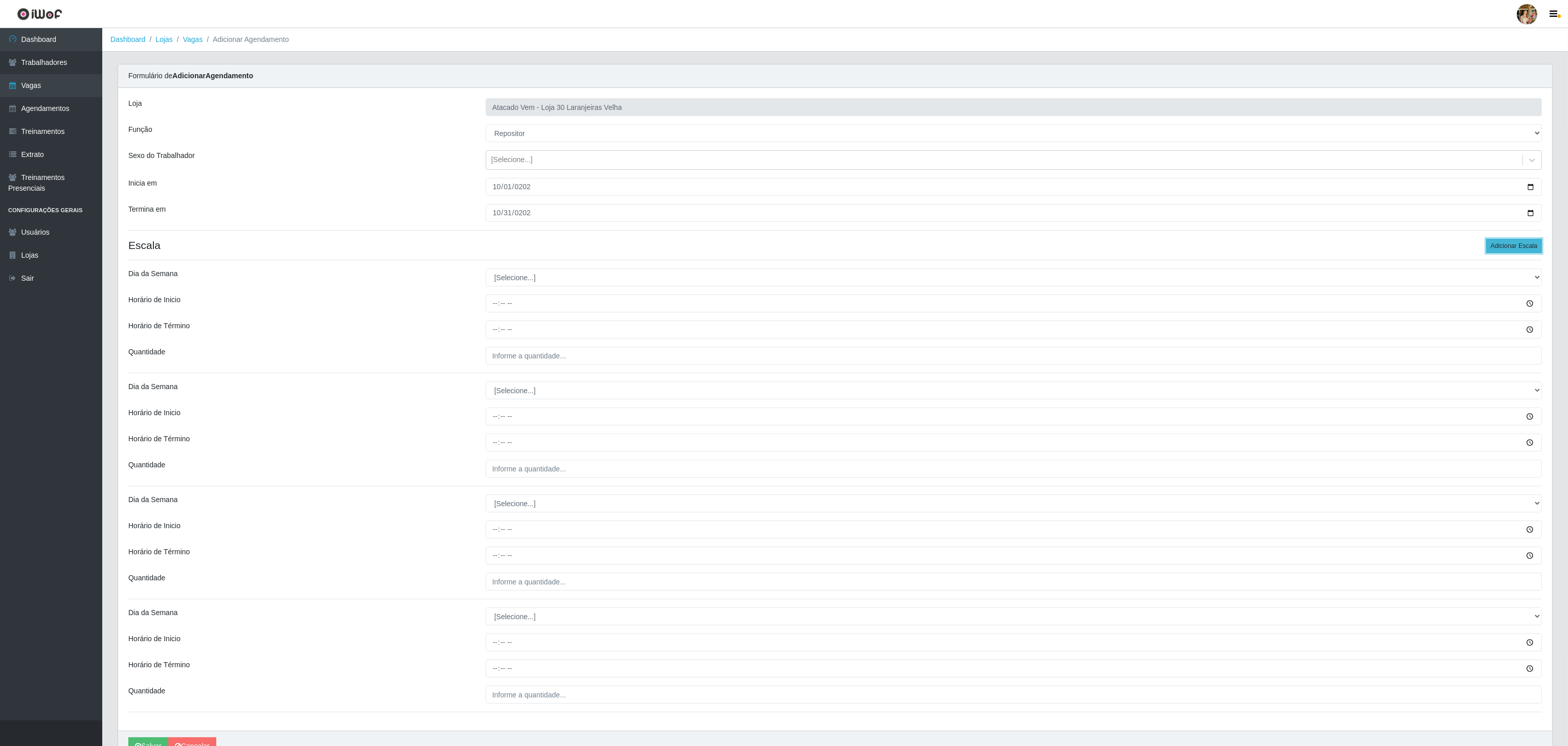
click at [1503, 251] on button "Adicionar Escala" at bounding box center [1514, 246] width 55 height 14
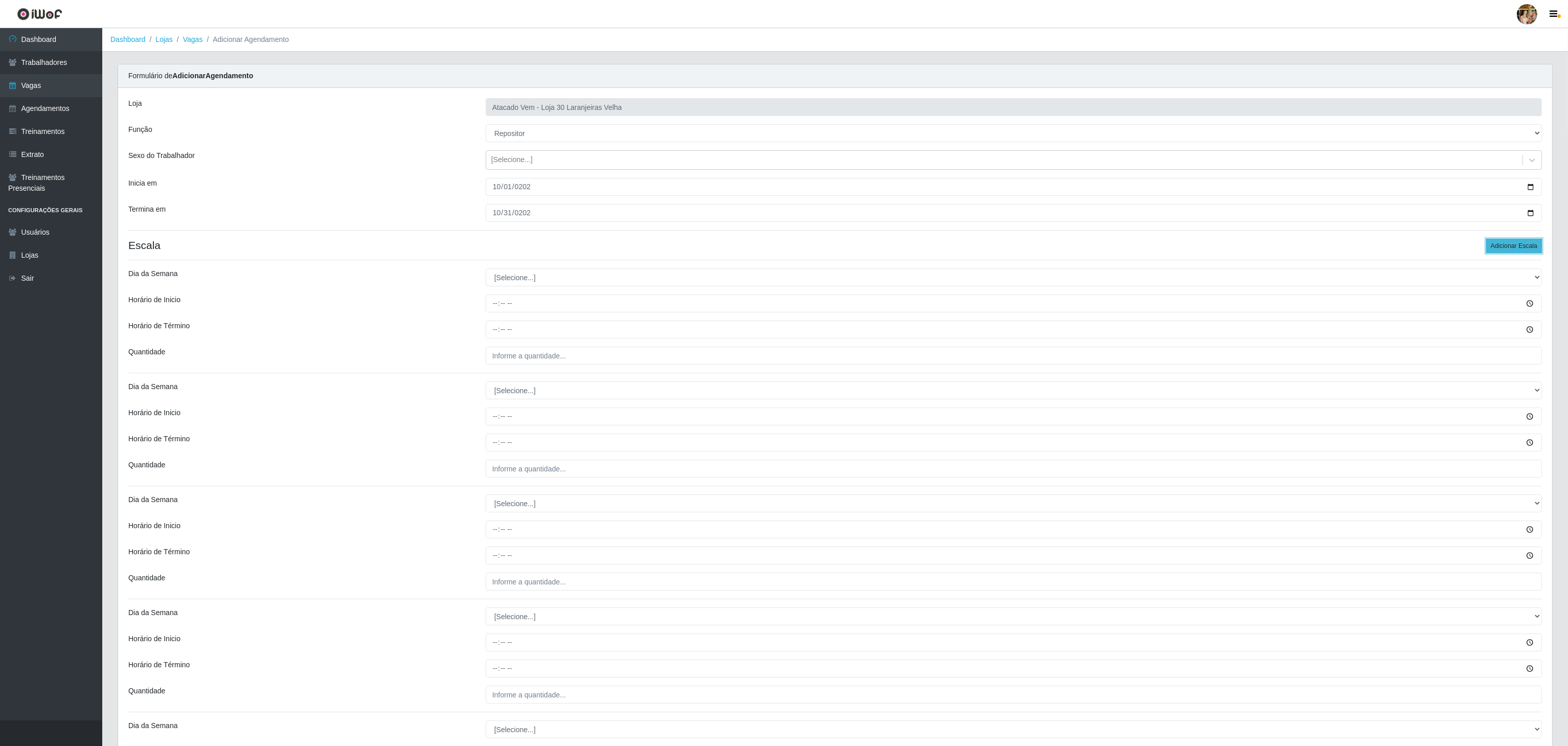
click at [1503, 251] on button "Adicionar Escala" at bounding box center [1514, 246] width 55 height 14
click at [531, 281] on select "[Selecione...] Segunda Terça Quarta Quinta Sexta Sábado Domingo" at bounding box center [1014, 277] width 1056 height 18
select select "1"
click at [486, 271] on select "[Selecione...] Segunda Terça Quarta Quinta Sexta Sábado Domingo" at bounding box center [1014, 277] width 1056 height 18
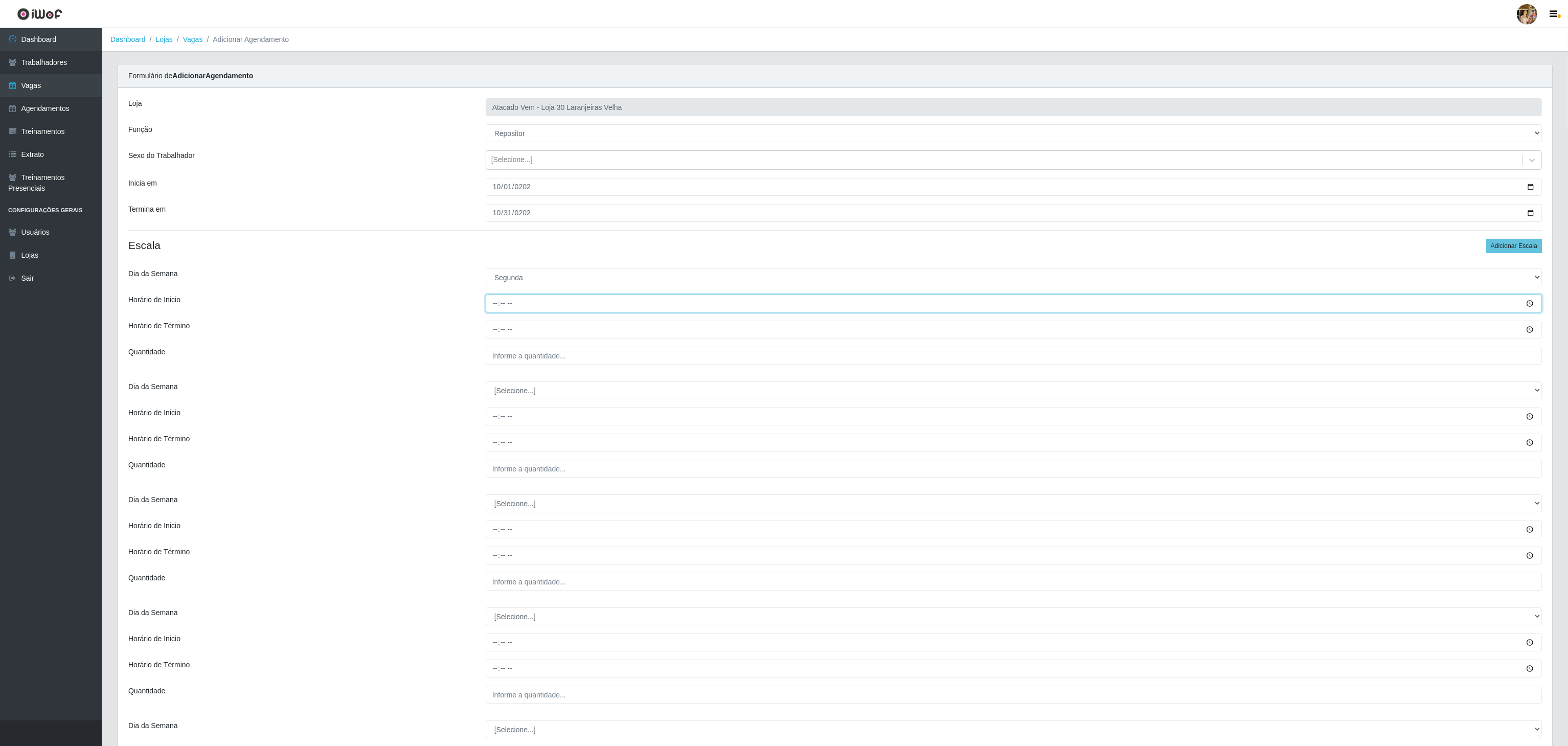
click at [488, 310] on input "Horário de Inicio" at bounding box center [1014, 303] width 1056 height 18
type input "08:00"
click at [491, 333] on input "Horário de Término" at bounding box center [1014, 329] width 1056 height 18
type input "14:00"
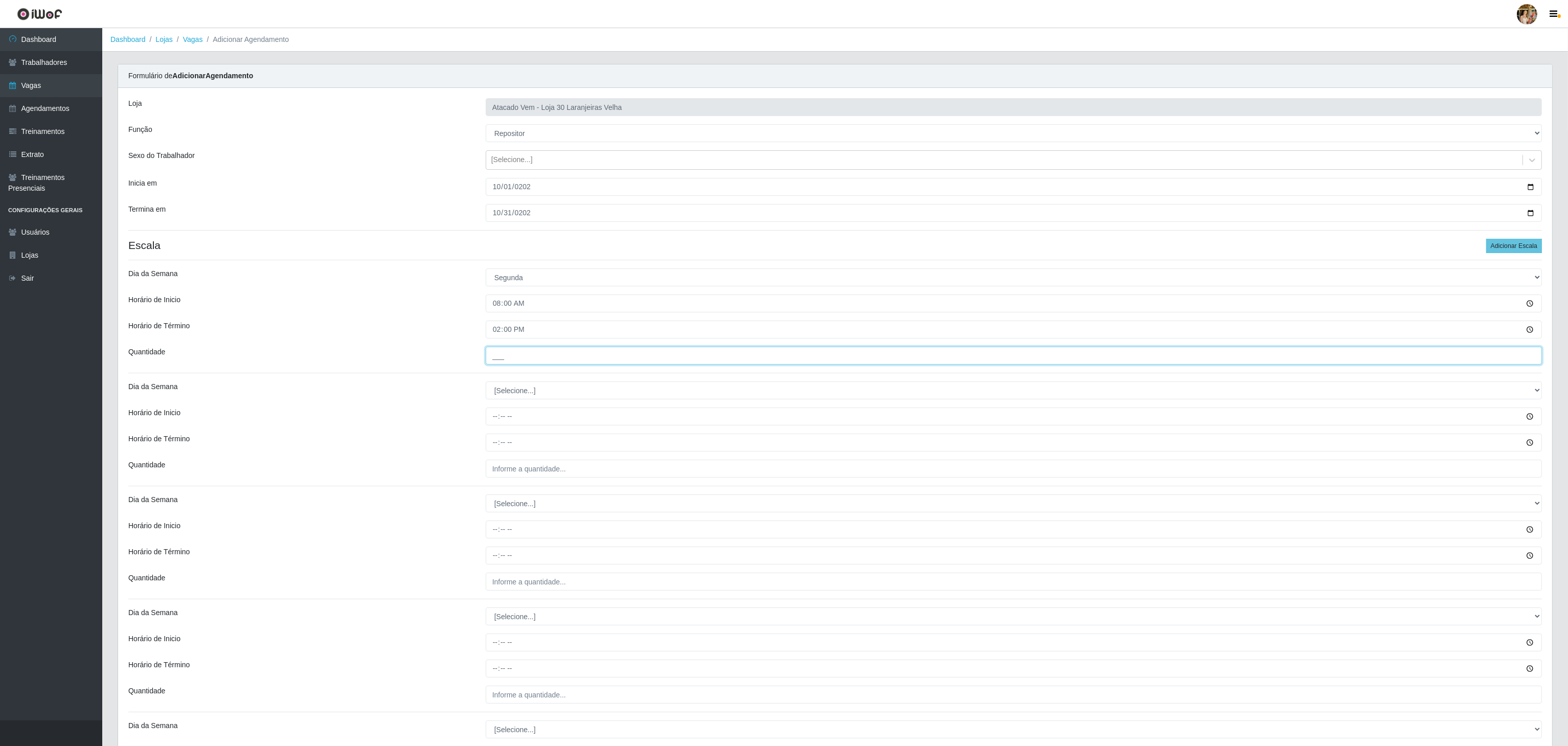
click at [525, 355] on input "___" at bounding box center [1014, 355] width 1056 height 18
type input "5__"
click at [515, 390] on select "[Selecione...] Segunda Terça Quarta Quinta Sexta Sábado Domingo" at bounding box center [1014, 390] width 1056 height 18
select select "2"
click at [486, 384] on select "[Selecione...] Segunda Terça Quarta Quinta Sexta Sábado Domingo" at bounding box center [1014, 390] width 1056 height 18
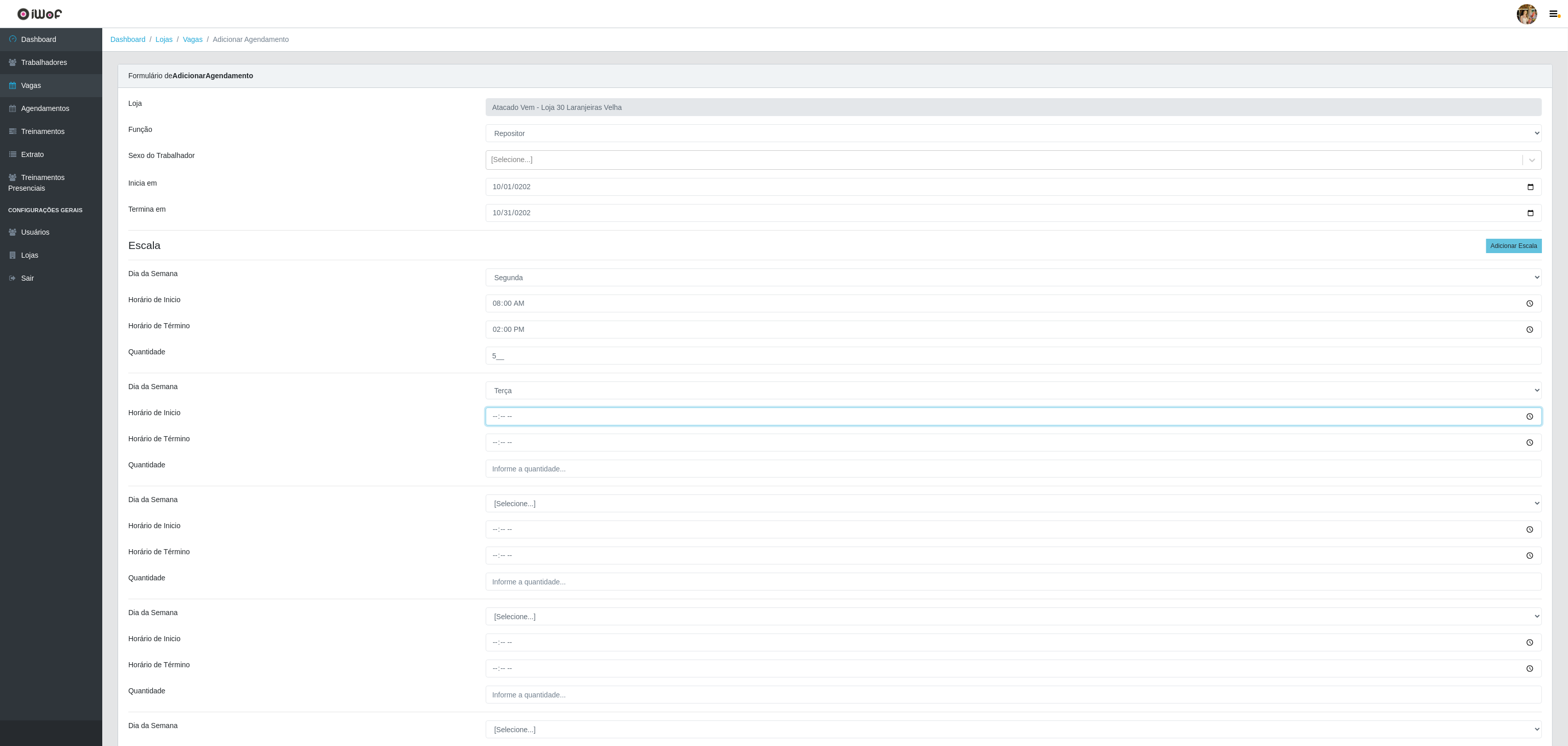
click at [493, 418] on input "Horário de Inicio" at bounding box center [1014, 416] width 1056 height 18
type input "08:00"
click at [489, 443] on input "Horário de Término" at bounding box center [1014, 442] width 1056 height 18
type input "14:00"
click at [533, 480] on div "Loja Atacado Vem - Loja 30 Laranjeiras Velha Função [Selecione...] Repositor Re…" at bounding box center [834, 578] width 1434 height 981
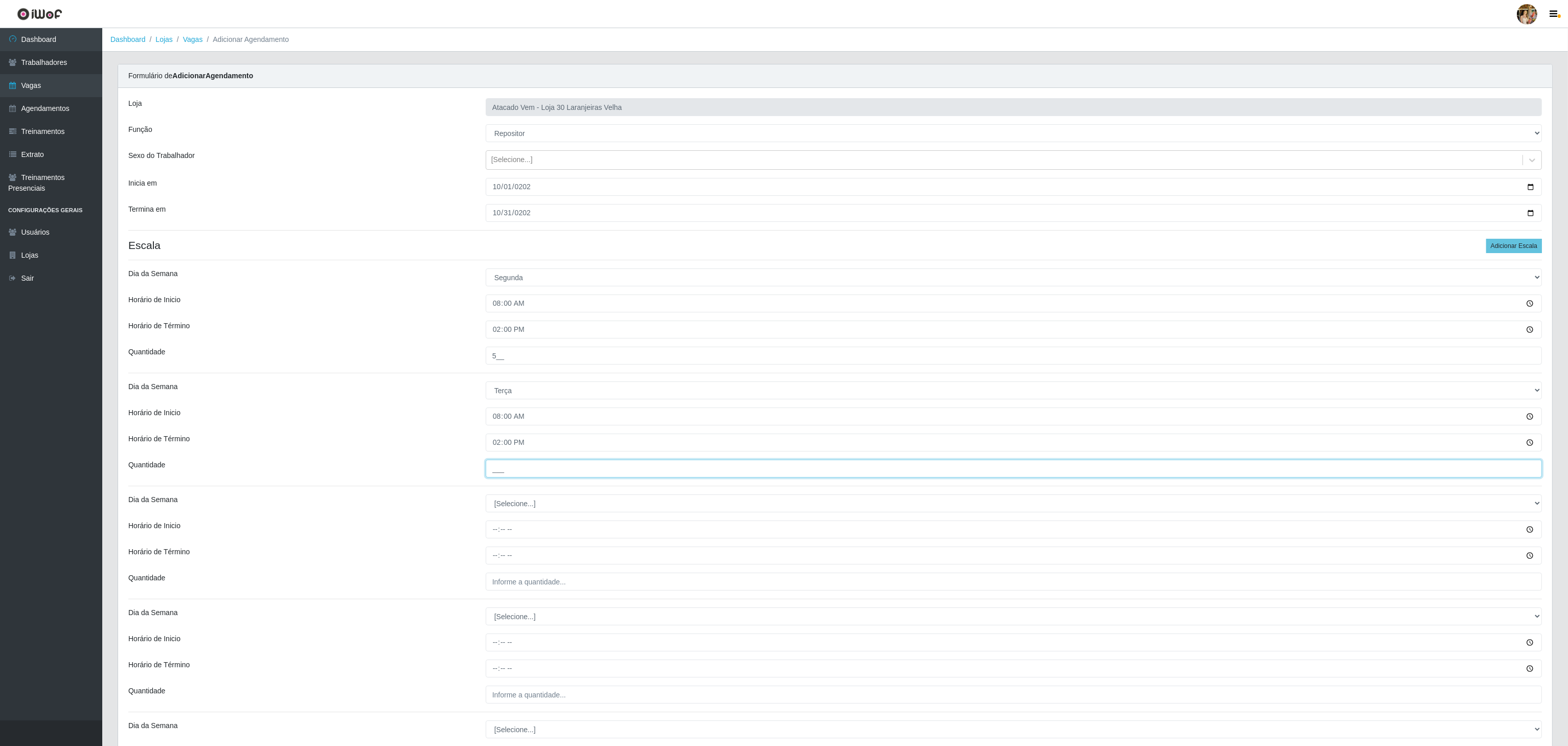
click at [551, 467] on input "___" at bounding box center [1014, 468] width 1056 height 18
type input "5__"
click at [553, 503] on select "[Selecione...] Segunda Terça Quarta Quinta Sexta Sábado Domingo" at bounding box center [1014, 503] width 1056 height 18
select select "3"
click at [486, 497] on select "[Selecione...] Segunda Terça Quarta Quinta Sexta Sábado Domingo" at bounding box center [1014, 503] width 1056 height 18
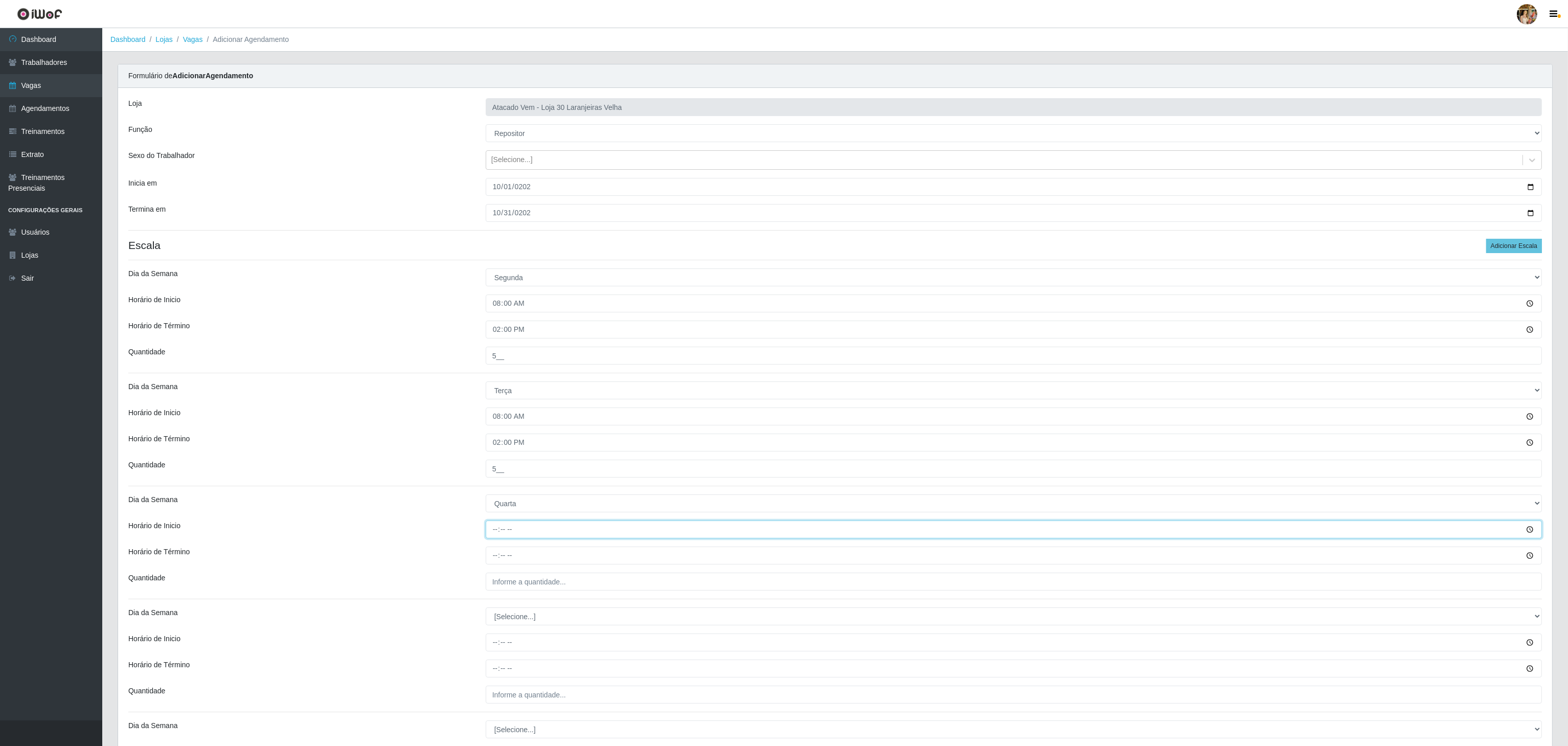
drag, startPoint x: 492, startPoint y: 534, endPoint x: 493, endPoint y: 525, distance: 9.1
click at [491, 532] on input "Horário de Inicio" at bounding box center [1014, 529] width 1056 height 18
type input "08:00"
click at [493, 558] on input "Horário de Término" at bounding box center [1014, 555] width 1056 height 18
type input "14:00"
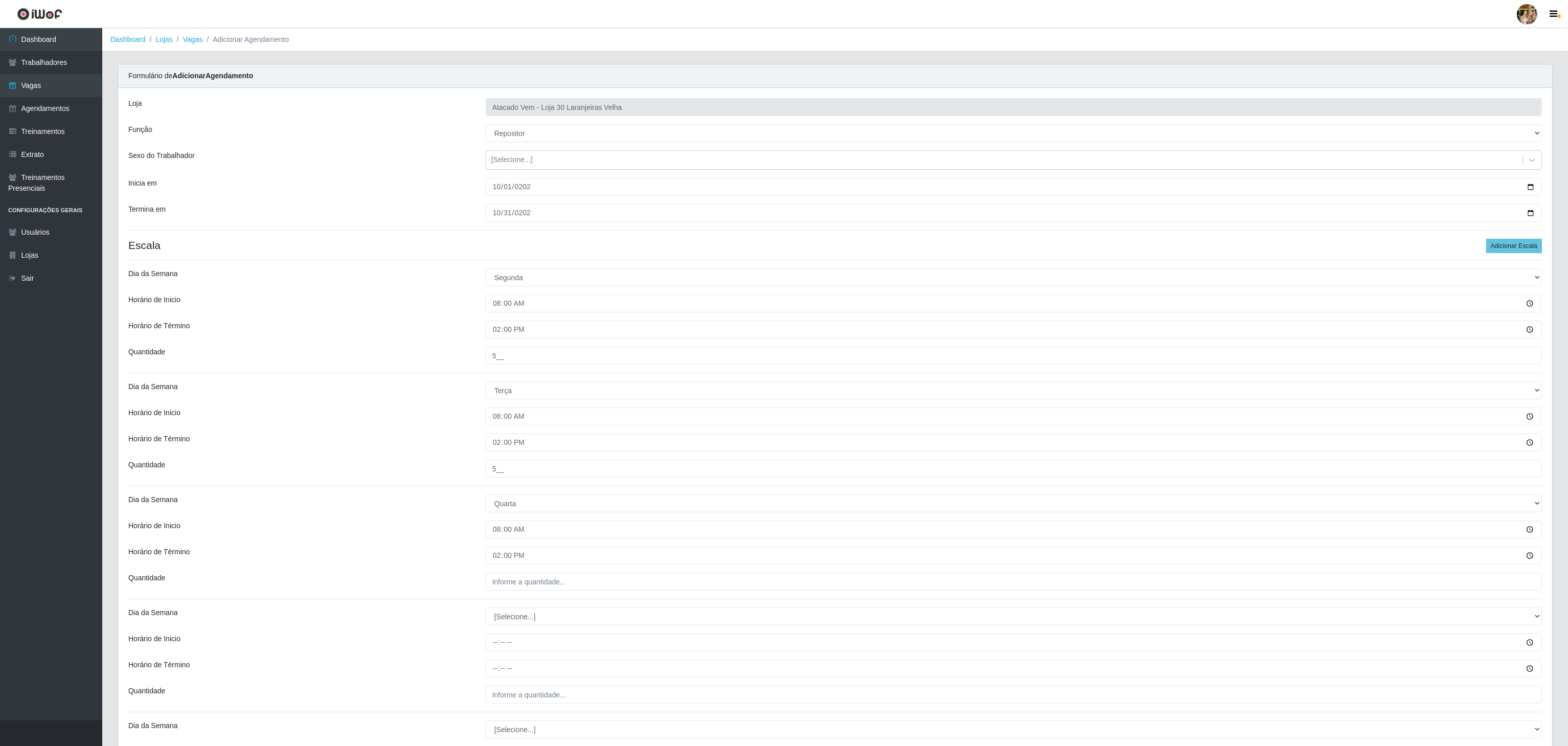
click at [521, 575] on div "Loja Atacado Vem - Loja 30 Laranjeiras Velha Função [Selecione...] Repositor Re…" at bounding box center [834, 578] width 1434 height 981
click at [521, 586] on input "___" at bounding box center [1014, 581] width 1056 height 18
type input "5__"
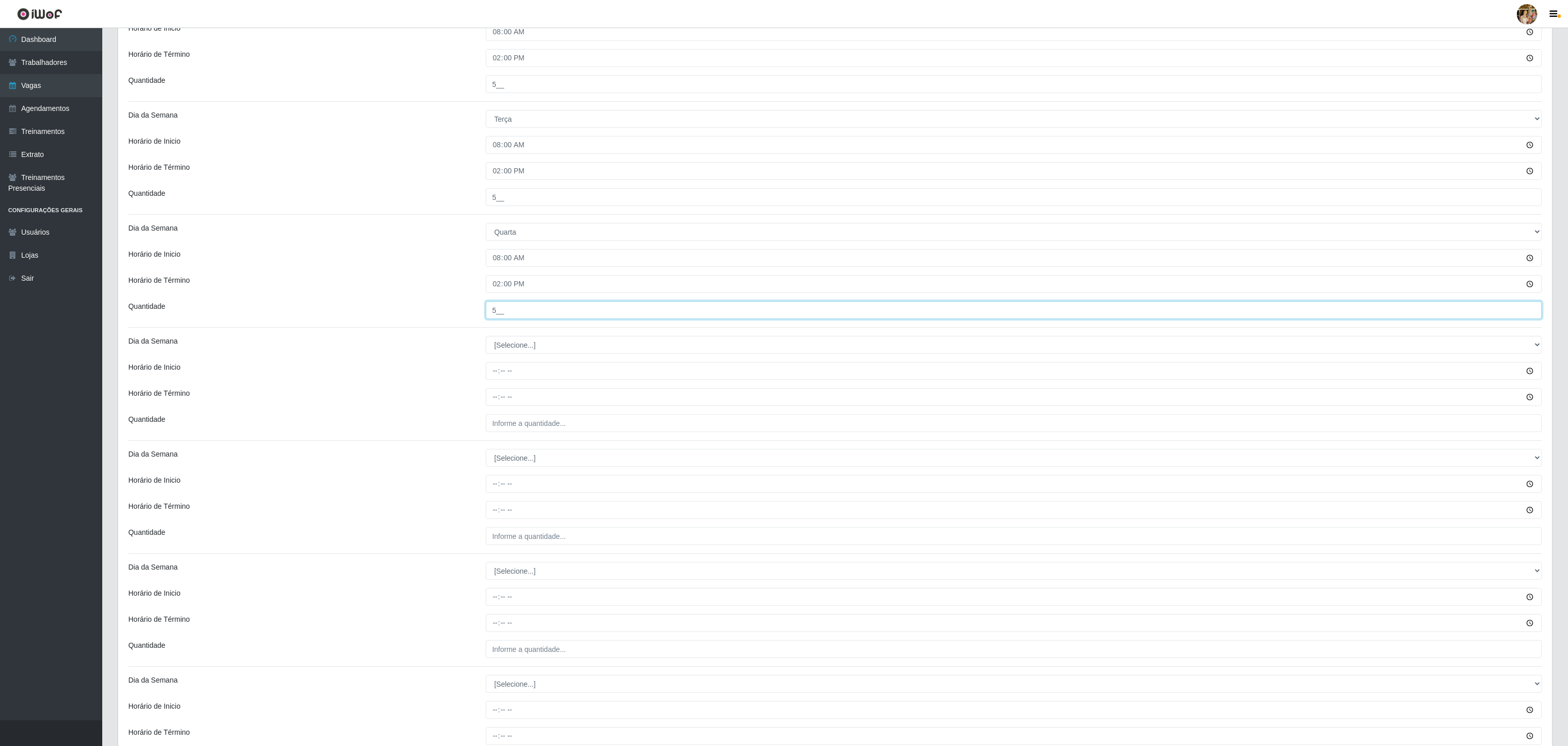
scroll to position [307, 0]
click at [509, 313] on select "[Selecione...] Segunda Terça Quarta Quinta Sexta Sábado Domingo" at bounding box center [1014, 310] width 1056 height 18
select select "4"
click at [486, 304] on select "[Selecione...] Segunda Terça Quarta Quinta Sexta Sábado Domingo" at bounding box center [1014, 310] width 1056 height 18
click at [492, 340] on input "Horário de Inicio" at bounding box center [1014, 335] width 1056 height 18
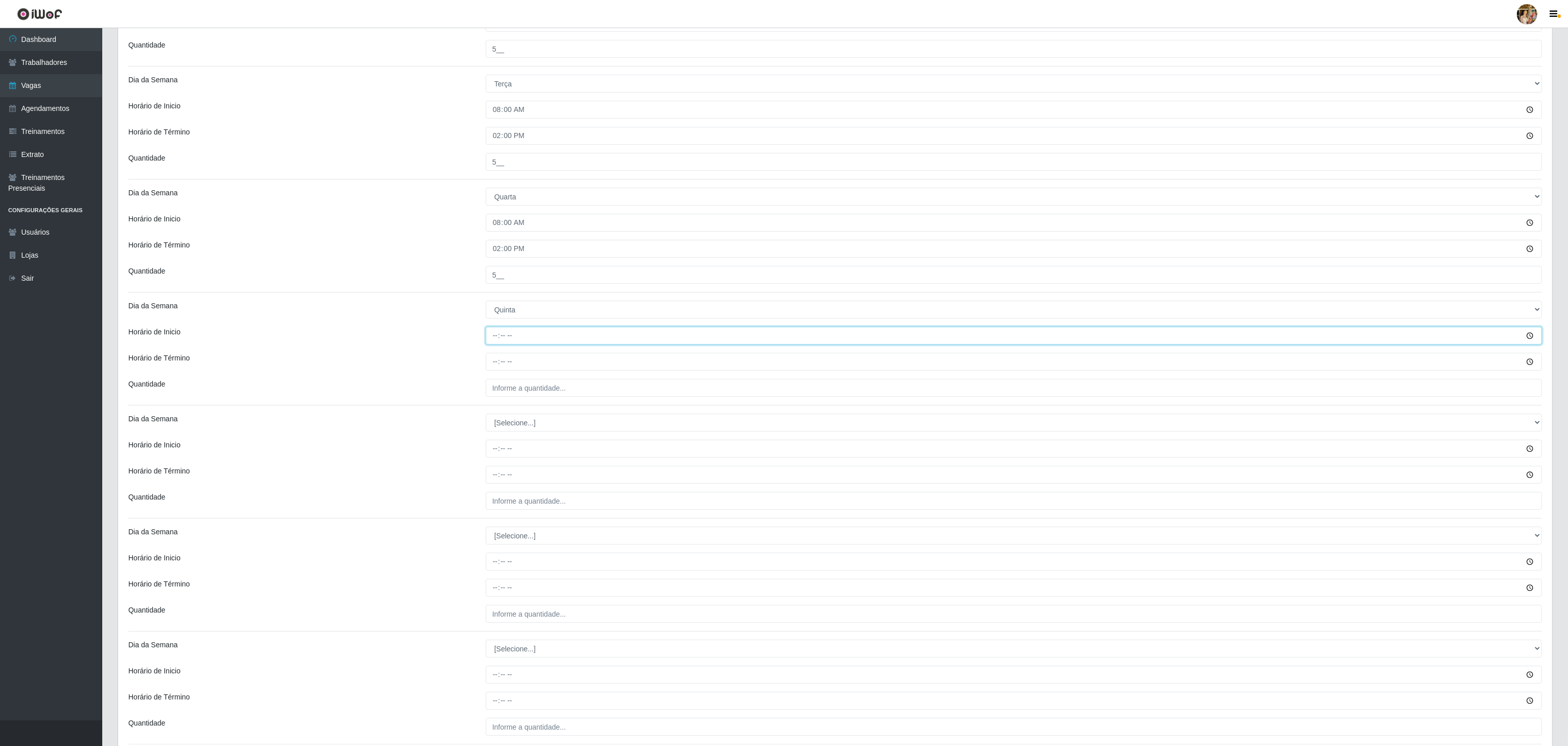
type input "08:00"
click at [496, 367] on input "Horário de Término" at bounding box center [1014, 361] width 1056 height 18
type input "14:00"
click at [508, 376] on div "Loja Atacado Vem - Loja 30 Laranjeiras Velha Função [Selecione...] Repositor Re…" at bounding box center [834, 272] width 1434 height 981
click at [512, 390] on input "___" at bounding box center [1014, 388] width 1056 height 18
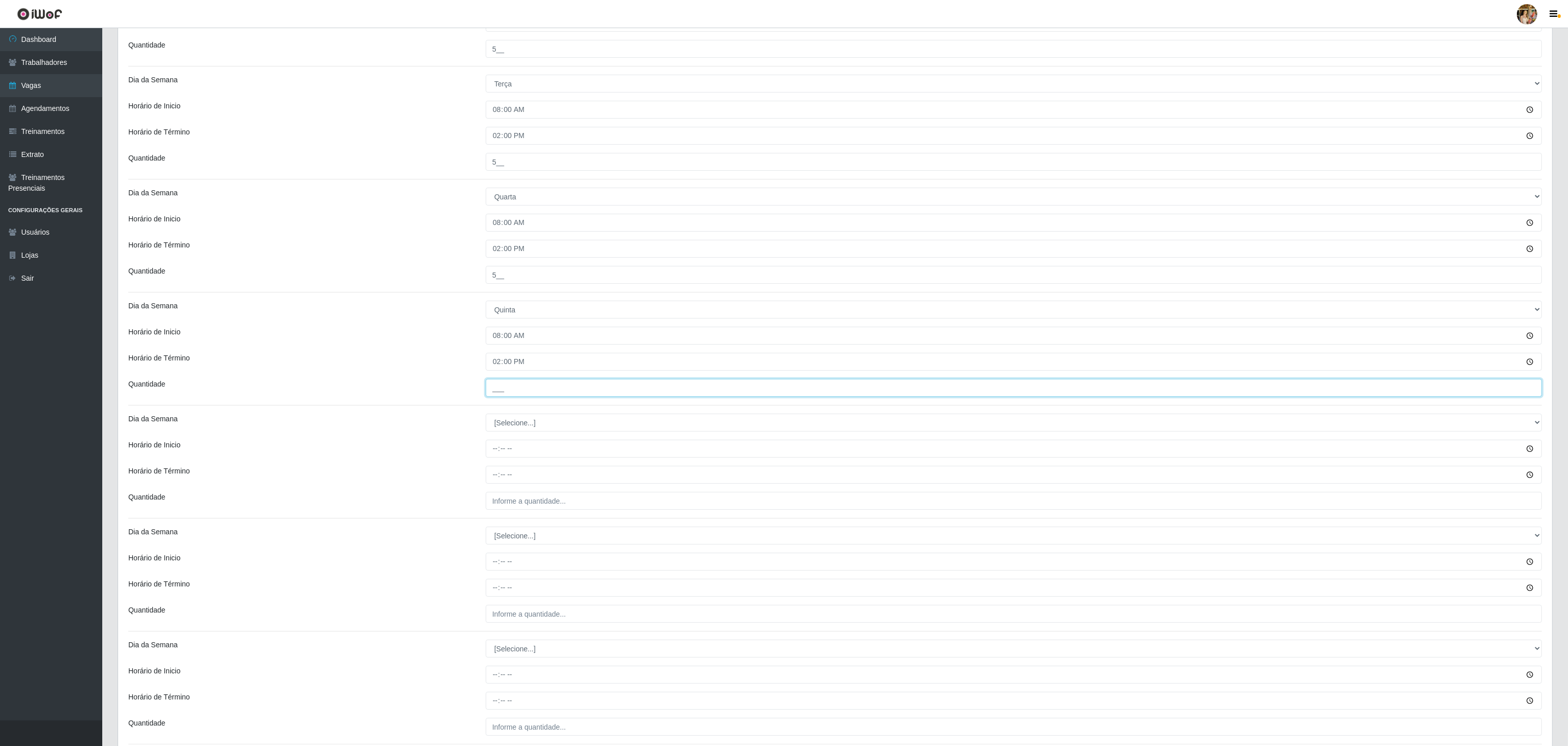
type input "5__"
click at [512, 428] on select "[Selecione...] Segunda Terça Quarta Quinta Sexta Sábado Domingo" at bounding box center [1014, 422] width 1056 height 18
select select "4"
click at [486, 416] on select "[Selecione...] Segunda Terça Quarta Quinta Sexta Sábado Domingo" at bounding box center [1014, 422] width 1056 height 18
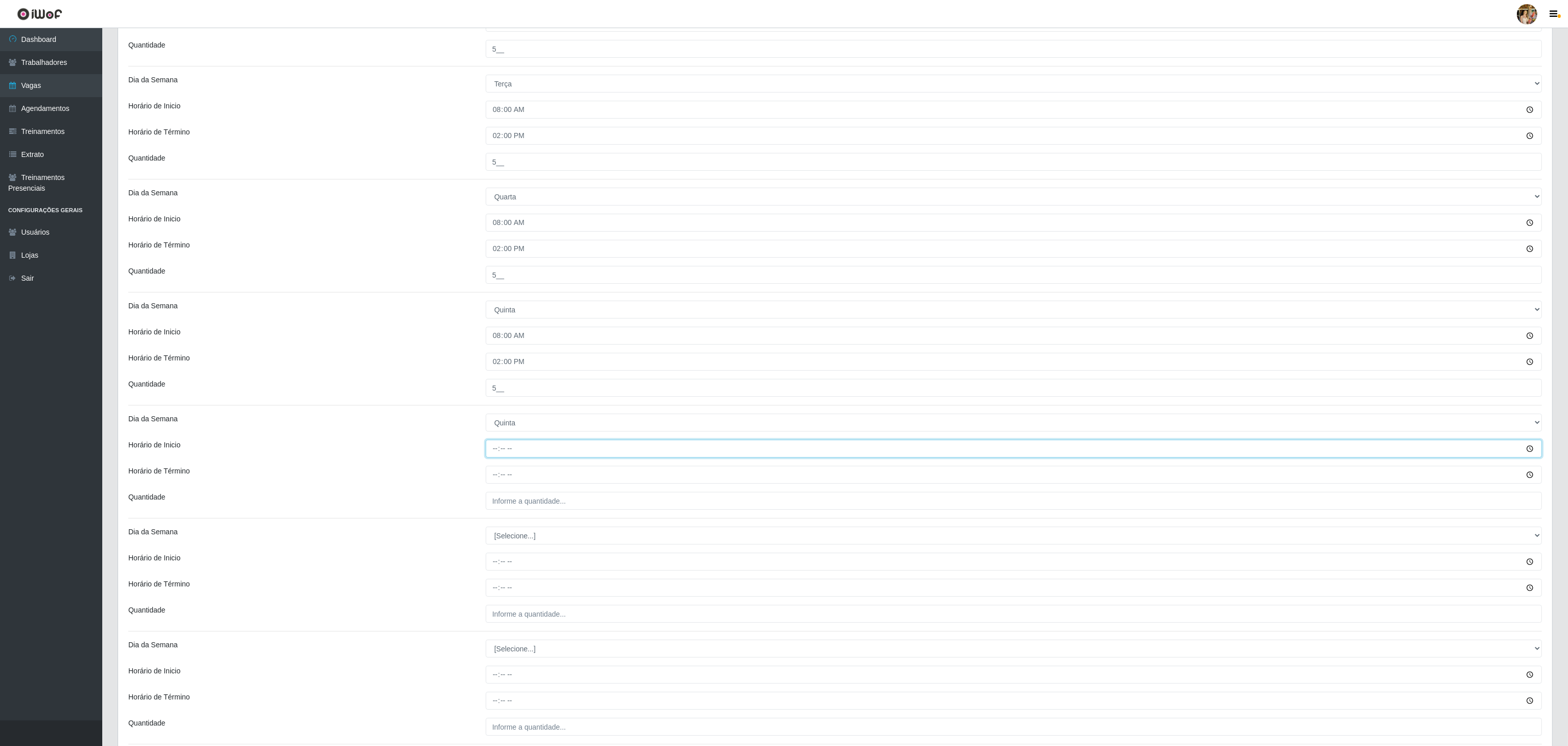
click at [494, 447] on input "Horário de Inicio" at bounding box center [1014, 448] width 1056 height 18
type input "14:00"
drag, startPoint x: 484, startPoint y: 481, endPoint x: 493, endPoint y: 484, distance: 9.5
click at [487, 483] on div at bounding box center [1014, 474] width 1072 height 18
click at [493, 484] on input "Horário de Término" at bounding box center [1014, 474] width 1056 height 18
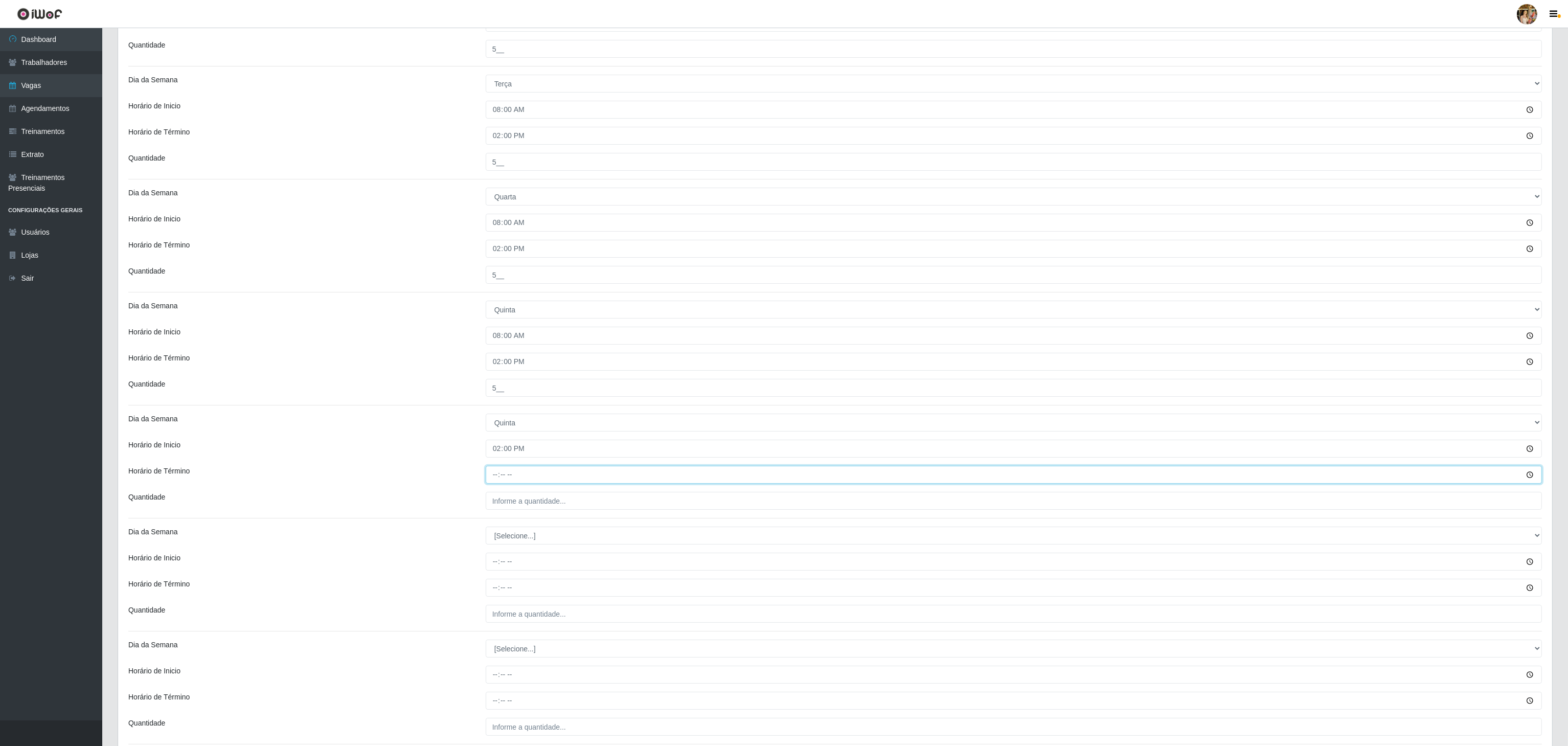
type input "20:00"
click at [517, 510] on input "___" at bounding box center [1014, 500] width 1056 height 18
type input "5__"
click at [517, 534] on select "[Selecione...] Segunda Terça Quarta Quinta Sexta Sábado Domingo" at bounding box center [1014, 535] width 1056 height 18
select select "5"
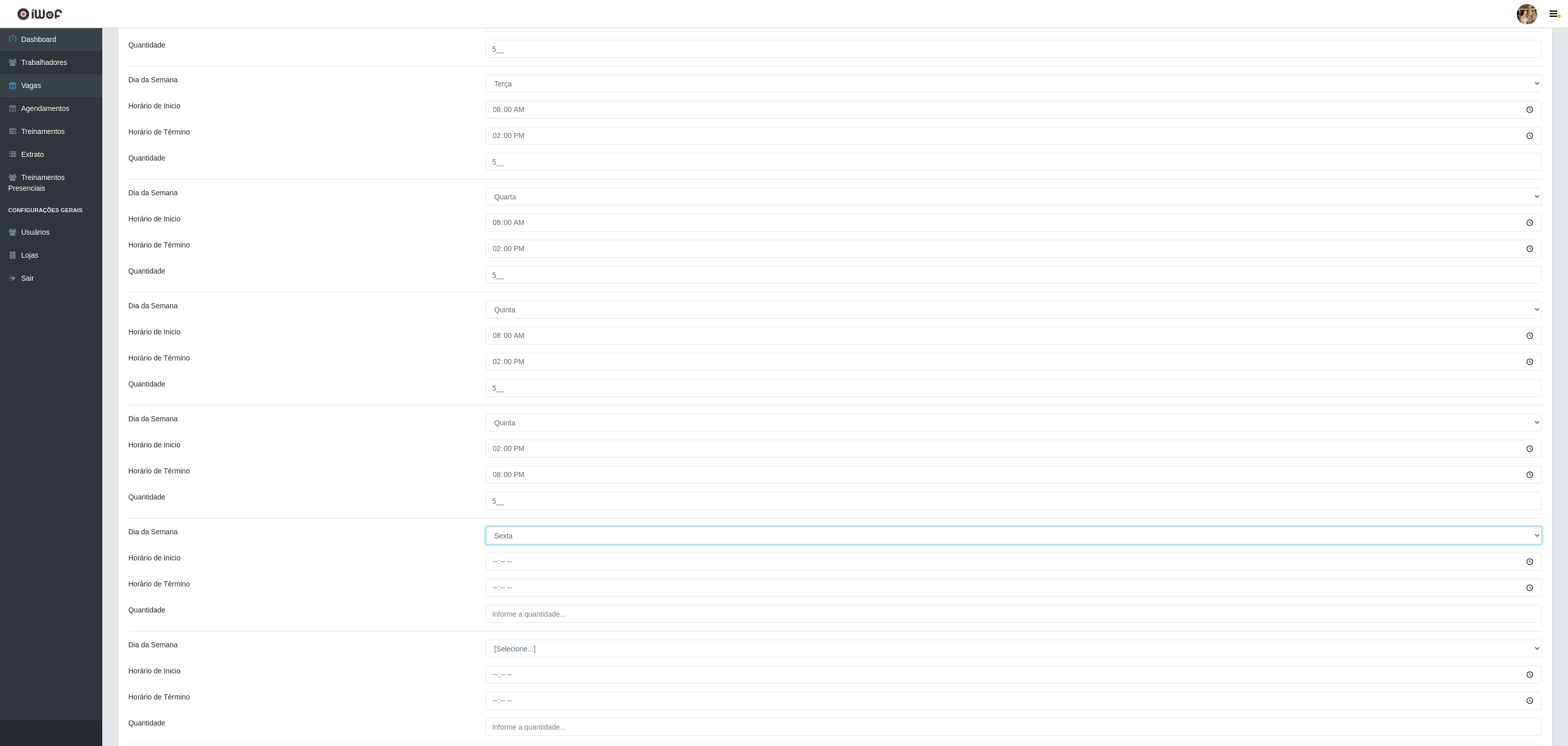
click at [486, 530] on select "[Selecione...] Segunda Terça Quarta Quinta Sexta Sábado Domingo" at bounding box center [1014, 535] width 1056 height 18
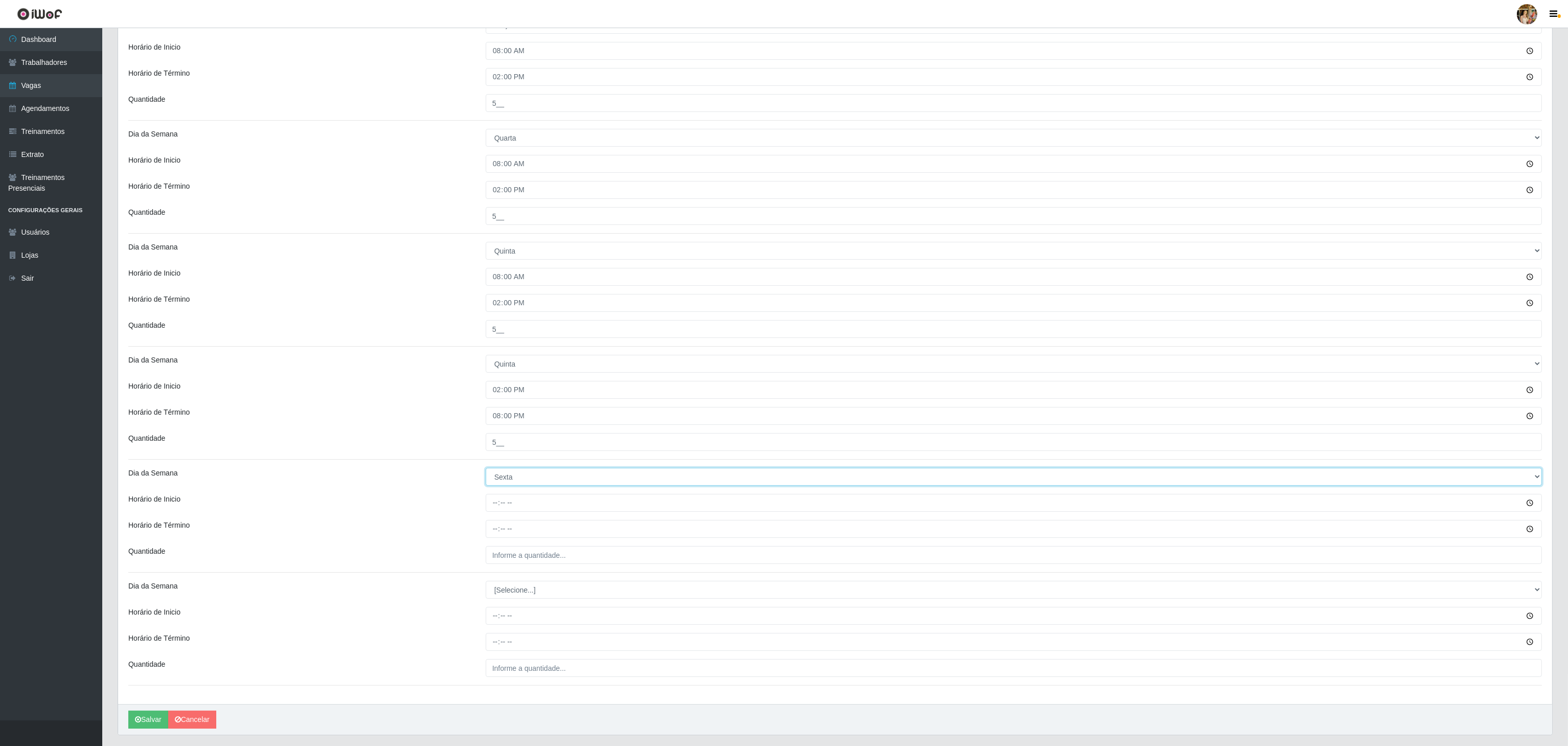
scroll to position [398, 0]
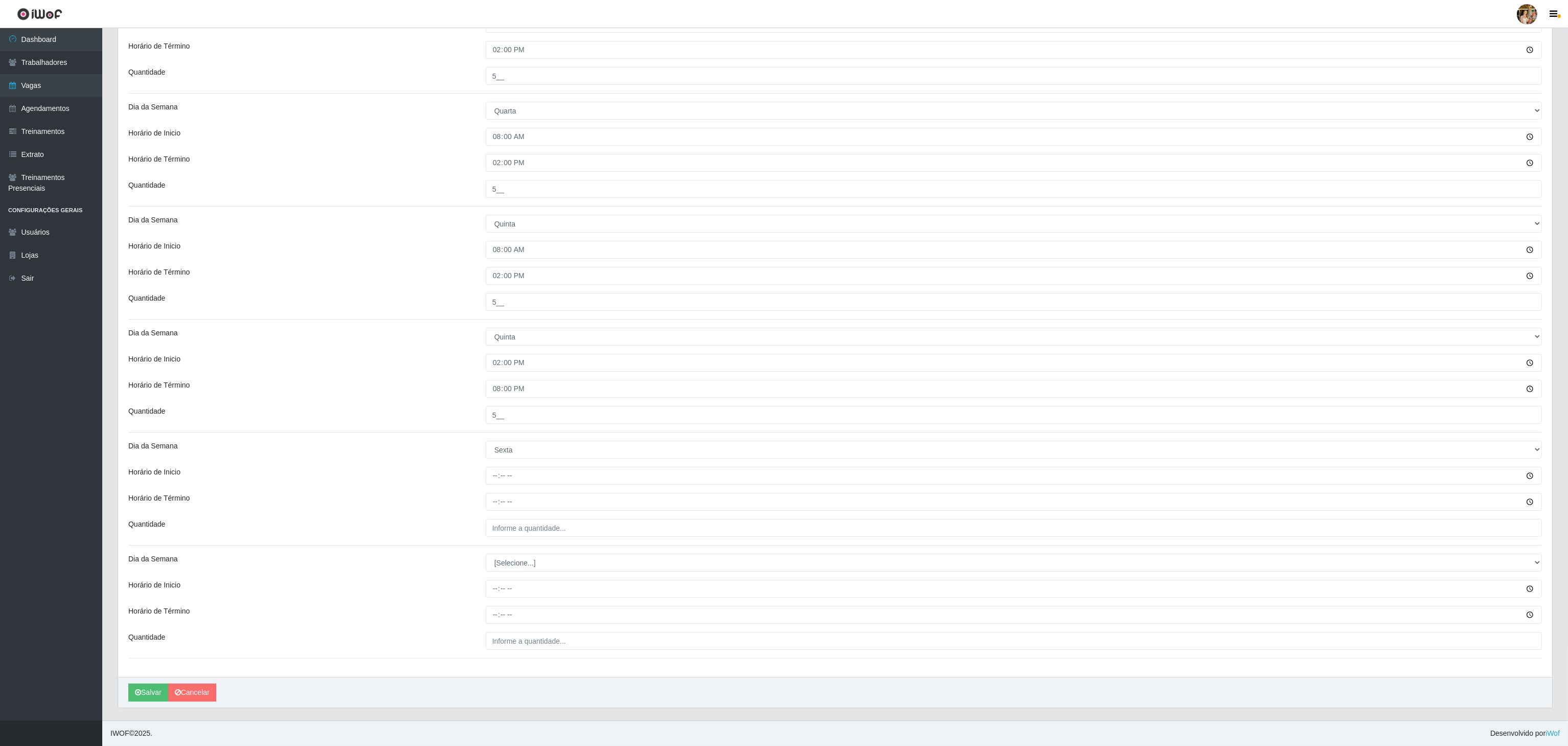
drag, startPoint x: 493, startPoint y: 483, endPoint x: 492, endPoint y: 477, distance: 6.1
click at [493, 479] on div "Loja Atacado Vem - Loja 30 Laranjeiras Velha Função [Selecione...] Repositor Re…" at bounding box center [834, 186] width 1434 height 981
click at [491, 474] on input "Horário de Inicio" at bounding box center [1014, 475] width 1056 height 18
type input "08:00"
click at [495, 507] on input "Horário de Término" at bounding box center [1014, 501] width 1056 height 18
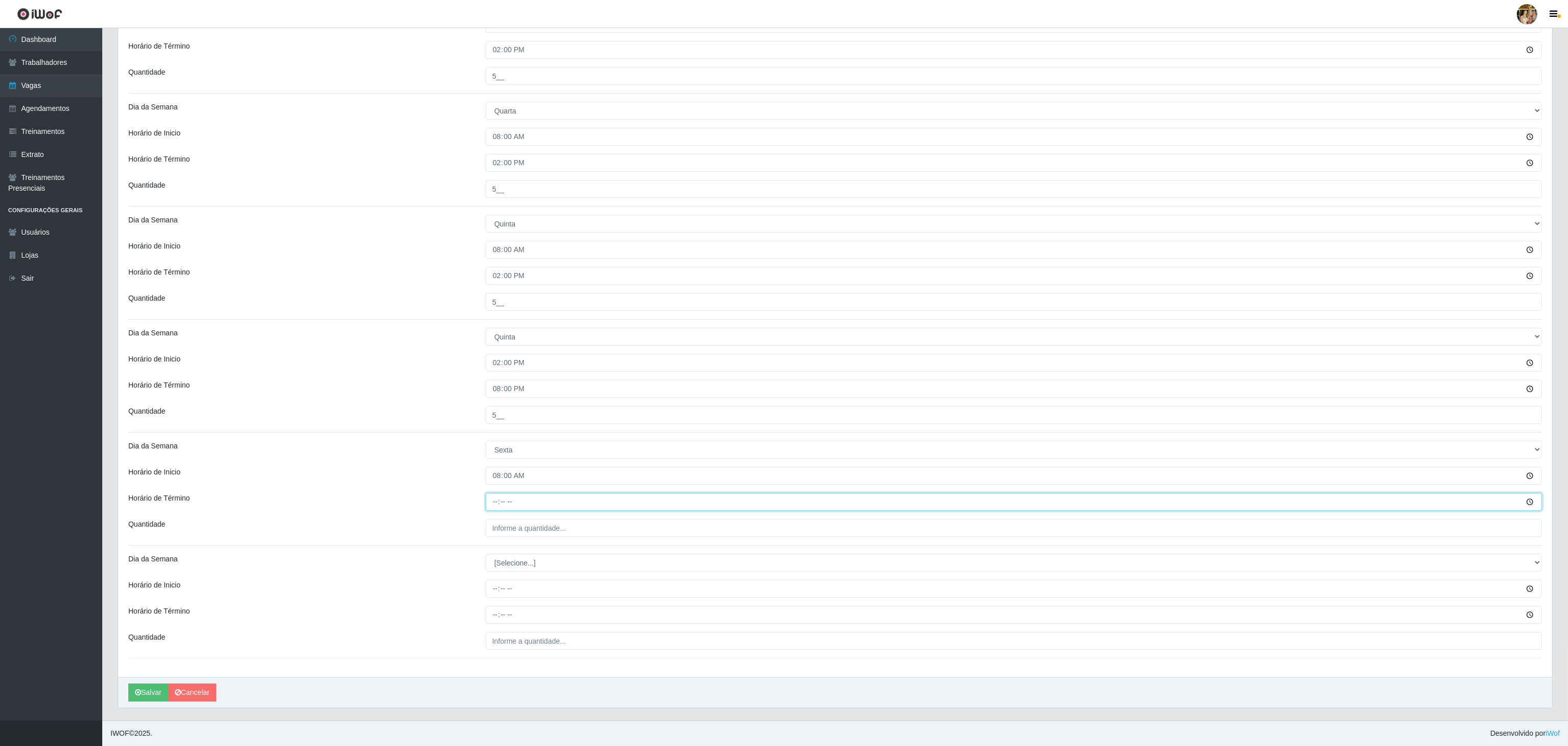
type input "14:00"
click at [517, 527] on input "___" at bounding box center [1014, 528] width 1056 height 18
type input "5__"
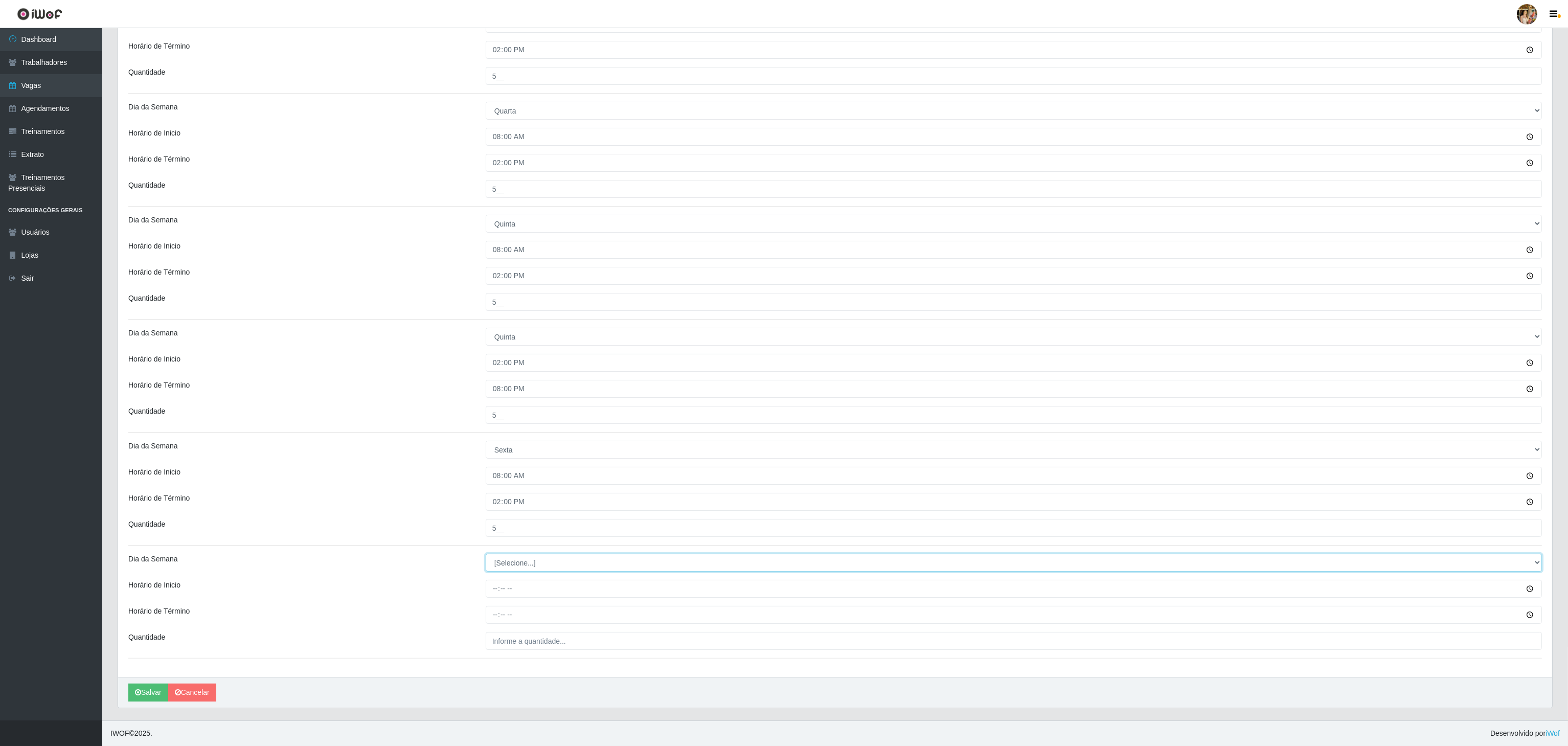
click at [549, 557] on select "[Selecione...] Segunda Terça Quarta Quinta Sexta Sábado Domingo" at bounding box center [1014, 562] width 1056 height 18
select select "5"
click at [486, 554] on select "[Selecione...] Segunda Terça Quarta Quinta Sexta Sábado Domingo" at bounding box center [1014, 562] width 1056 height 18
click at [486, 586] on input "Horário de Inicio" at bounding box center [1014, 588] width 1056 height 18
type input "14:00"
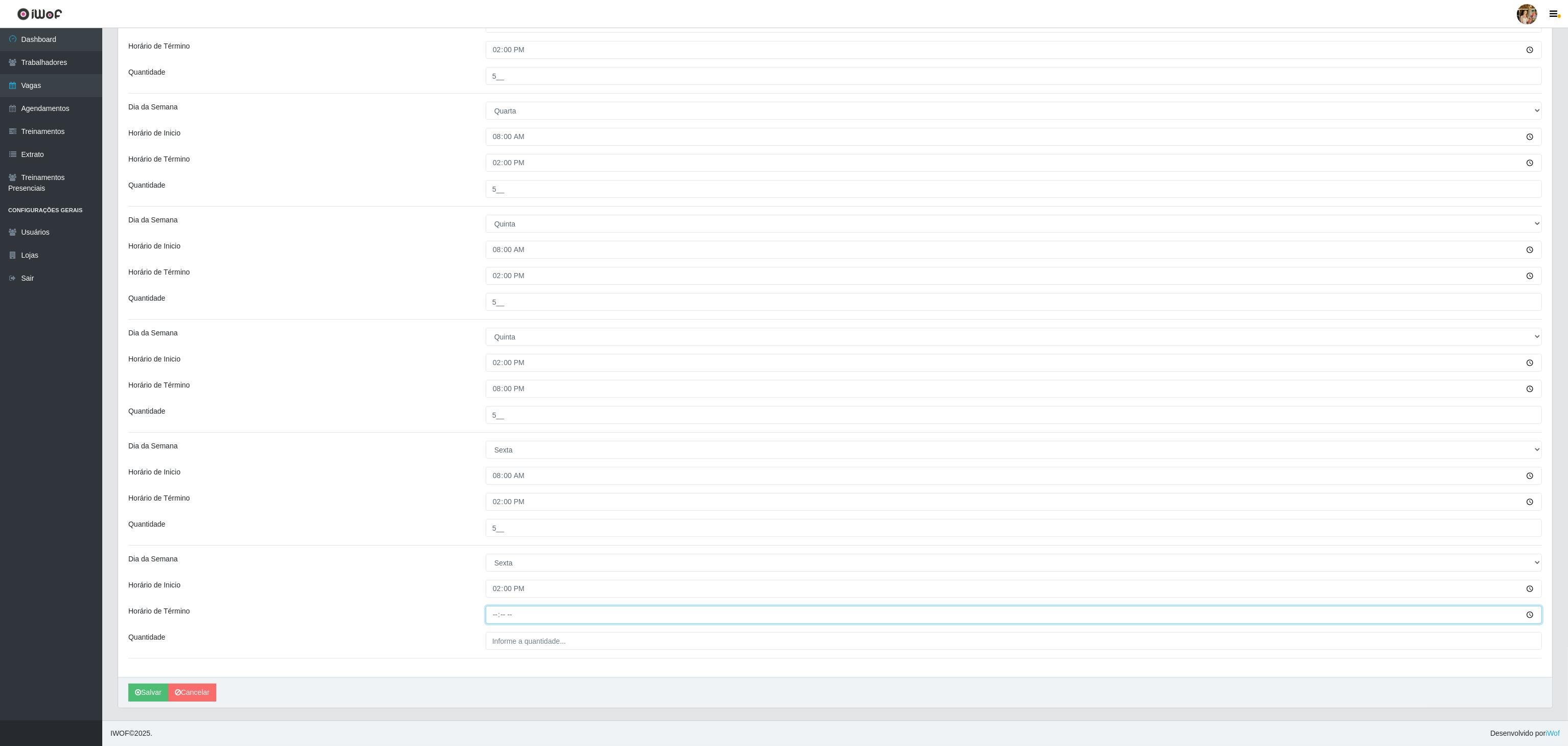
click at [493, 611] on input "Horário de Término" at bounding box center [1014, 615] width 1056 height 18
type input "20:00"
click at [553, 635] on input "___" at bounding box center [1014, 640] width 1056 height 18
type input "5__"
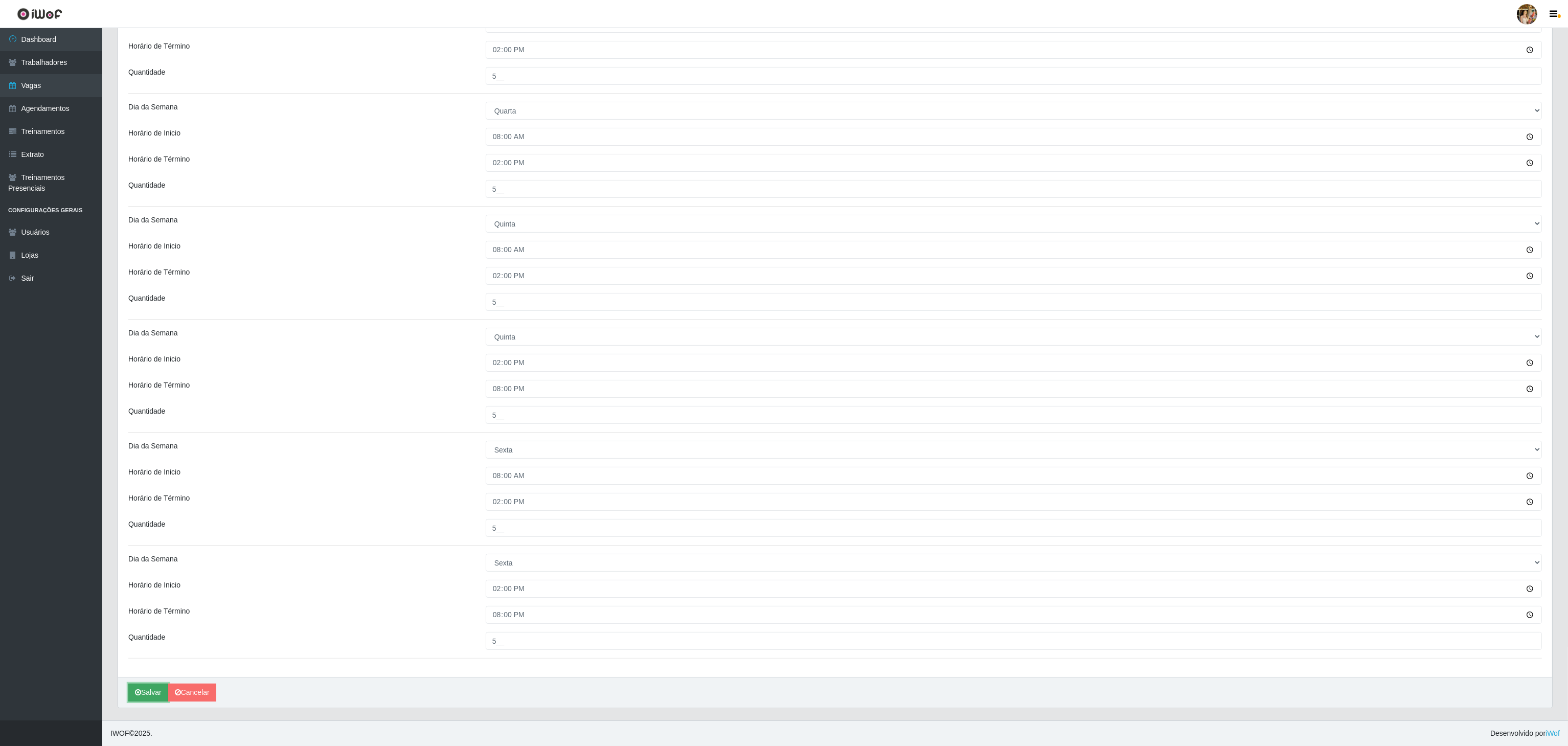
click at [161, 686] on button "Salvar" at bounding box center [149, 692] width 40 height 18
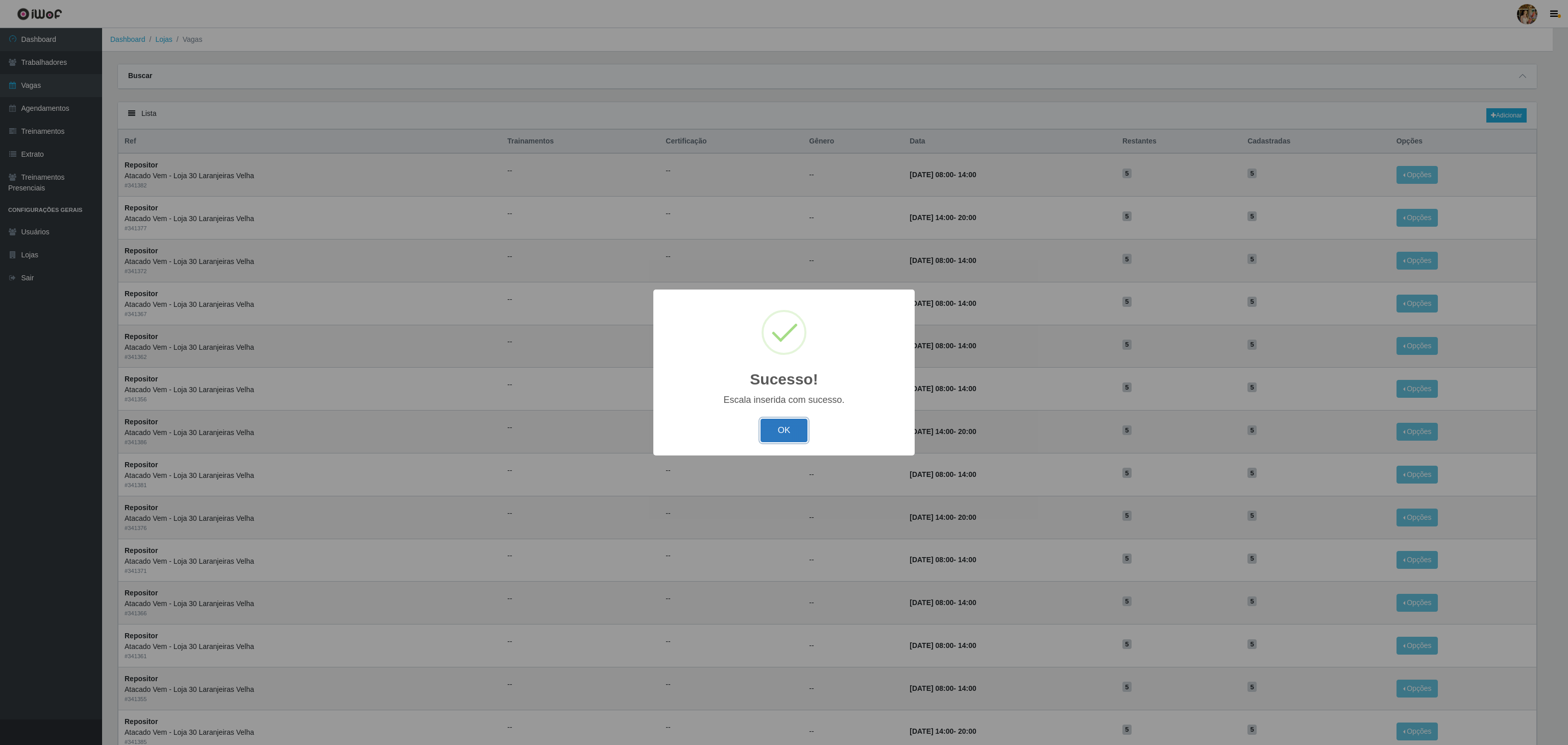
click at [783, 423] on button "OK" at bounding box center [785, 430] width 48 height 24
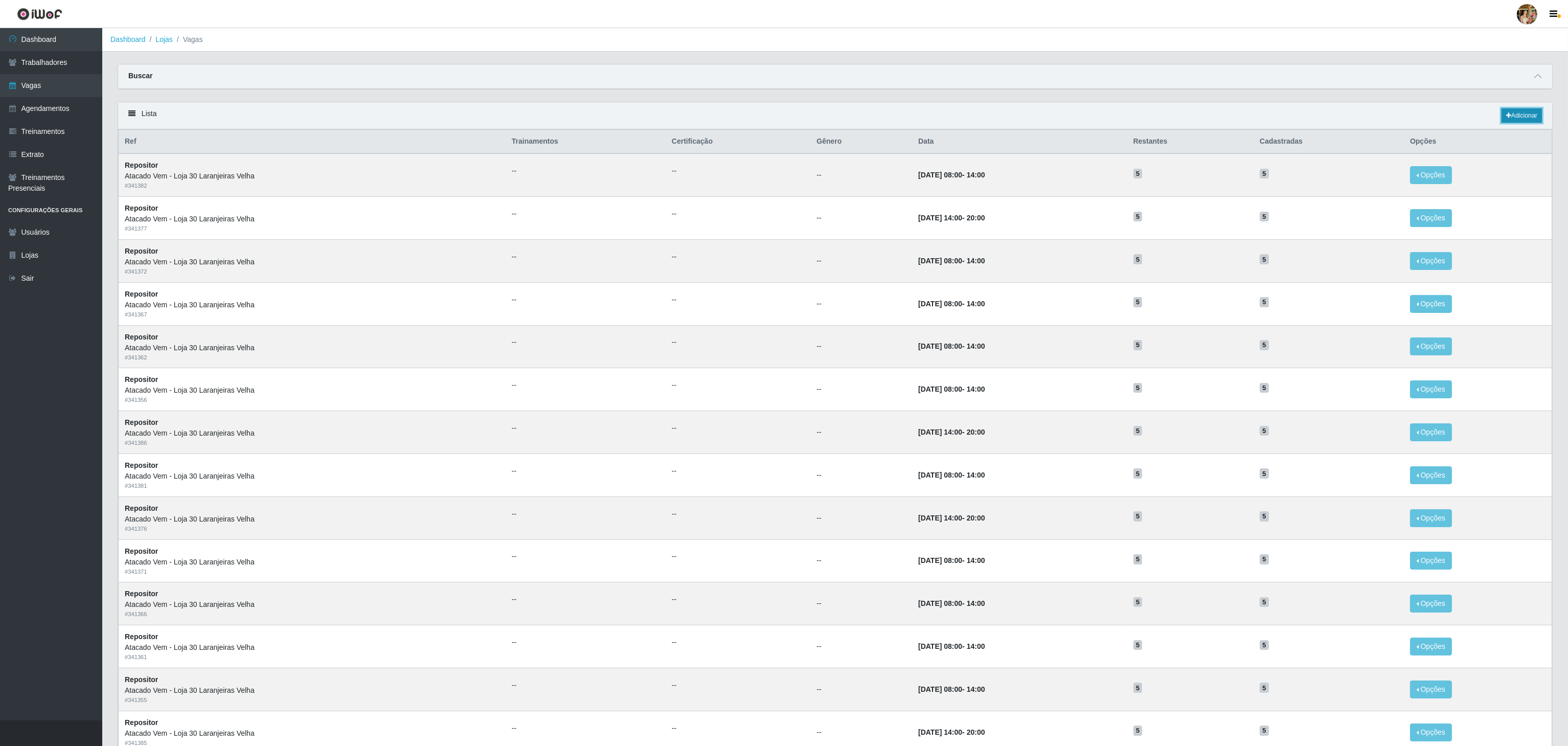
click at [1525, 117] on link "Adicionar" at bounding box center [1521, 115] width 40 height 14
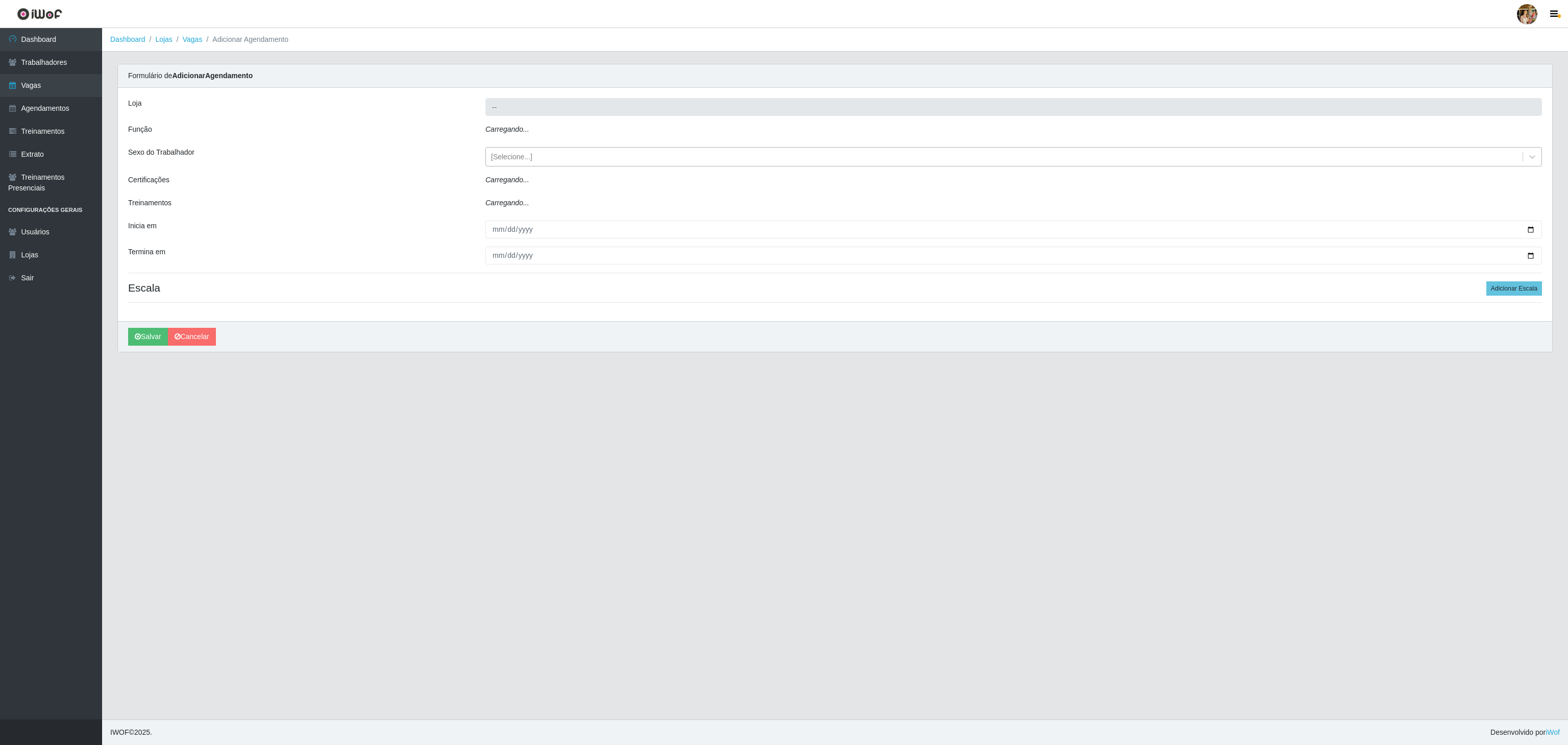
type input "Atacado Vem - Loja 30 Laranjeiras Velha"
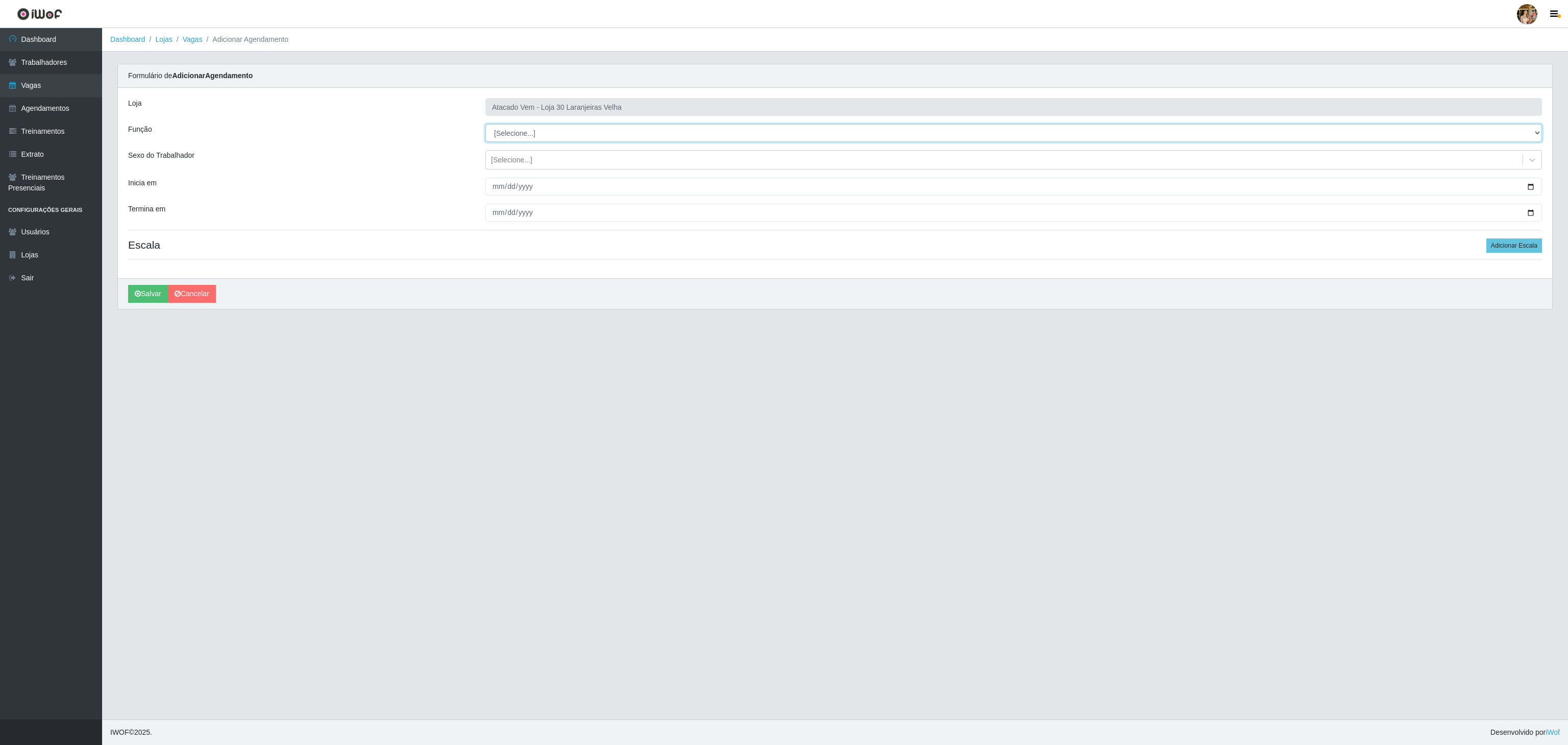
click at [552, 142] on select "[Selecione...] Repositor Repositor + Repositor ++" at bounding box center [1013, 132] width 1057 height 18
select select "82"
click at [485, 125] on select "[Selecione...] Repositor Repositor + Repositor ++" at bounding box center [1013, 132] width 1057 height 18
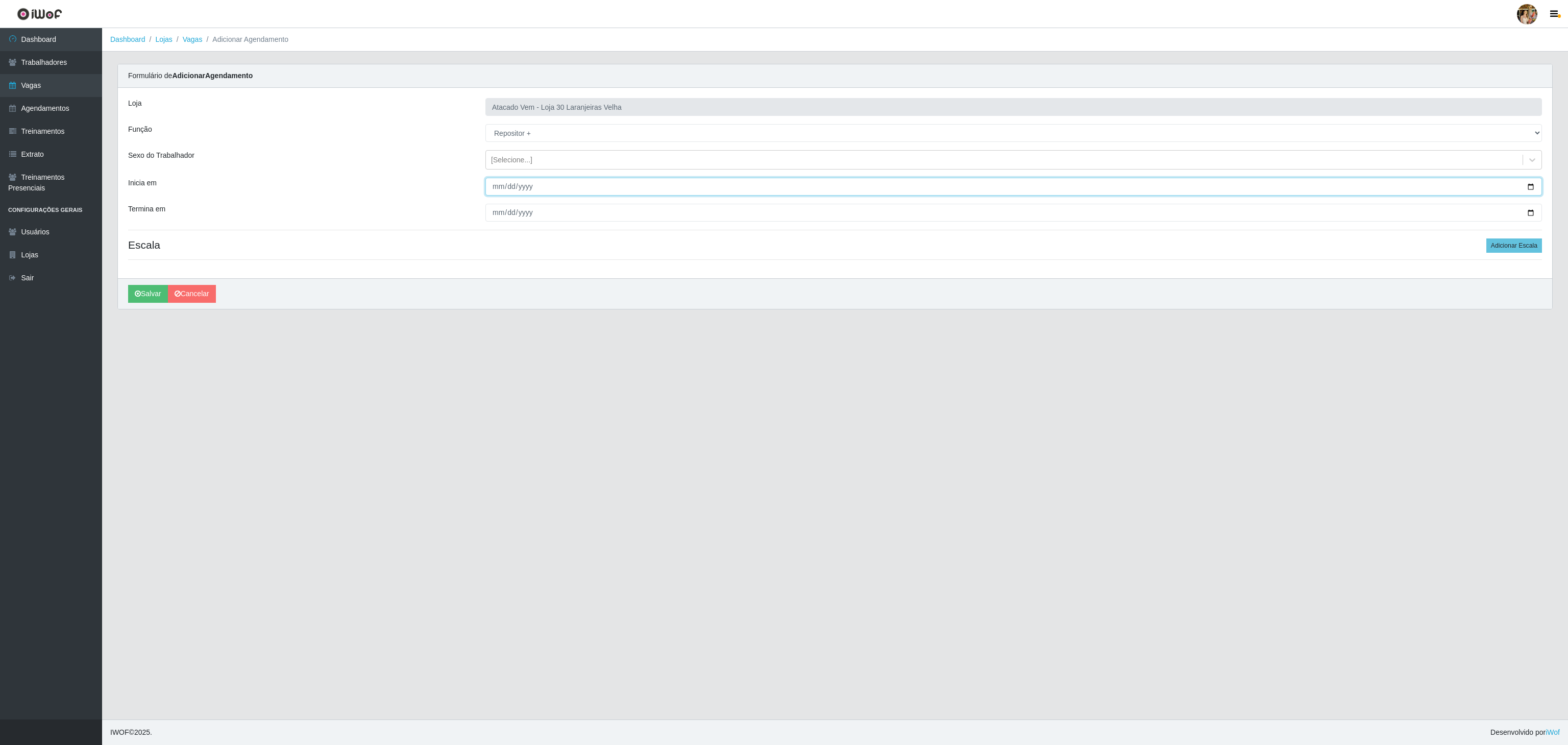
drag, startPoint x: 494, startPoint y: 183, endPoint x: 498, endPoint y: 186, distance: 5.0
click at [498, 184] on input "Inicia em" at bounding box center [1013, 186] width 1057 height 18
type input "2025-10-01"
click at [488, 222] on input "Termina em" at bounding box center [1013, 212] width 1057 height 18
type input "2025-10-31"
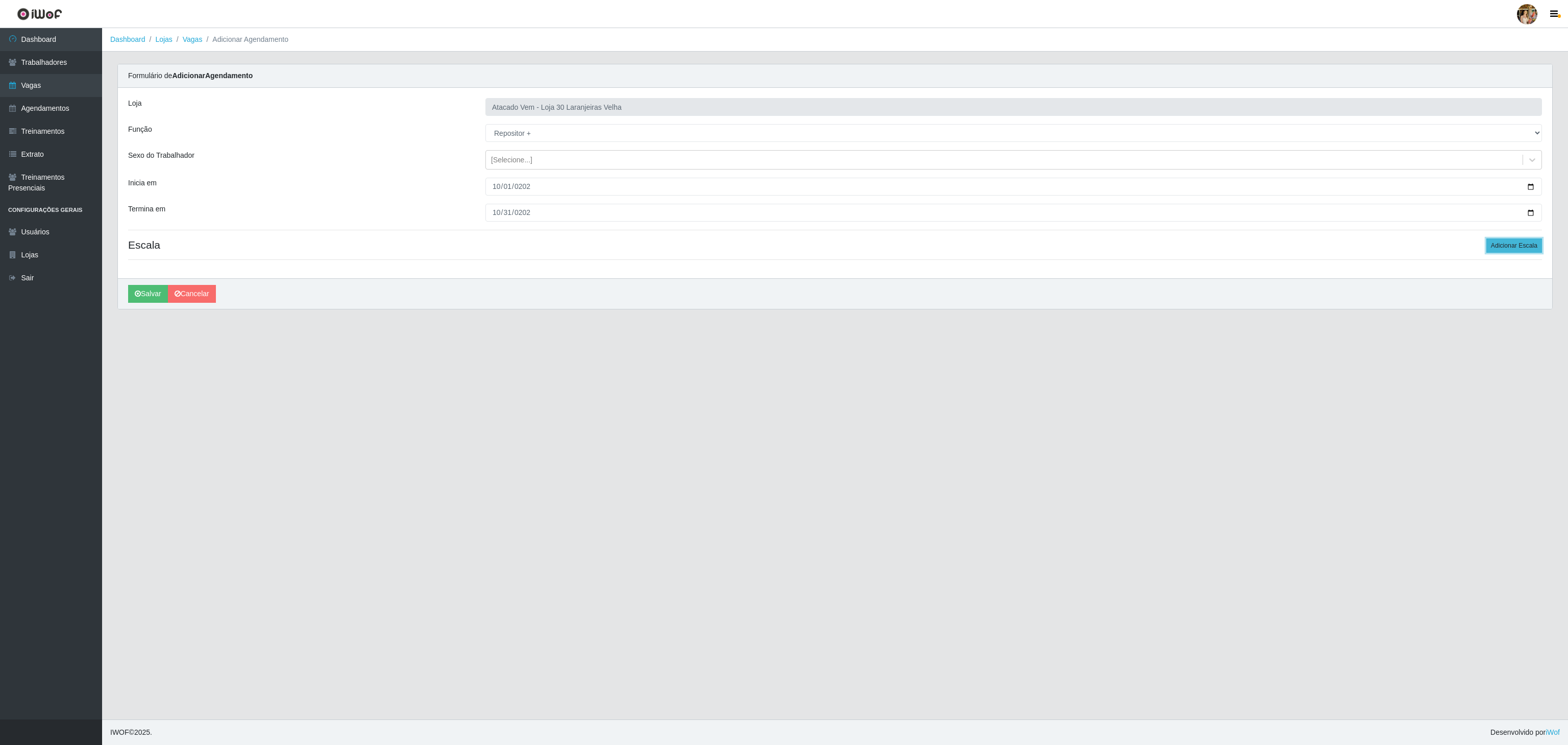
click at [1505, 245] on button "Adicionar Escala" at bounding box center [1515, 245] width 55 height 14
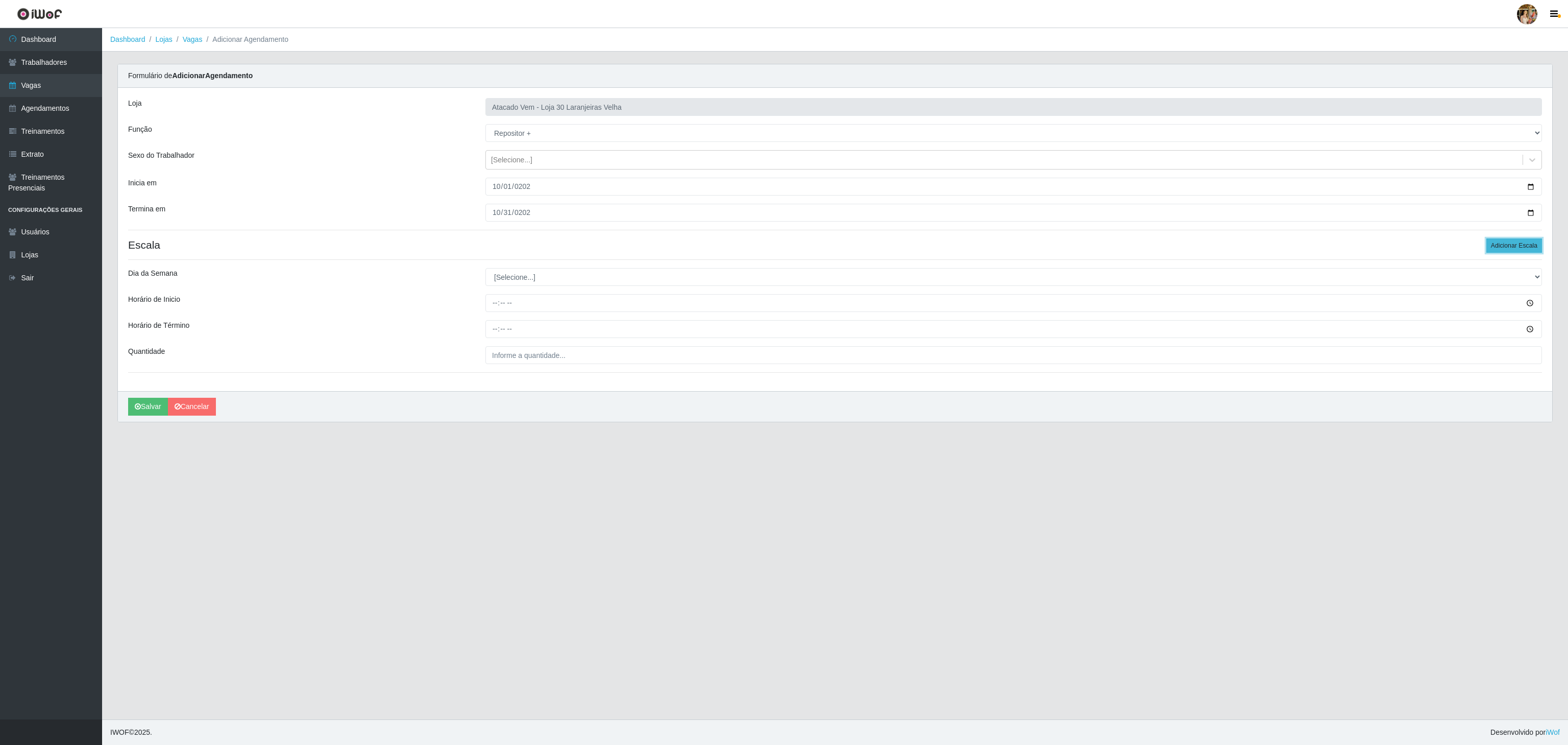
click at [1505, 245] on button "Adicionar Escala" at bounding box center [1515, 245] width 55 height 14
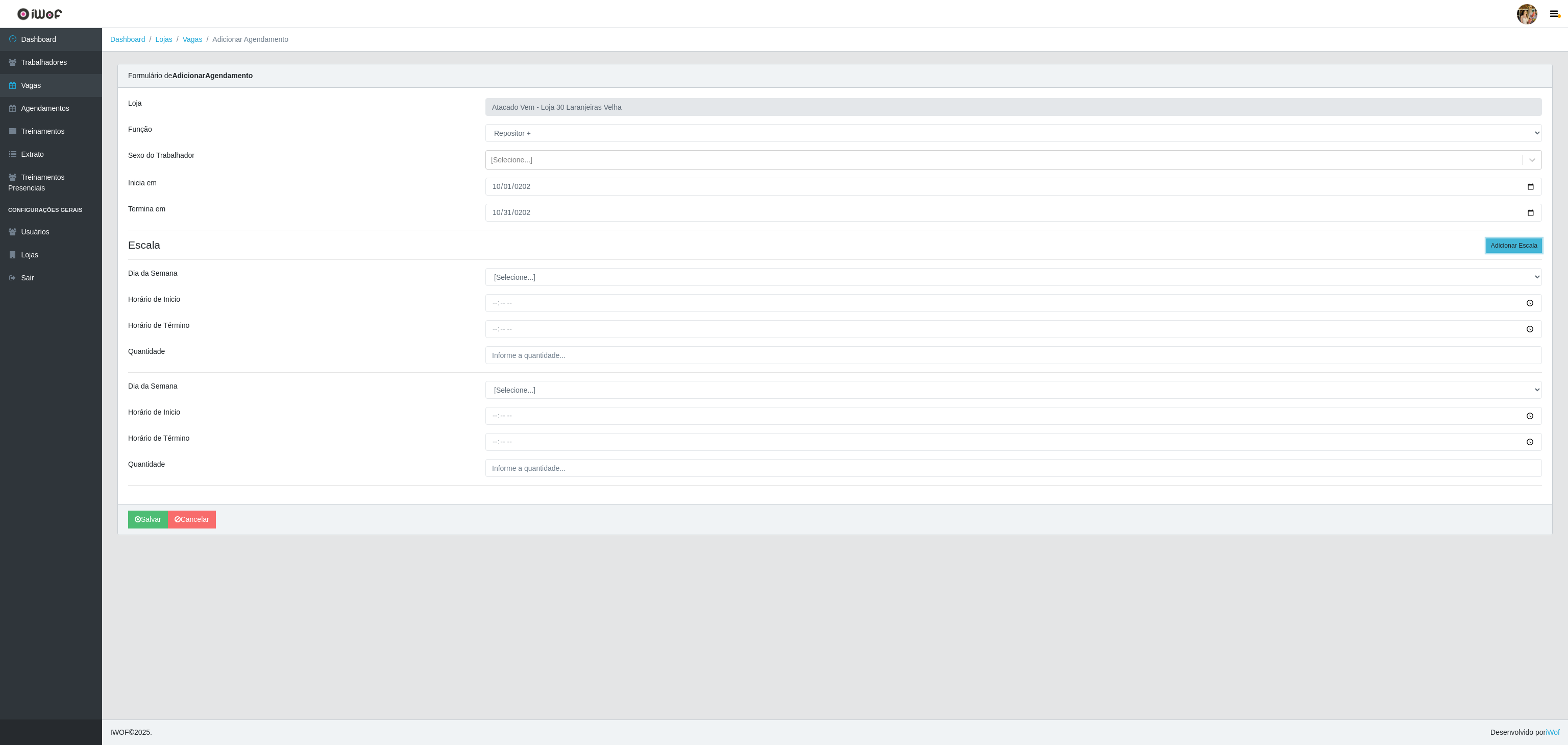
click at [1505, 245] on button "Adicionar Escala" at bounding box center [1515, 245] width 55 height 14
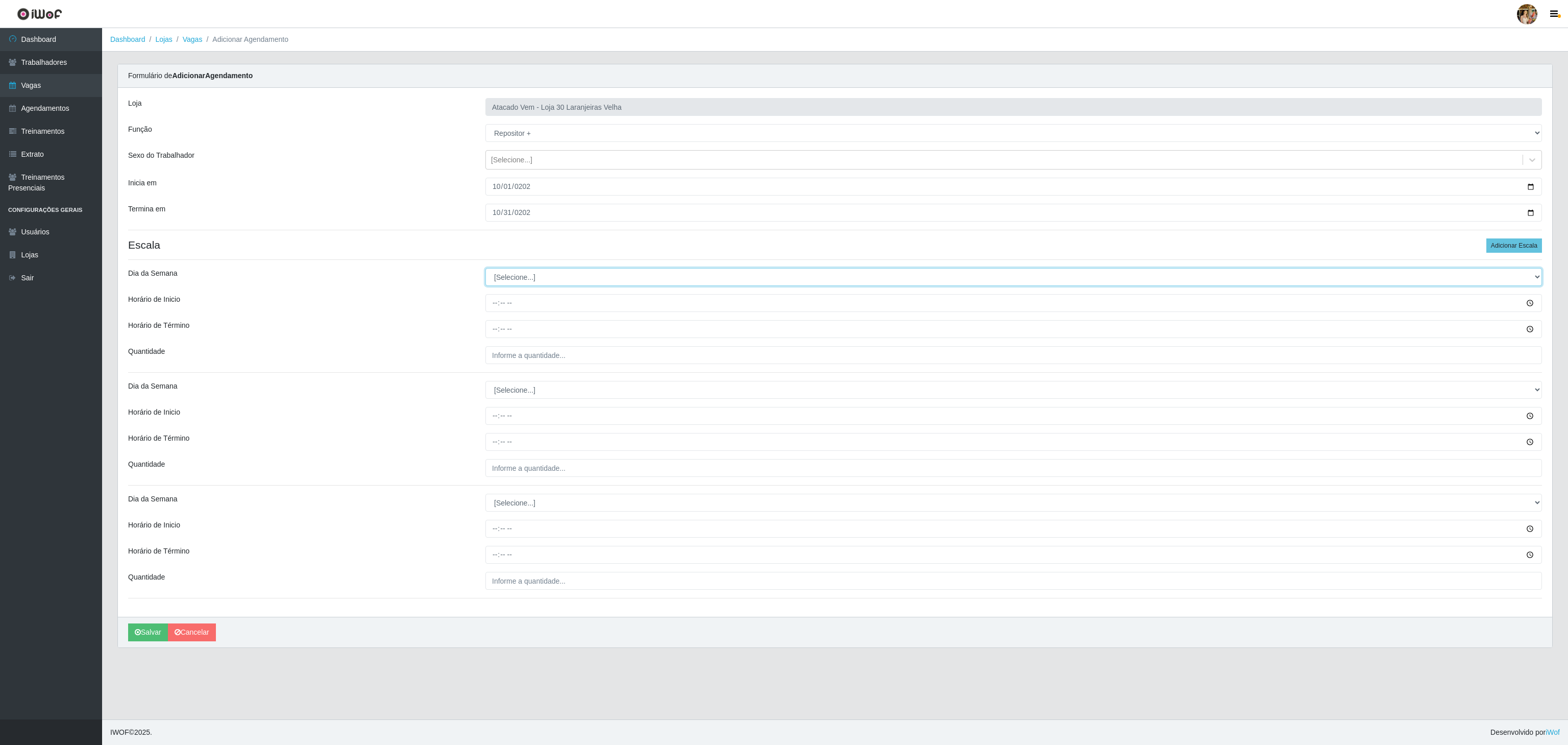
click at [519, 284] on select "[Selecione...] Segunda Terça Quarta Quinta Sexta Sábado Domingo" at bounding box center [1013, 277] width 1057 height 18
select select "6"
click at [485, 270] on select "[Selecione...] Segunda Terça Quarta Quinta Sexta Sábado Domingo" at bounding box center [1013, 277] width 1057 height 18
click at [491, 315] on div "Loja Atacado Vem - Loja 30 Laranjeiras Velha Função [Selecione...] Repositor Re…" at bounding box center [835, 352] width 1435 height 529
click at [486, 303] on input "Horário de Inicio" at bounding box center [1013, 303] width 1057 height 18
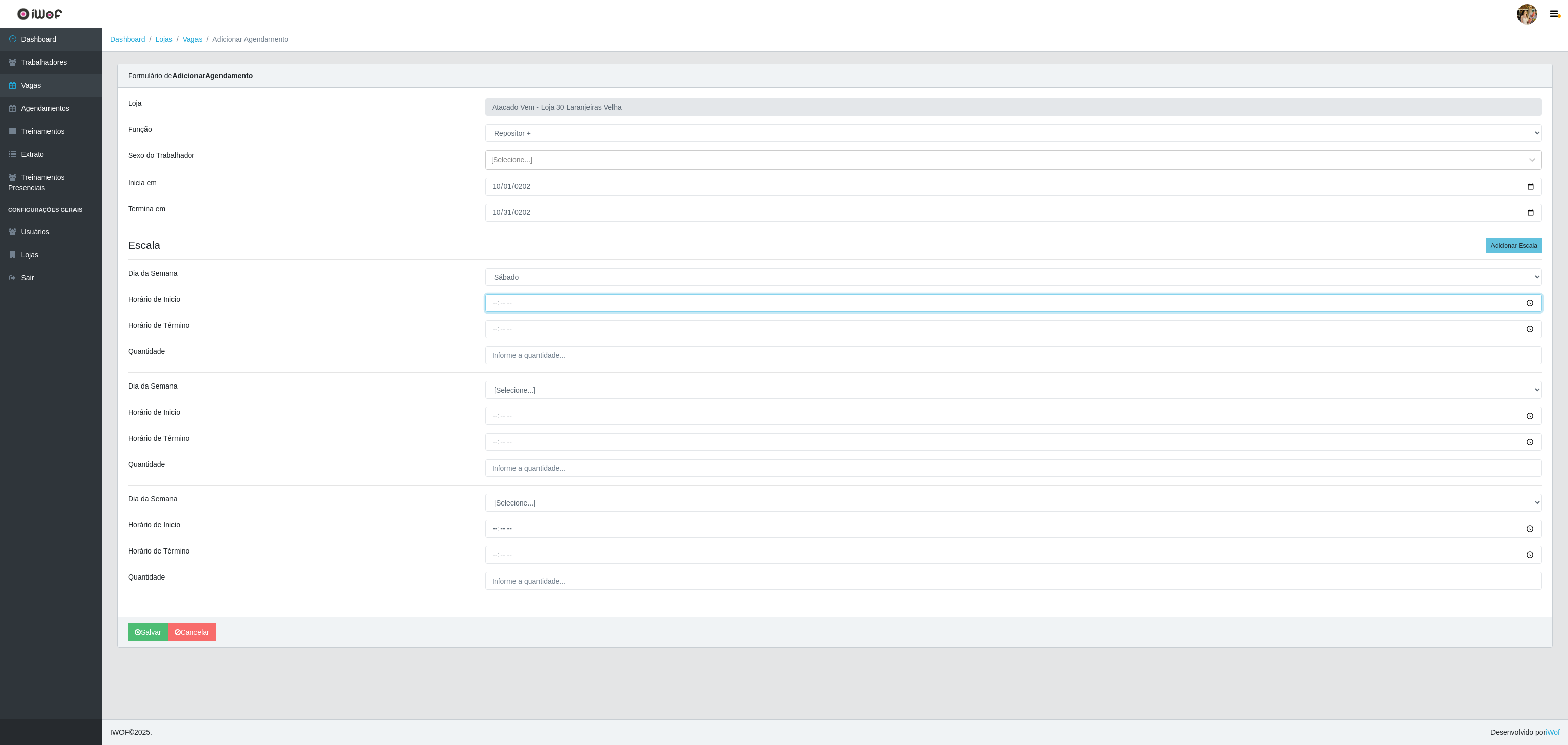
type input "08:00"
click at [494, 316] on div "Loja Atacado Vem - Loja 30 Laranjeiras Velha Função [Selecione...] Repositor Re…" at bounding box center [835, 352] width 1435 height 529
click at [496, 335] on input "Horário de Término" at bounding box center [1013, 328] width 1057 height 18
type input "14:00"
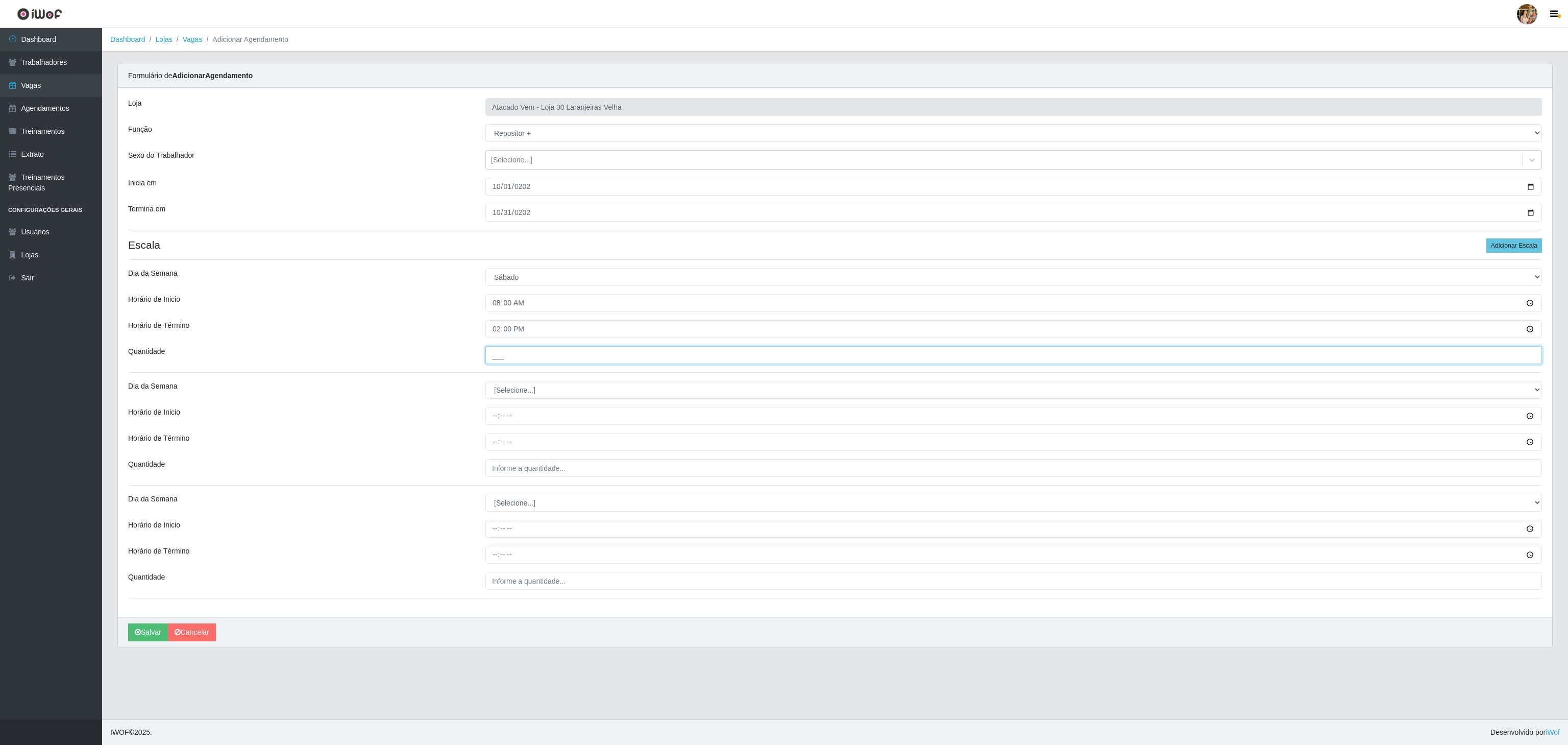
click at [580, 364] on input "___" at bounding box center [1013, 355] width 1057 height 18
type input "5__"
click at [553, 396] on select "[Selecione...] Segunda Terça Quarta Quinta Sexta Sábado Domingo" at bounding box center [1013, 389] width 1057 height 18
select select "6"
click at [485, 383] on select "[Selecione...] Segunda Terça Quarta Quinta Sexta Sábado Domingo" at bounding box center [1013, 389] width 1057 height 18
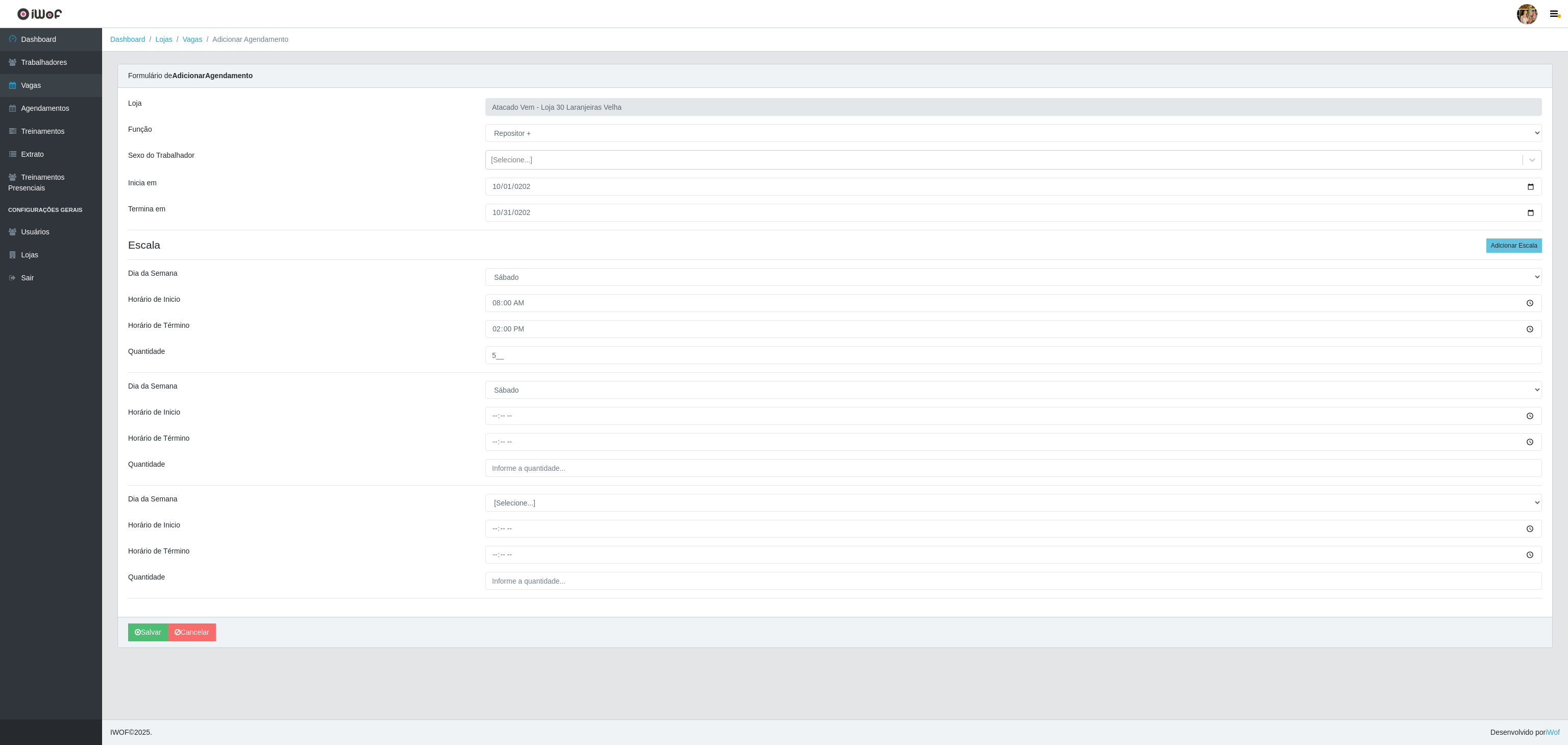
drag, startPoint x: 482, startPoint y: 420, endPoint x: 489, endPoint y: 422, distance: 7.3
click at [486, 422] on div at bounding box center [1013, 416] width 1072 height 18
click at [492, 421] on input "Horário de Inicio" at bounding box center [1013, 416] width 1057 height 18
type input "14:00"
click at [500, 442] on input "Horário de Término" at bounding box center [1013, 441] width 1057 height 18
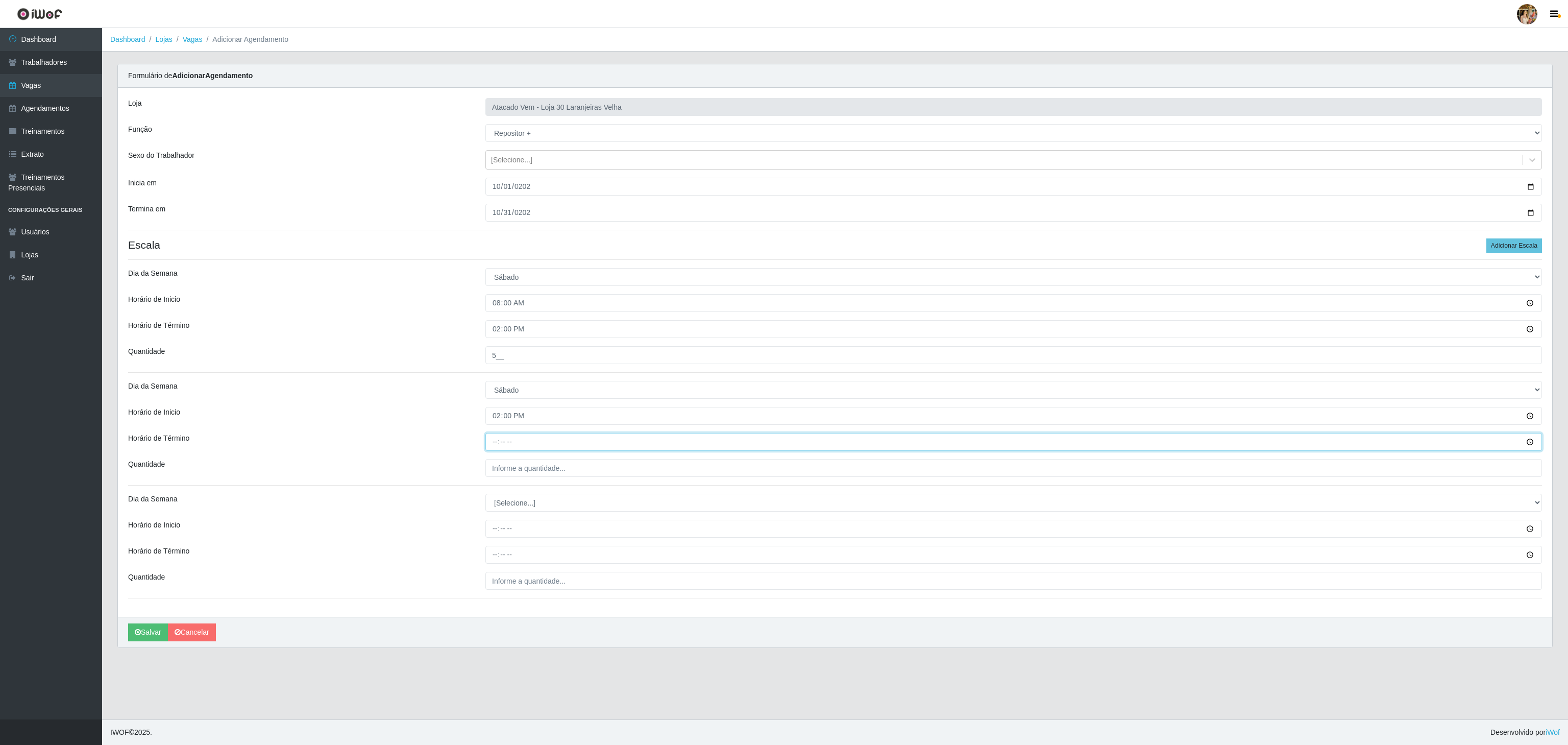
type input "20:00"
click at [545, 459] on div "Loja Atacado Vem - Loja 30 Laranjeiras Velha Função [Selecione...] Repositor Re…" at bounding box center [835, 352] width 1435 height 529
drag, startPoint x: 563, startPoint y: 477, endPoint x: 580, endPoint y: 480, distance: 17.3
click at [563, 477] on input "___" at bounding box center [1013, 467] width 1057 height 18
type input "5__"
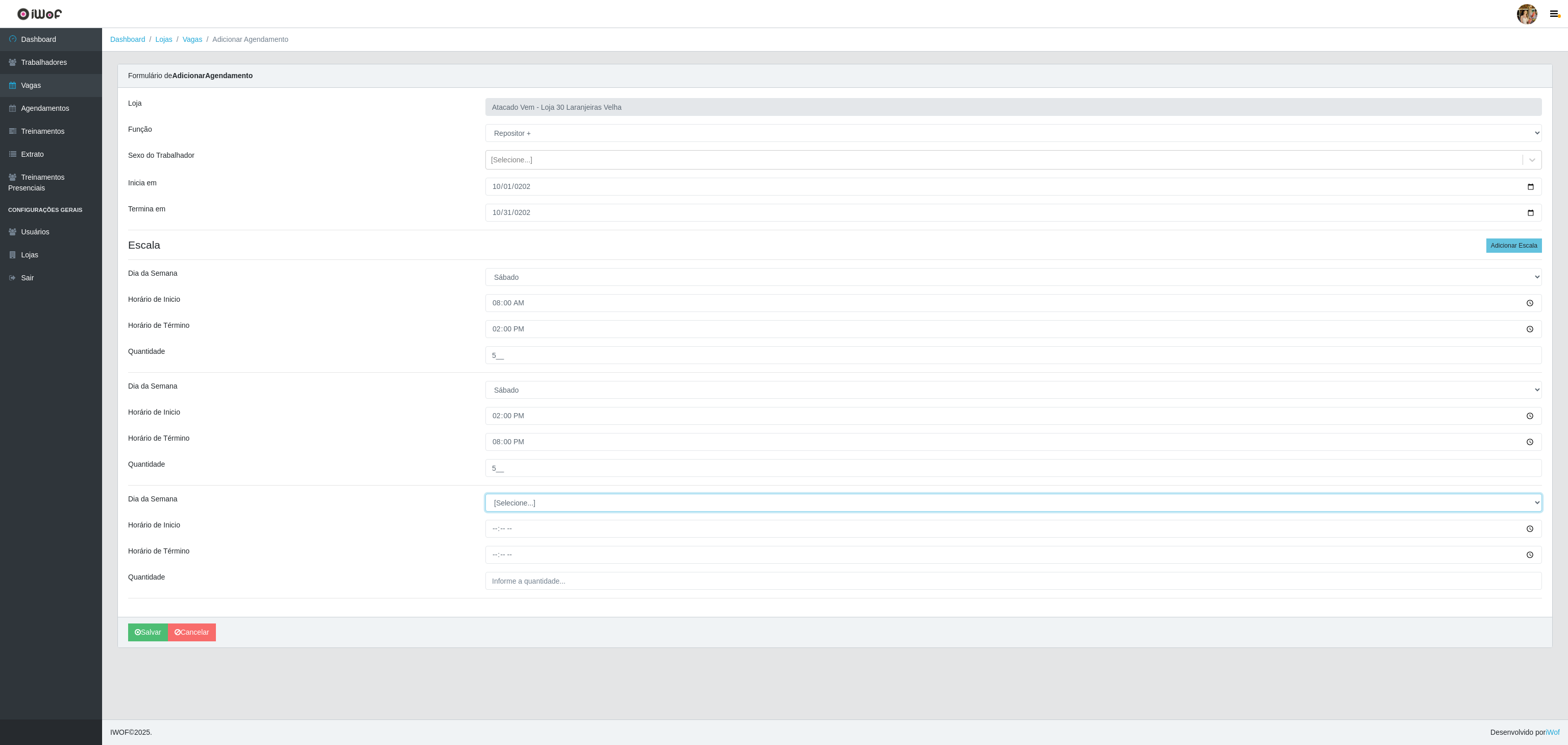
drag, startPoint x: 537, startPoint y: 502, endPoint x: 533, endPoint y: 507, distance: 6.4
click at [537, 502] on select "[Selecione...] Segunda Terça Quarta Quinta Sexta Sábado Domingo" at bounding box center [1013, 502] width 1057 height 18
select select "0"
click at [485, 497] on select "[Selecione...] Segunda Terça Quarta Quinta Sexta Sábado Domingo" at bounding box center [1013, 502] width 1057 height 18
click at [486, 525] on input "Horário de Inicio" at bounding box center [1013, 528] width 1057 height 18
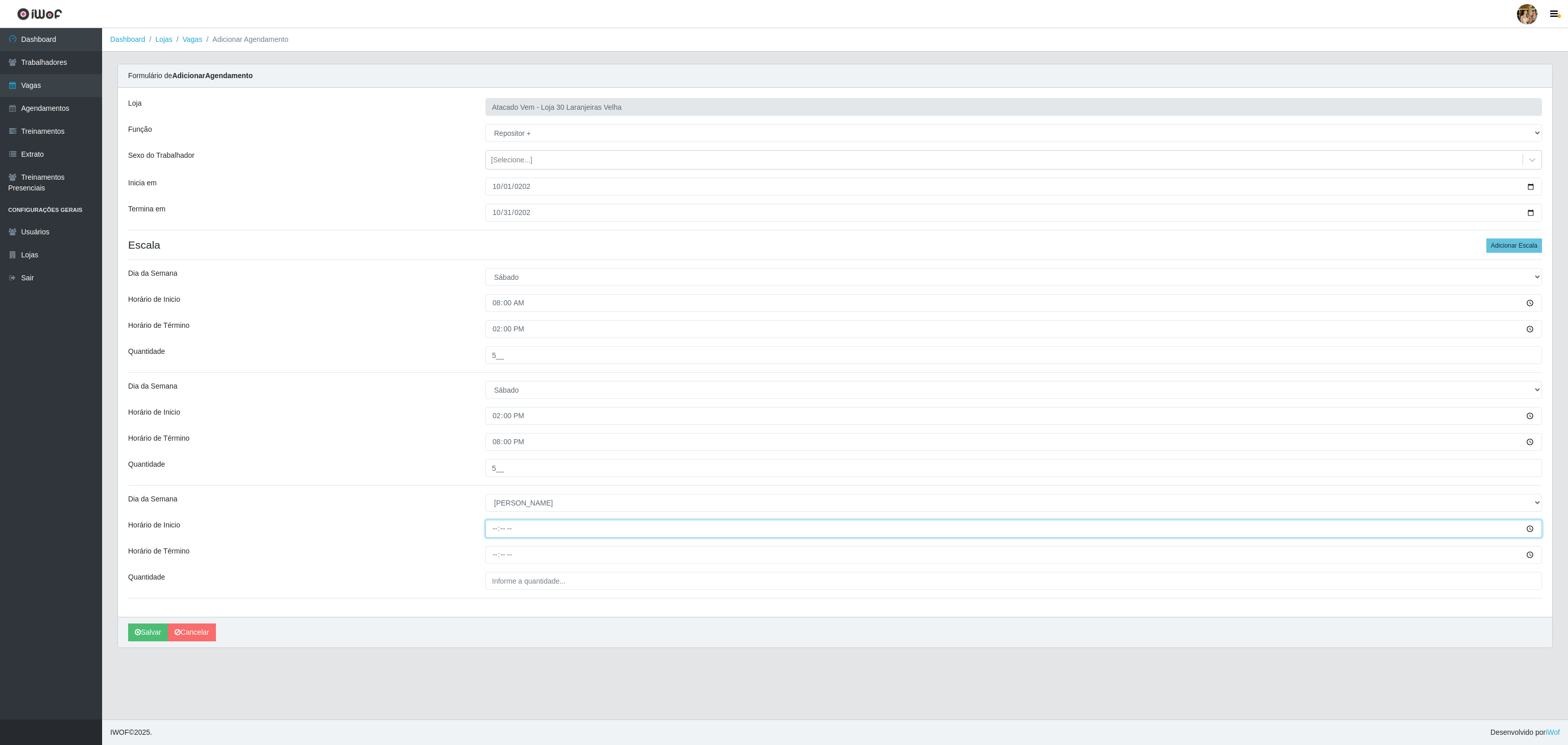
type input "12:00"
drag, startPoint x: 498, startPoint y: 557, endPoint x: 494, endPoint y: 549, distance: 8.9
click at [497, 557] on input "Horário de Término" at bounding box center [1013, 555] width 1057 height 18
type input "18:00"
click at [540, 594] on div "Loja Atacado Vem - Loja 30 Laranjeiras Velha Função [Selecione...] Repositor Re…" at bounding box center [835, 352] width 1435 height 529
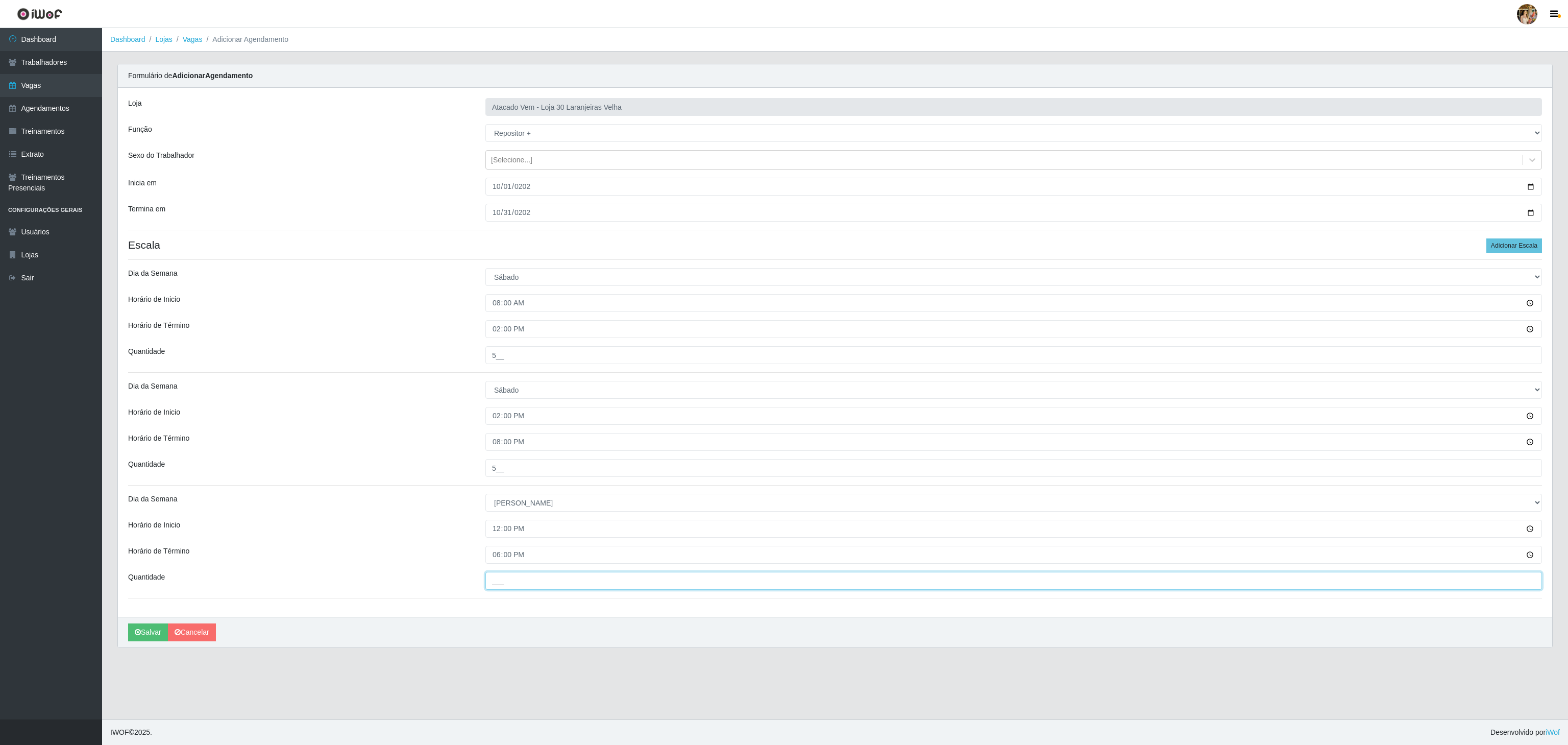
click at [543, 587] on input "___" at bounding box center [1013, 580] width 1057 height 18
type input "5__"
click at [150, 629] on button "Salvar" at bounding box center [148, 632] width 40 height 18
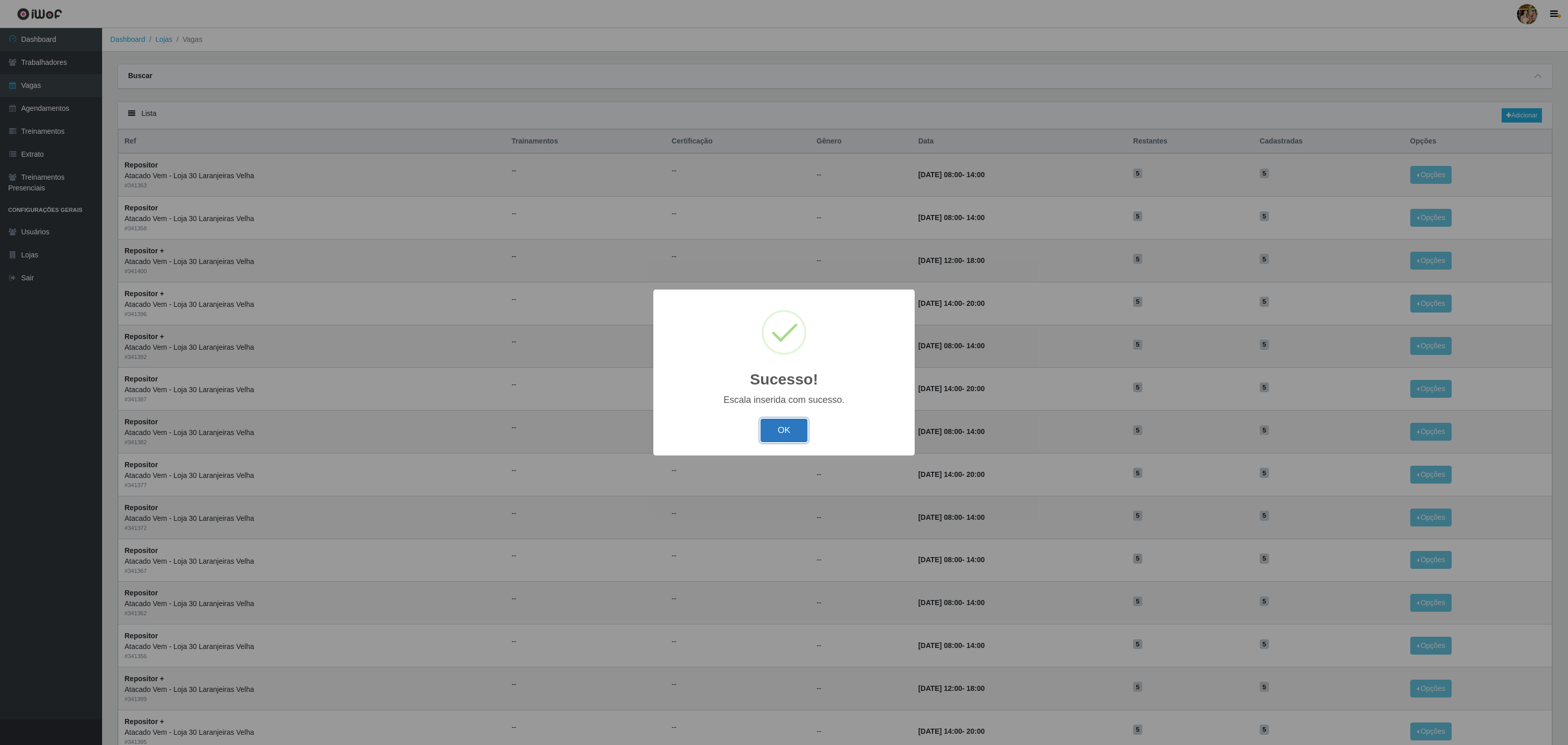
click at [795, 429] on button "OK" at bounding box center [785, 430] width 48 height 24
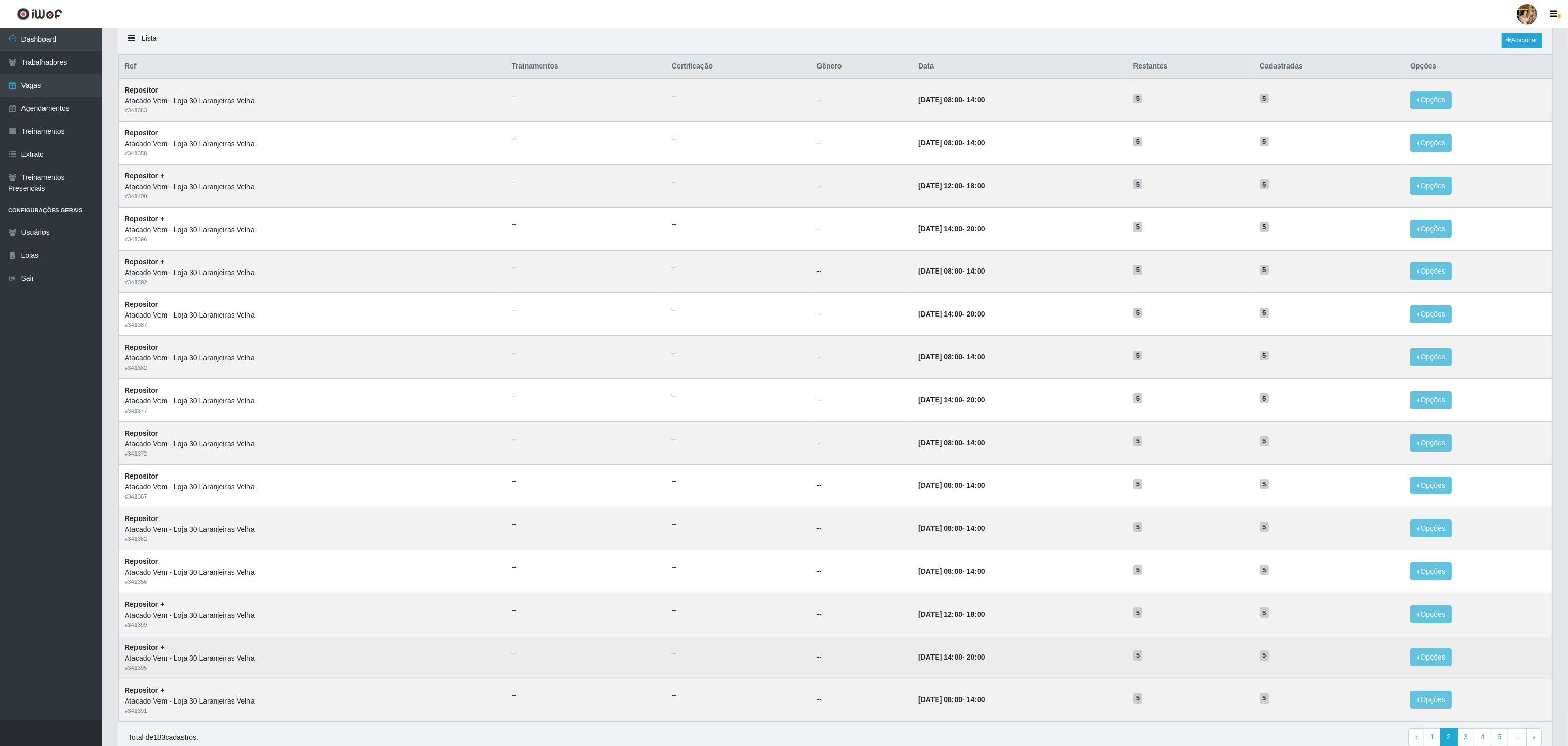
scroll to position [129, 0]
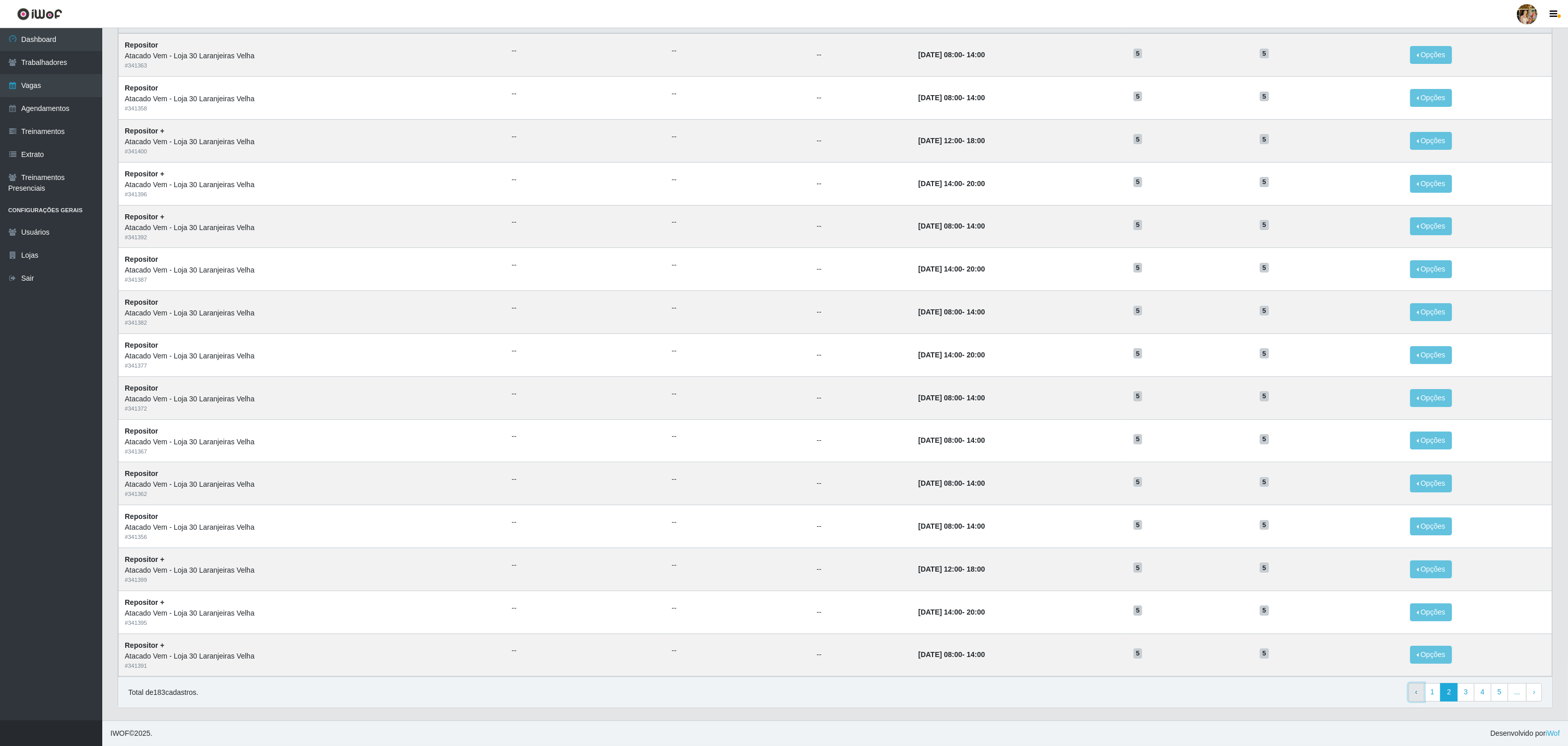
click at [1421, 696] on link "‹ Previous" at bounding box center [1416, 692] width 16 height 18
click at [1431, 688] on link "1" at bounding box center [1432, 692] width 17 height 18
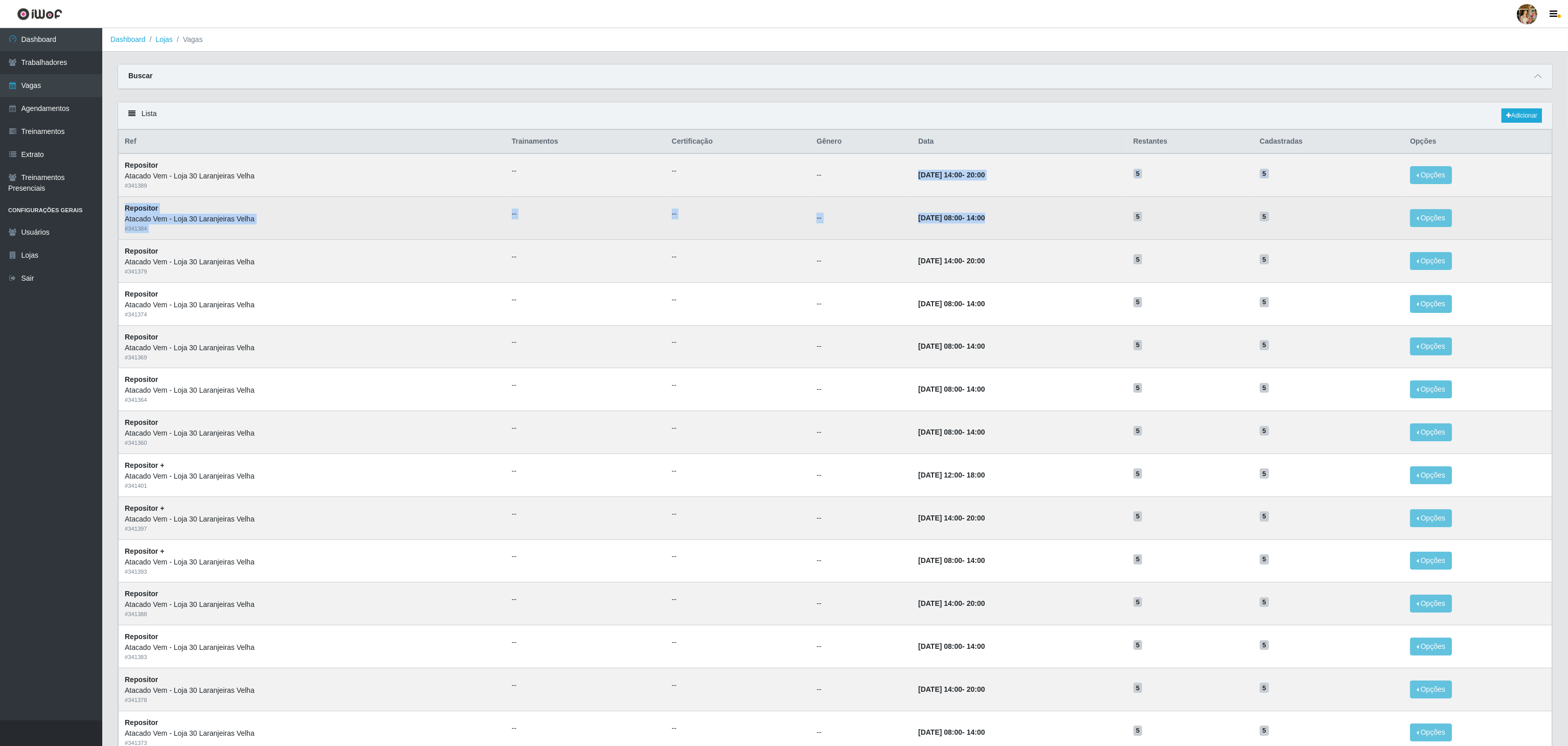
drag, startPoint x: 867, startPoint y: 181, endPoint x: 981, endPoint y: 223, distance: 121.5
click at [981, 223] on tbody "Repositor Atacado Vem - Loja 30 [GEOGRAPHIC_DATA] Velha # 341389 -- -- -- [DATE…" at bounding box center [834, 474] width 1434 height 642
click at [981, 223] on td "[DATE] 08:00 - 14:00" at bounding box center [1018, 218] width 214 height 43
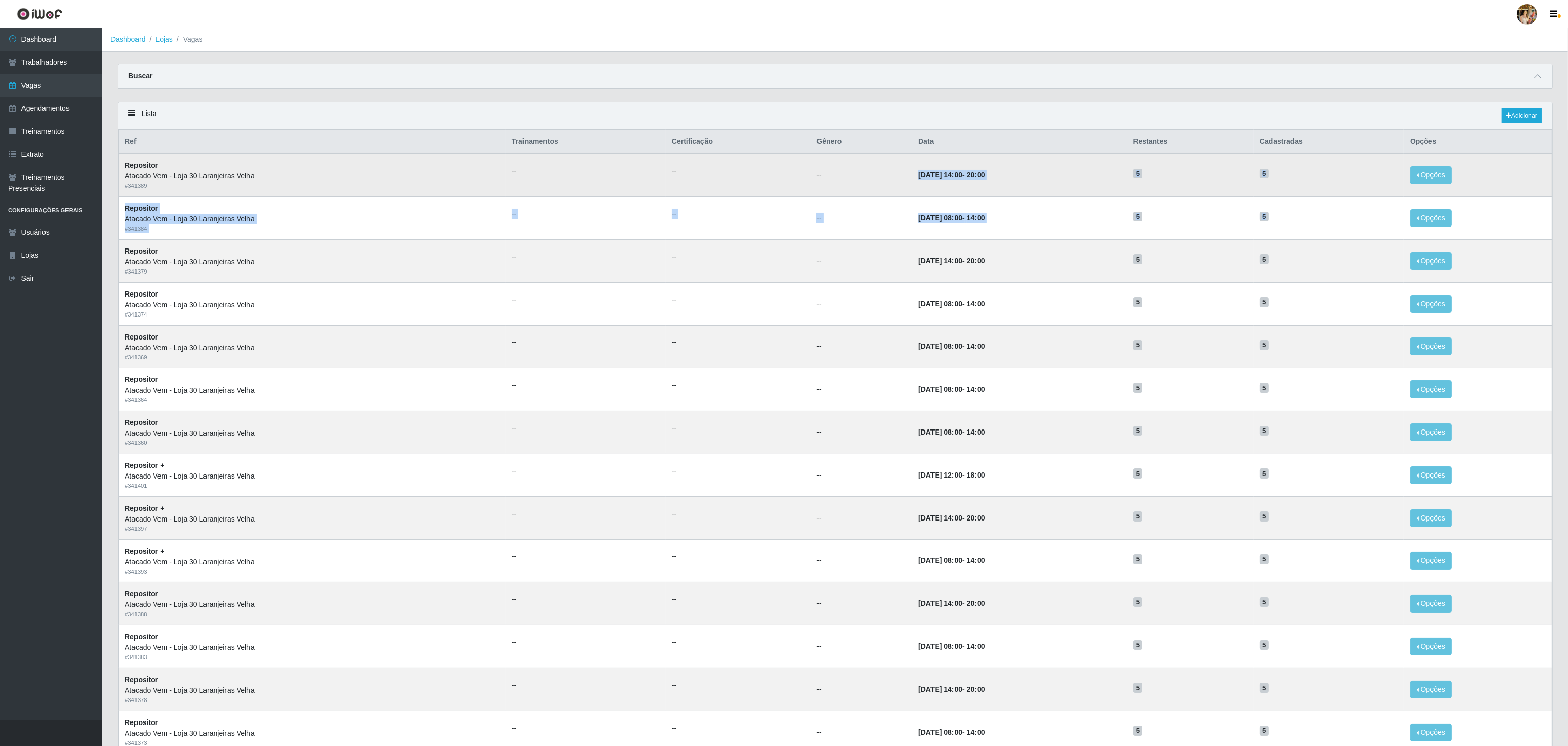
drag, startPoint x: 1274, startPoint y: 226, endPoint x: 859, endPoint y: 181, distance: 417.4
click at [855, 178] on tbody "Repositor Atacado Vem - Loja 30 [GEOGRAPHIC_DATA] Velha # 341389 -- -- -- [DATE…" at bounding box center [834, 474] width 1434 height 642
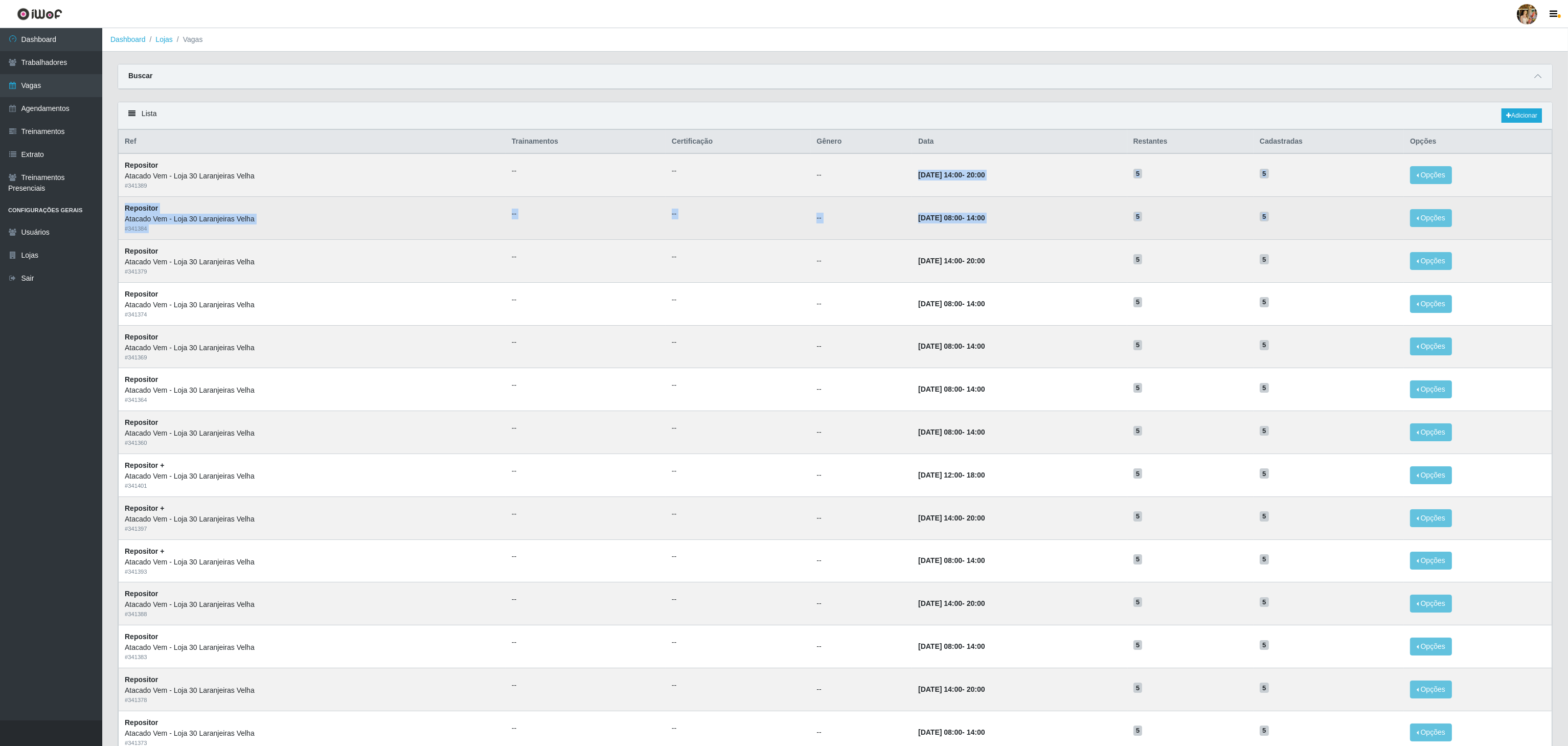
click at [945, 206] on td "[DATE] 08:00 - 14:00" at bounding box center [1018, 218] width 214 height 43
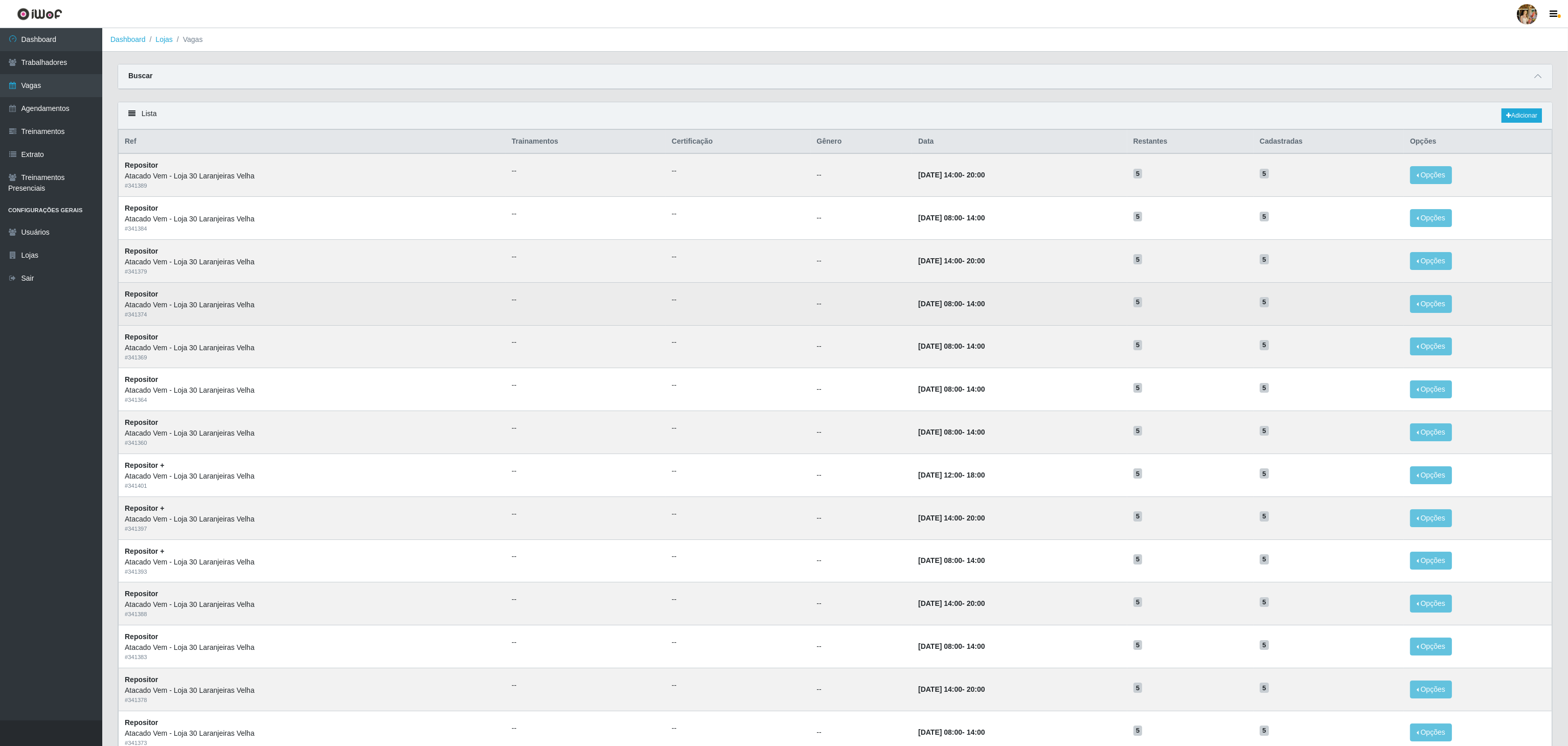
click at [852, 302] on td "--" at bounding box center [860, 303] width 102 height 43
drag, startPoint x: 859, startPoint y: 284, endPoint x: 977, endPoint y: 310, distance: 120.8
click at [977, 310] on tbody "Repositor Atacado Vem - Loja 30 [GEOGRAPHIC_DATA] Velha # 341389 -- -- -- [DATE…" at bounding box center [834, 474] width 1434 height 642
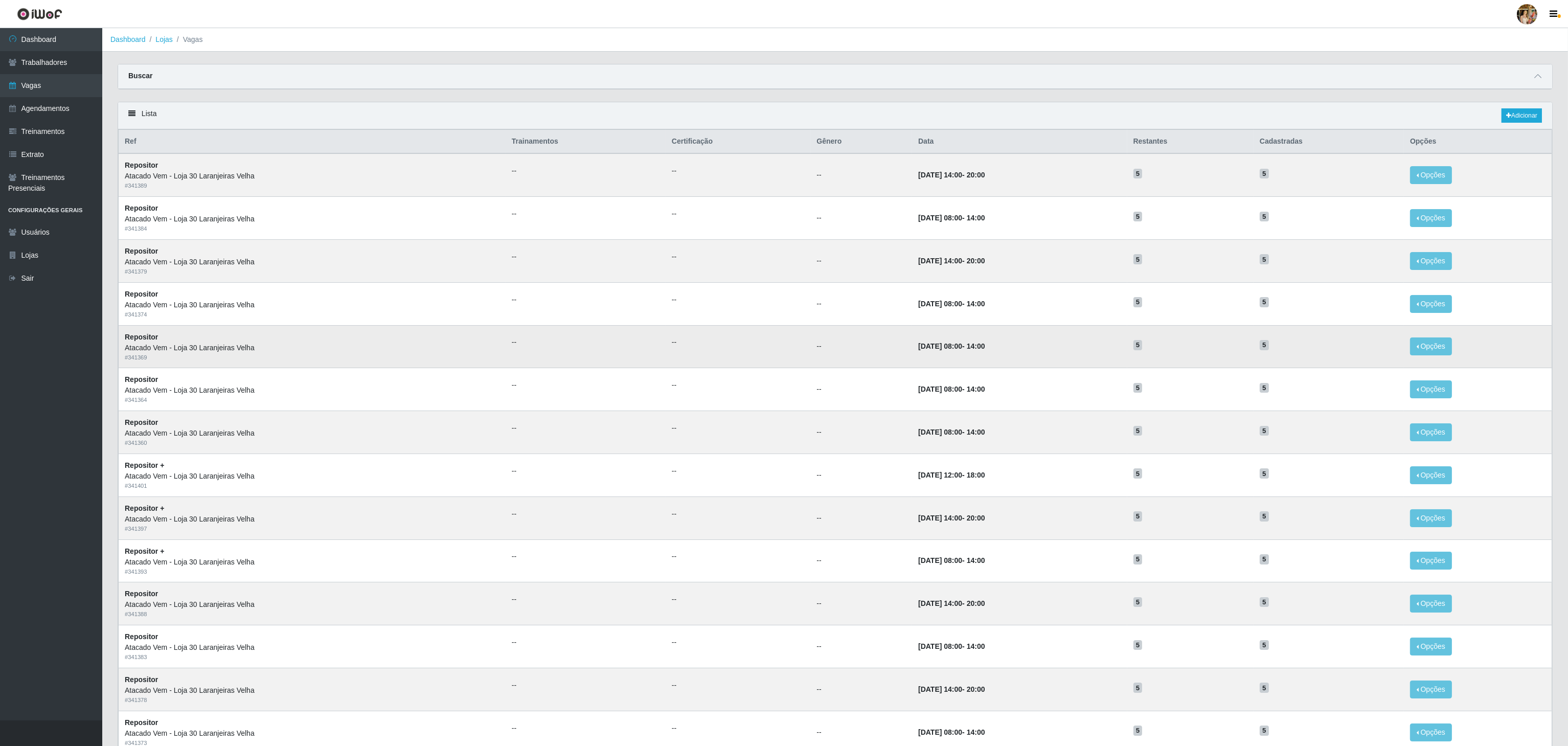
click at [967, 340] on td "[DATE] 08:00 - 14:00" at bounding box center [1018, 346] width 214 height 43
